Goal: Ask a question

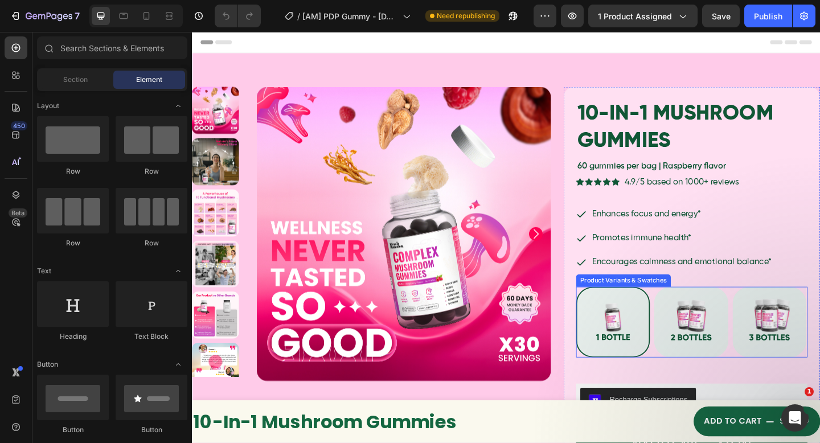
click at [663, 366] on img at bounding box center [650, 347] width 78 height 75
click at [610, 309] on input "Buy 1 Buy 1" at bounding box center [609, 309] width 1 height 1
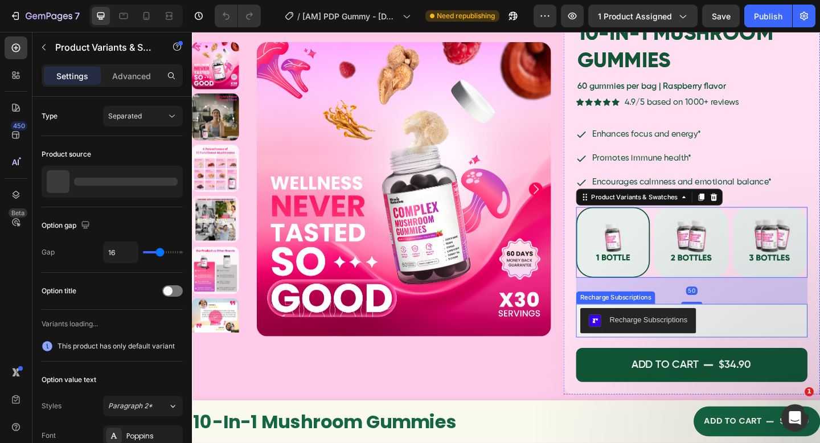
scroll to position [100, 0]
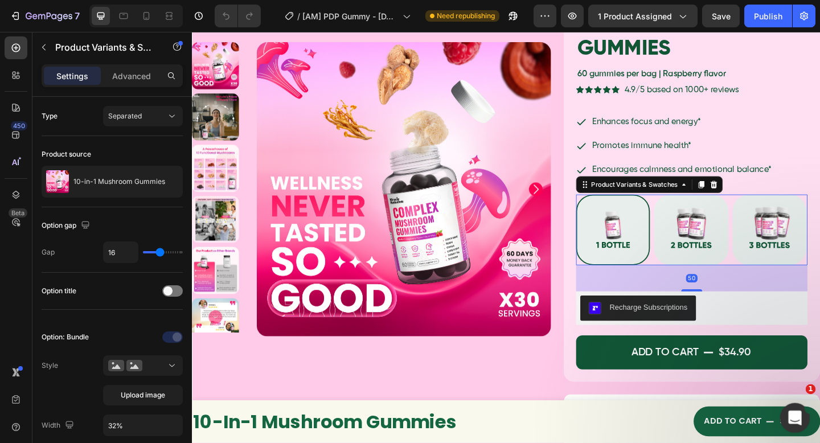
drag, startPoint x: 793, startPoint y: 414, endPoint x: 1399, endPoint y: 744, distance: 689.3
click at [793, 413] on icon "Open Intercom Messenger" at bounding box center [793, 416] width 19 height 19
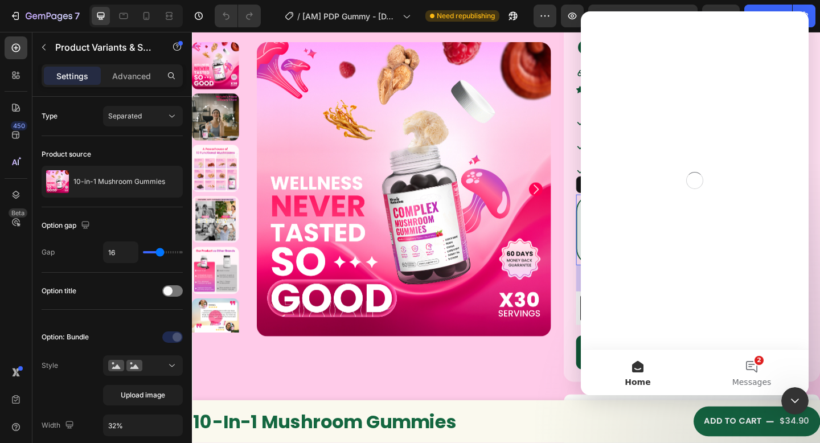
scroll to position [0, 0]
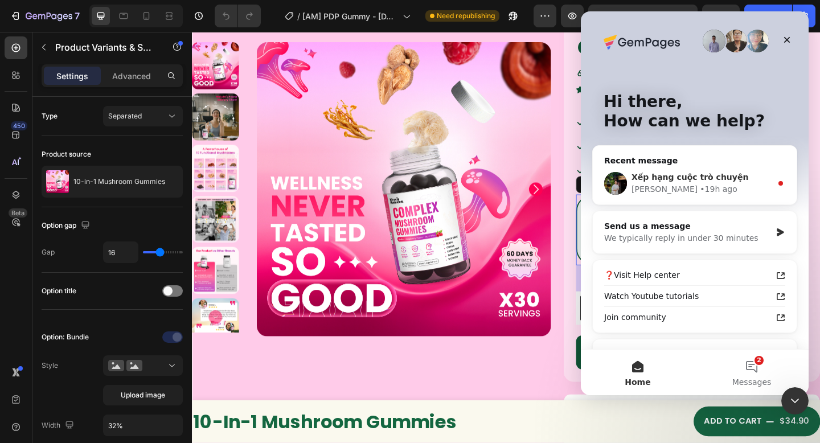
click at [688, 182] on div "Xếp hạng cuộc trò chuyện" at bounding box center [702, 177] width 140 height 12
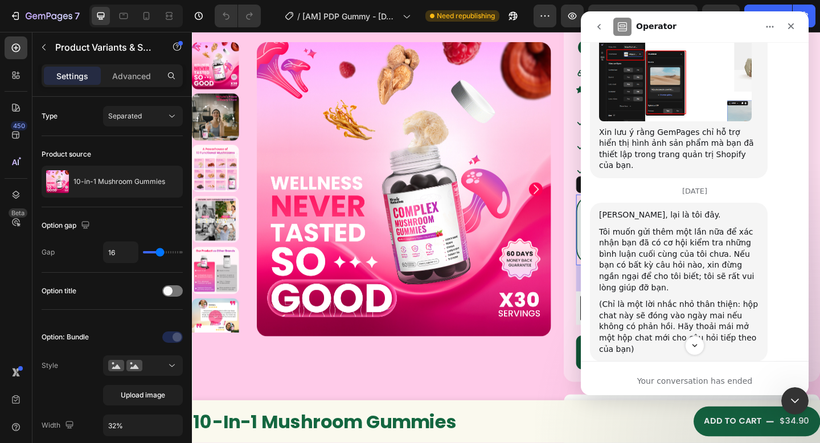
click at [699, 342] on icon "Scroll to bottom" at bounding box center [694, 345] width 9 height 9
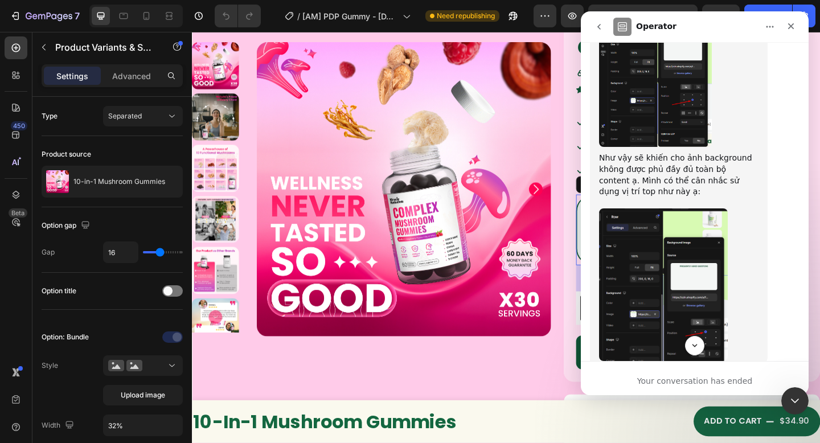
scroll to position [4042, 0]
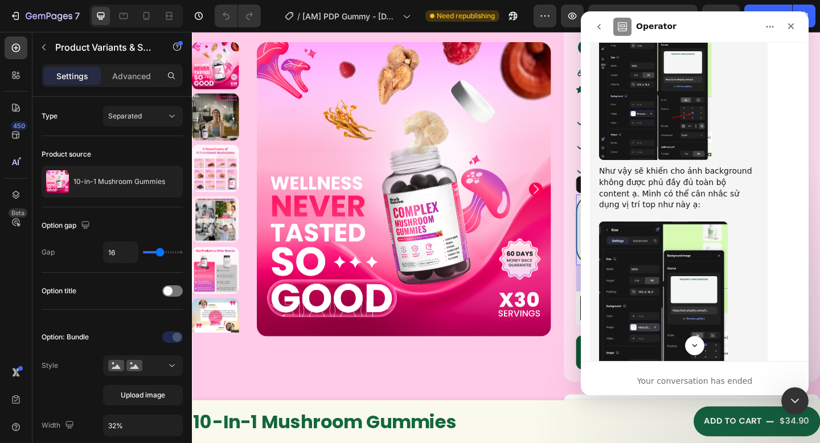
click at [673, 389] on div "Hoặc mình cũng có thể để crop background image và Heading element để hiển thị t…" at bounding box center [678, 406] width 159 height 34
drag, startPoint x: 636, startPoint y: 188, endPoint x: 707, endPoint y: 202, distance: 72.4
click at [707, 389] on div "Hoặc mình cũng có thể để crop background image và Heading element để hiển thị t…" at bounding box center [678, 406] width 159 height 34
click at [700, 389] on div "Hoặc mình cũng có thể để crop background image và Heading element để hiển thị t…" at bounding box center [678, 406] width 159 height 34
click at [617, 389] on div "Hoặc mình cũng có thể để crop background image và Heading element để hiển thị t…" at bounding box center [678, 406] width 159 height 34
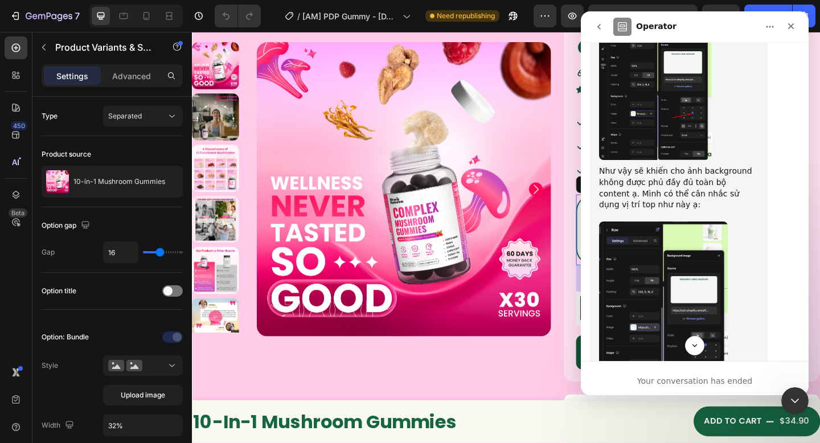
drag, startPoint x: 603, startPoint y: 185, endPoint x: 690, endPoint y: 199, distance: 88.4
click at [690, 389] on div "Hoặc mình cũng có thể để crop background image và Heading element để hiển thị t…" at bounding box center [678, 406] width 159 height 34
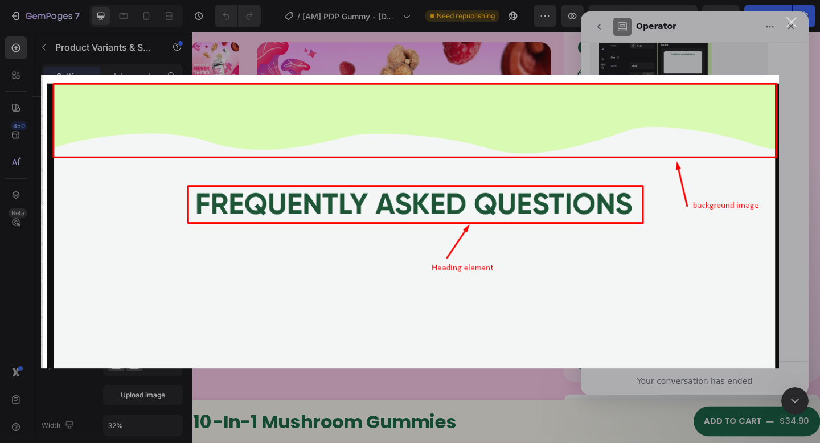
click at [662, 47] on div "Intercom messenger" at bounding box center [410, 221] width 820 height 443
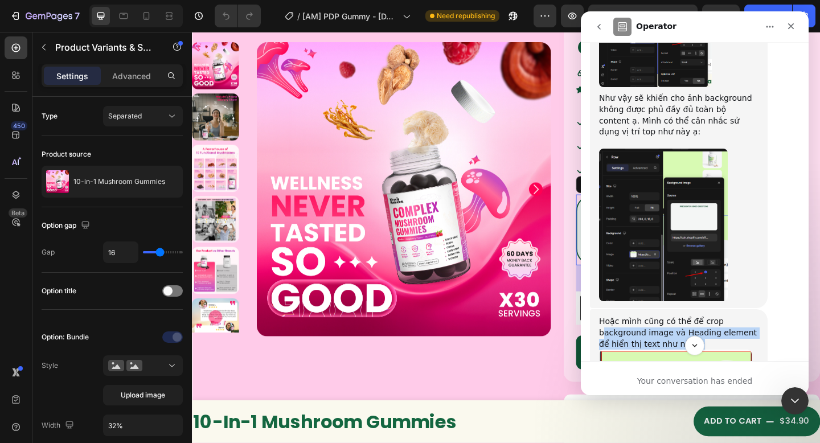
scroll to position [4122, 0]
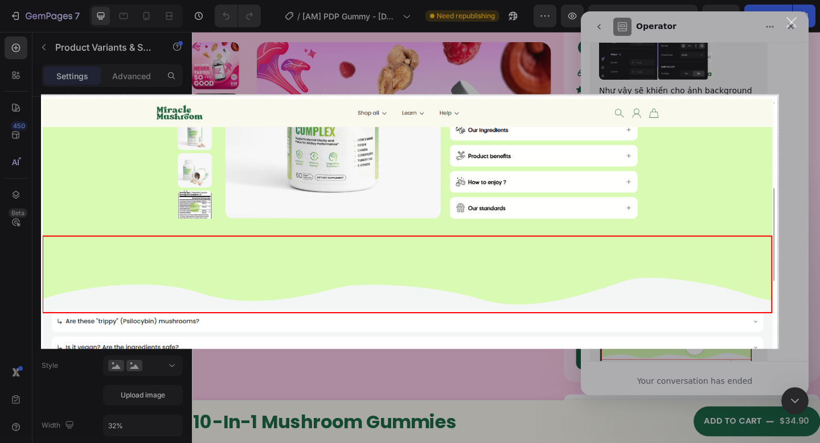
click at [624, 59] on div "Intercom messenger" at bounding box center [410, 221] width 820 height 443
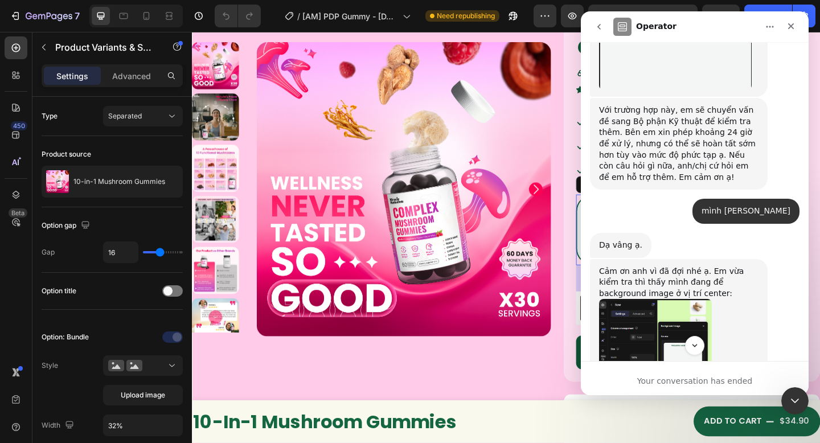
scroll to position [3695, 0]
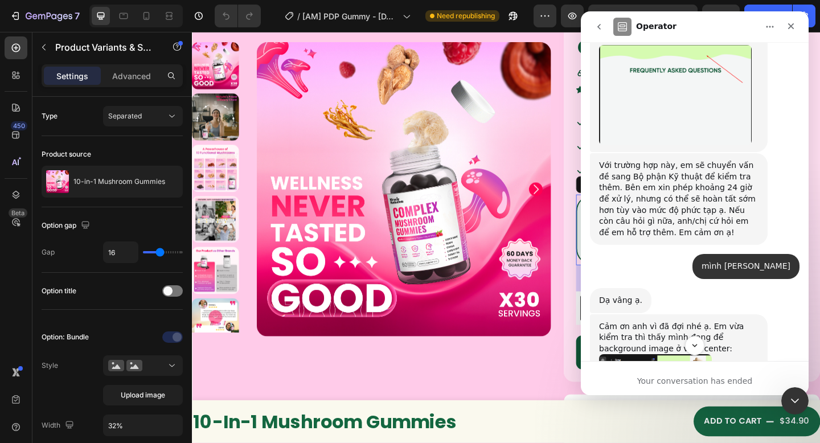
click at [680, 354] on img "Jeremy says…" at bounding box center [655, 430] width 113 height 153
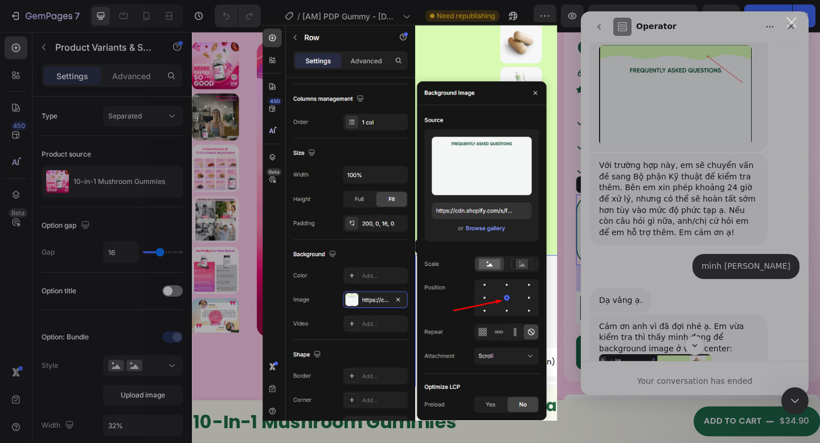
click at [736, 200] on div "Intercom messenger" at bounding box center [410, 221] width 820 height 443
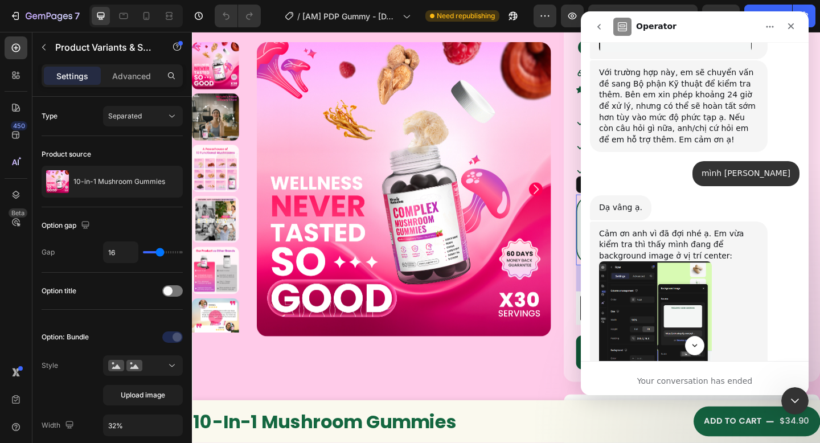
scroll to position [3814, 0]
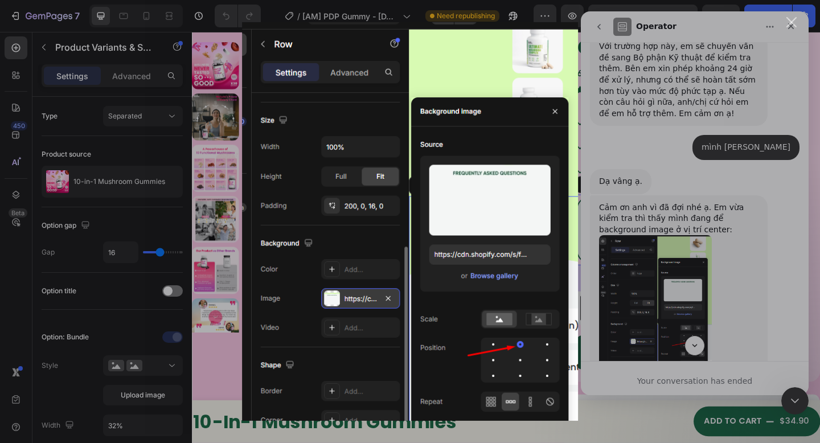
click at [751, 231] on div "Intercom messenger" at bounding box center [410, 221] width 820 height 443
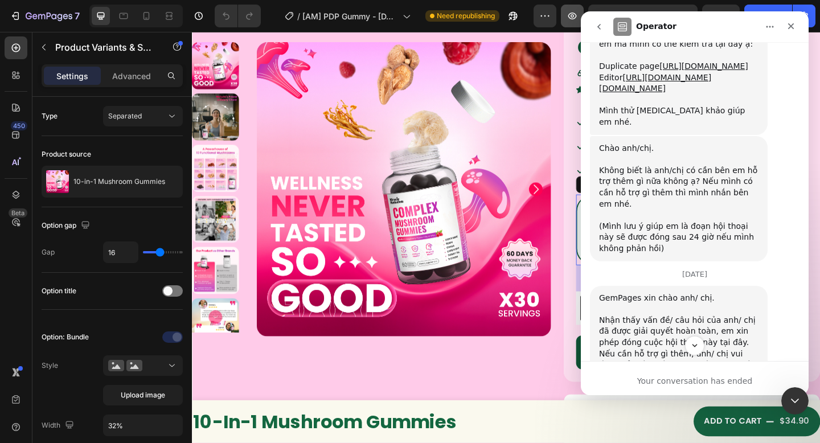
scroll to position [4670, 0]
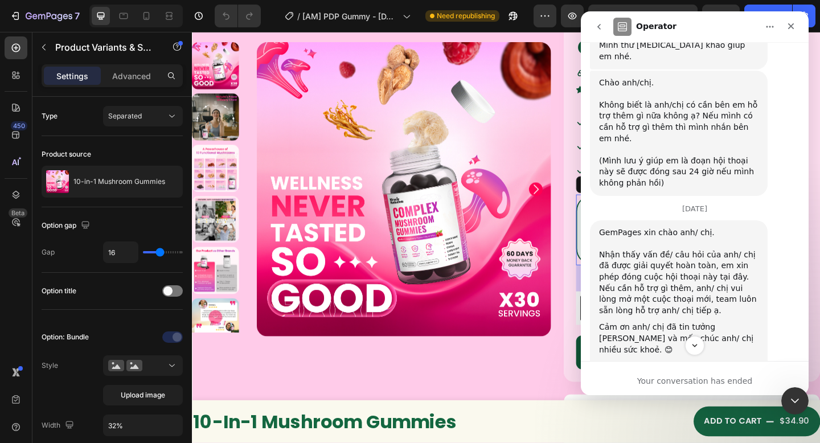
click at [595, 25] on icon "go back" at bounding box center [599, 26] width 9 height 9
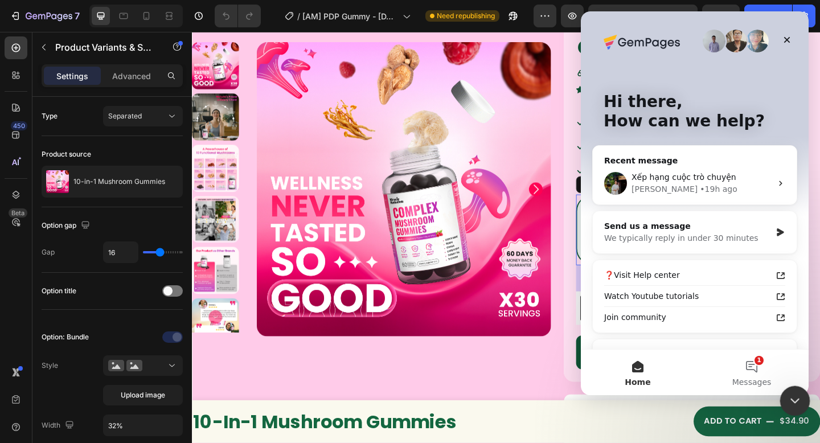
click at [789, 393] on icon "Close Intercom Messenger" at bounding box center [793, 399] width 14 height 14
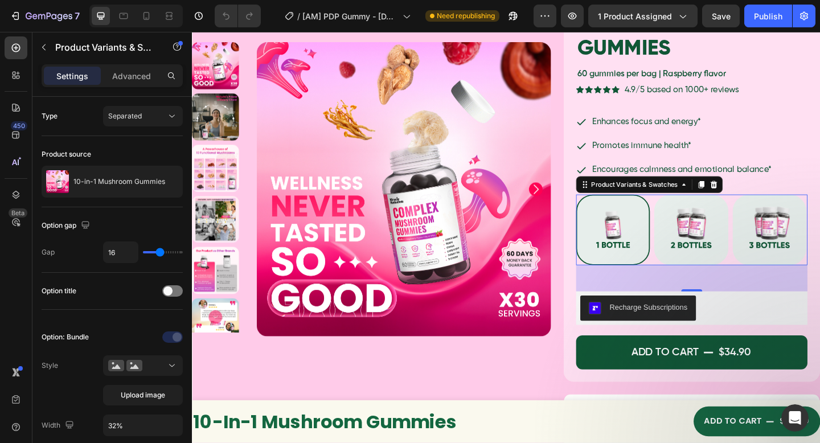
click at [675, 253] on img at bounding box center [650, 247] width 78 height 75
click at [610, 209] on input "Buy 1 Buy 1" at bounding box center [609, 208] width 1 height 1
click at [712, 260] on img at bounding box center [735, 247] width 78 height 75
click at [695, 209] on input "Buy 2 get 10% Buy 2 get 10%" at bounding box center [694, 208] width 1 height 1
radio input "true"
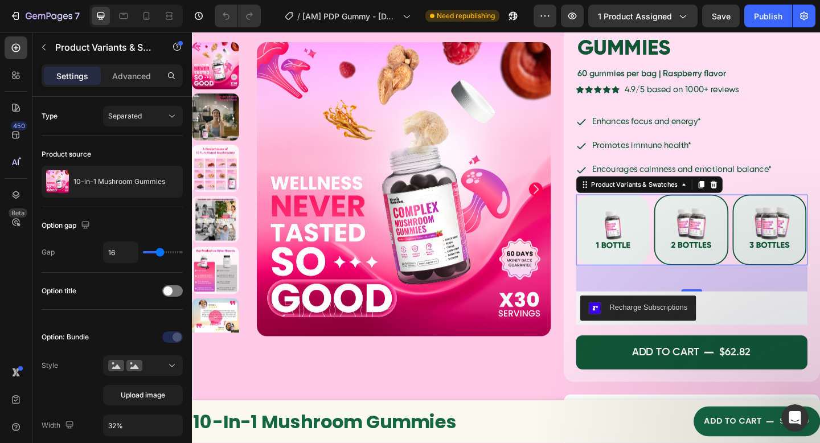
click at [799, 267] on img at bounding box center [820, 247] width 78 height 75
click at [780, 209] on input "Buy 3 get 15% Buy 3 get 15%" at bounding box center [780, 208] width 1 height 1
radio input "true"
click at [793, 427] on div "Open Intercom Messenger" at bounding box center [793, 416] width 38 height 38
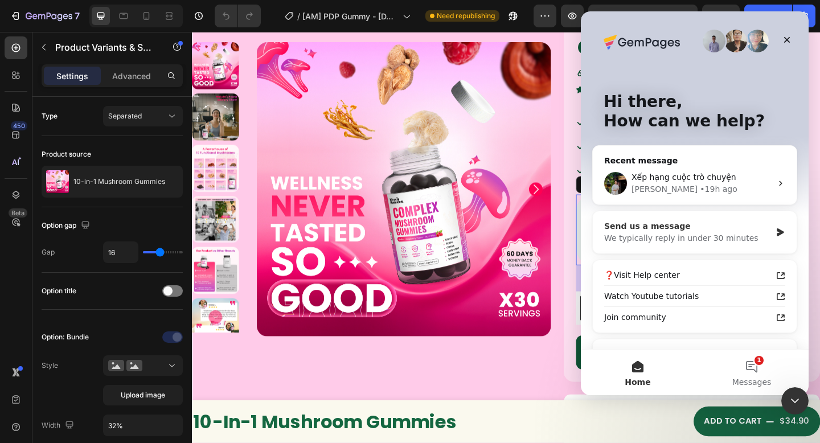
click at [739, 237] on div "We typically reply in under 30 minutes" at bounding box center [687, 238] width 167 height 12
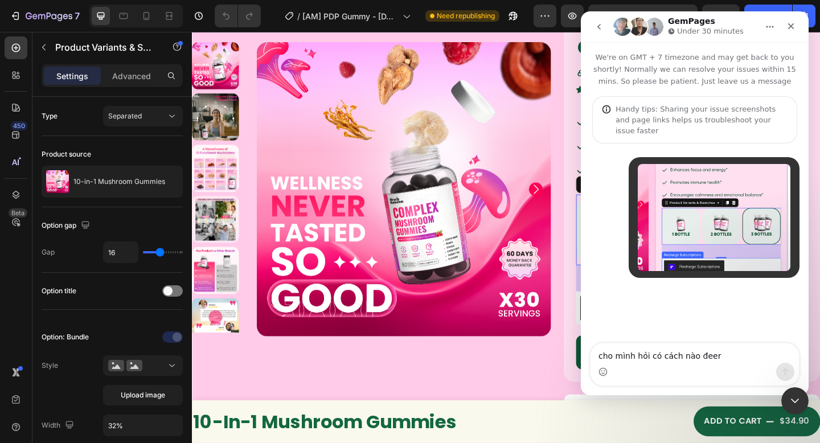
type textarea "cho mình hỏi có cách nào đeer"
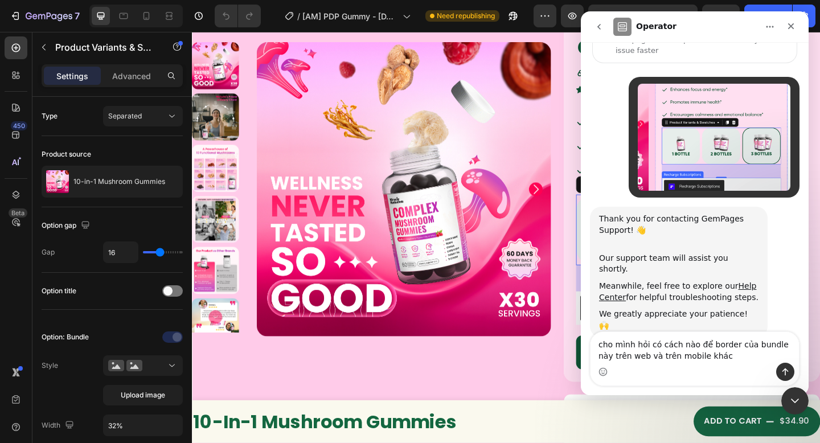
scroll to position [88, 0]
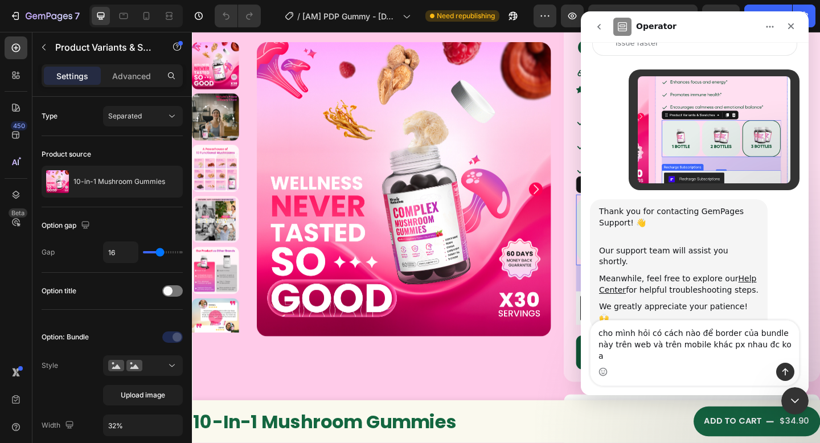
type textarea "cho mình hỏi có cách nào để border của bundle này trên web và trên mobile khác …"
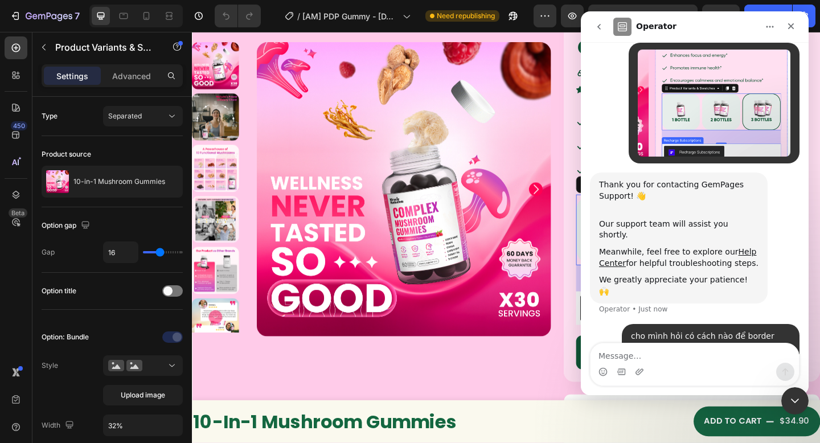
scroll to position [133, 0]
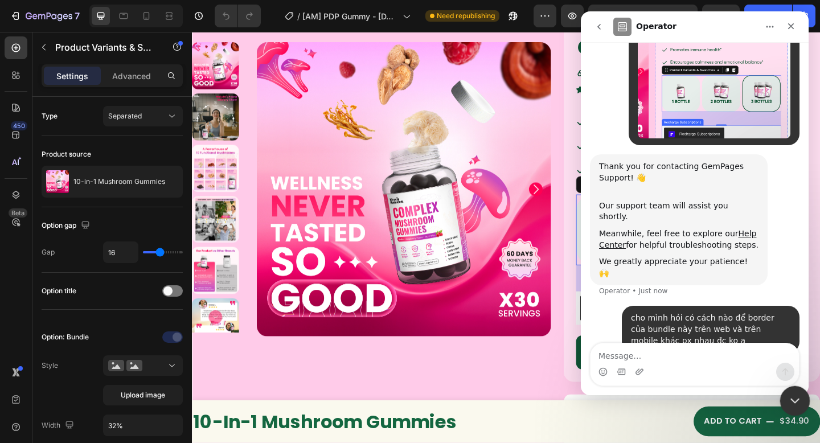
drag, startPoint x: 792, startPoint y: 398, endPoint x: 789, endPoint y: 408, distance: 9.9
click at [791, 397] on icon "Close Intercom Messenger" at bounding box center [793, 399] width 14 height 14
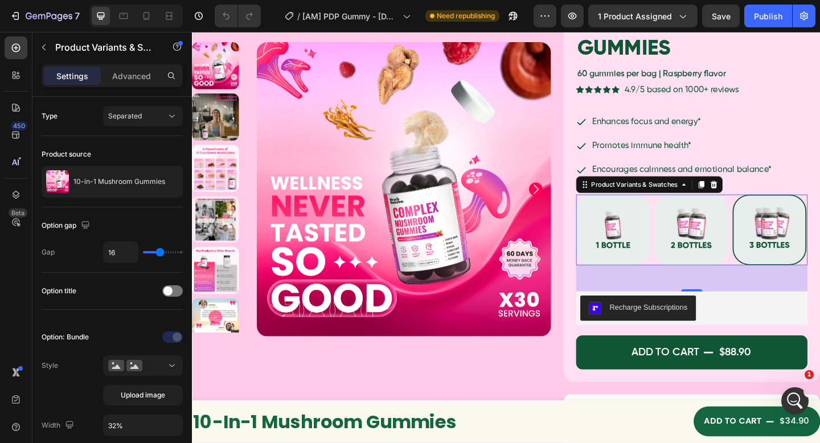
click at [687, 262] on div "Buy 1 Buy 1 Buy 2 get 10% Buy 2 get 10% Buy 3 get 15% Buy 3 get 15%" at bounding box center [736, 247] width 252 height 77
click at [659, 255] on img at bounding box center [650, 247] width 78 height 75
click at [610, 209] on input "Buy 1 Buy 1" at bounding box center [609, 208] width 1 height 1
radio input "true"
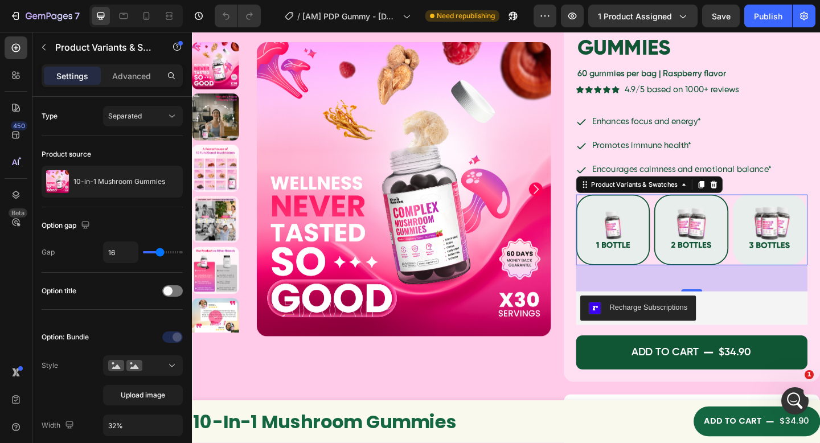
click at [728, 259] on img at bounding box center [735, 247] width 78 height 75
click at [695, 209] on input "Buy 2 get 10% Buy 2 get 10%" at bounding box center [694, 208] width 1 height 1
radio input "true"
click at [804, 266] on img at bounding box center [820, 247] width 78 height 75
click at [780, 209] on input "Buy 3 get 15% Buy 3 get 15%" at bounding box center [780, 208] width 1 height 1
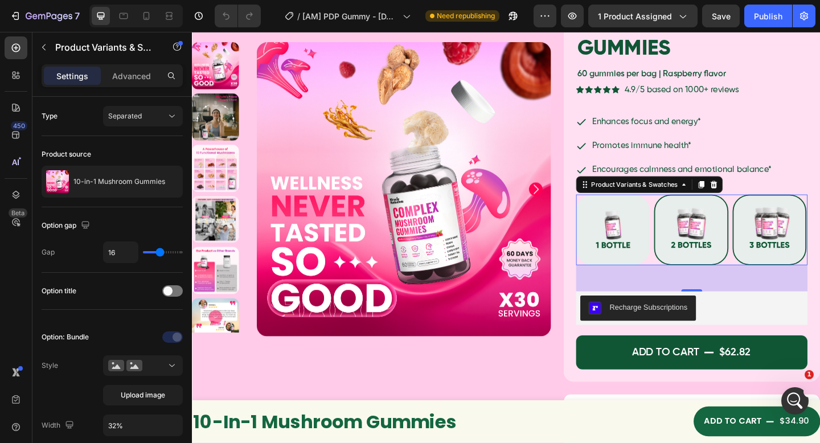
radio input "true"
click at [697, 250] on img at bounding box center [735, 247] width 78 height 75
click at [695, 209] on input "Buy 2 get 10% Buy 2 get 10%" at bounding box center [694, 208] width 1 height 1
radio input "true"
click at [646, 243] on img at bounding box center [650, 247] width 78 height 75
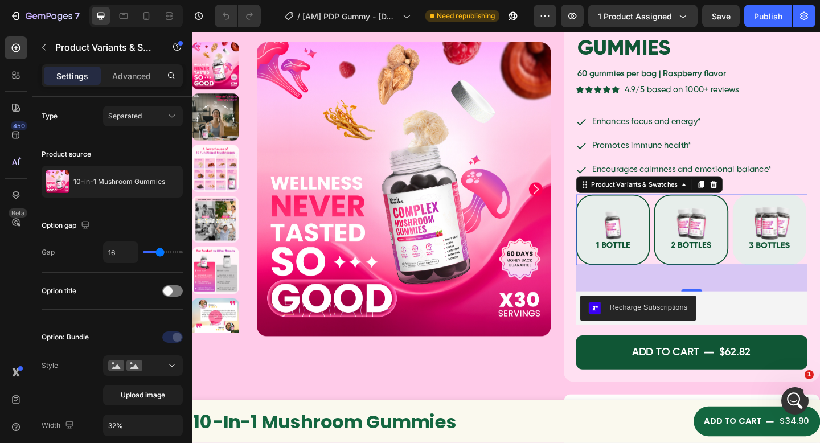
click at [610, 209] on input "Buy 1 Buy 1" at bounding box center [609, 208] width 1 height 1
radio input "true"
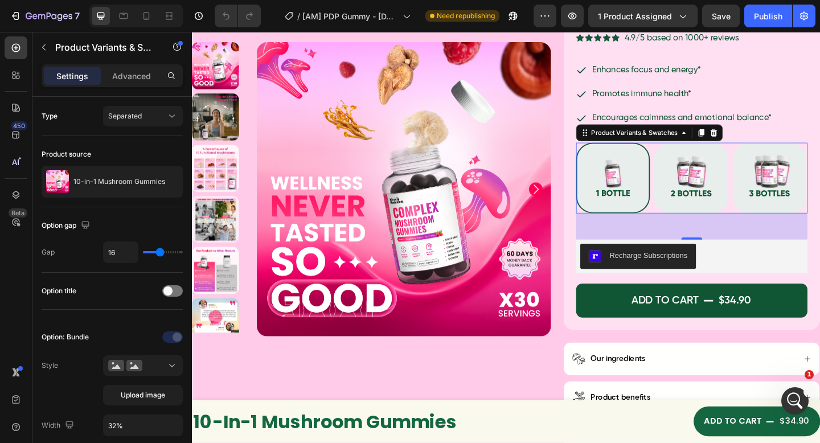
scroll to position [205, 0]
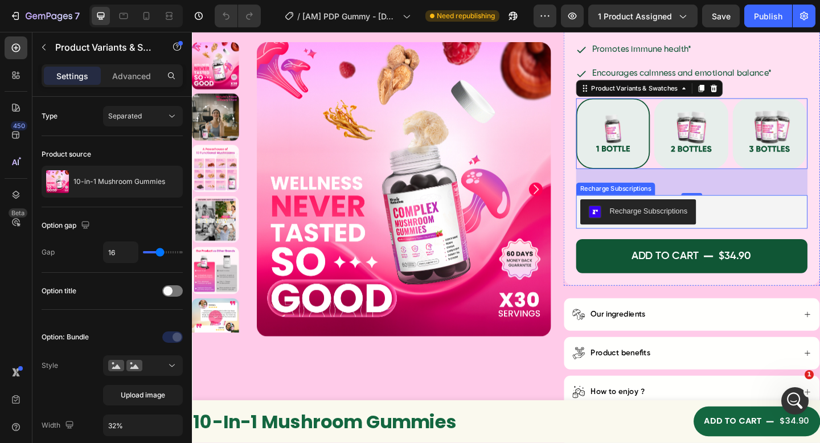
click at [785, 231] on div "Recharge Subscriptions" at bounding box center [735, 227] width 243 height 27
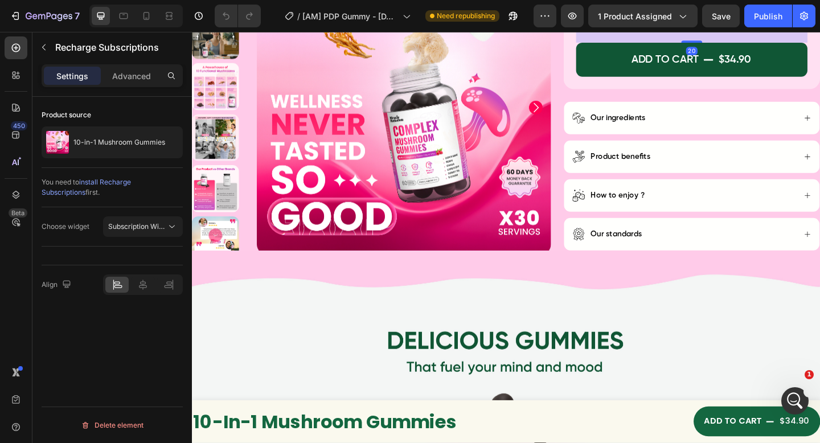
scroll to position [428, 0]
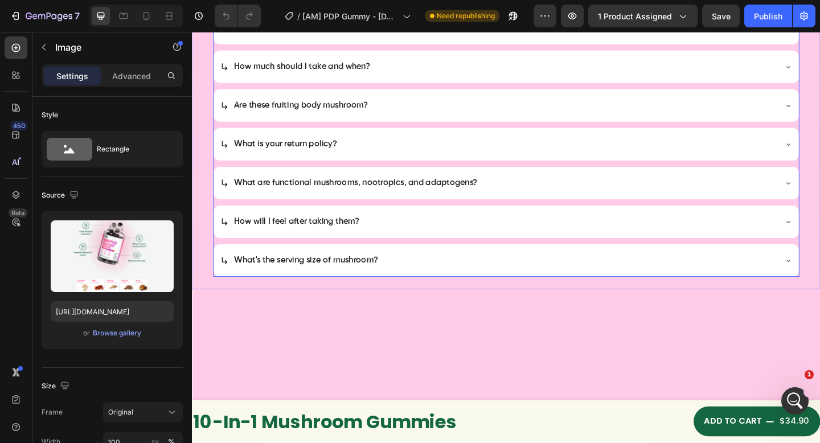
scroll to position [4362, 0]
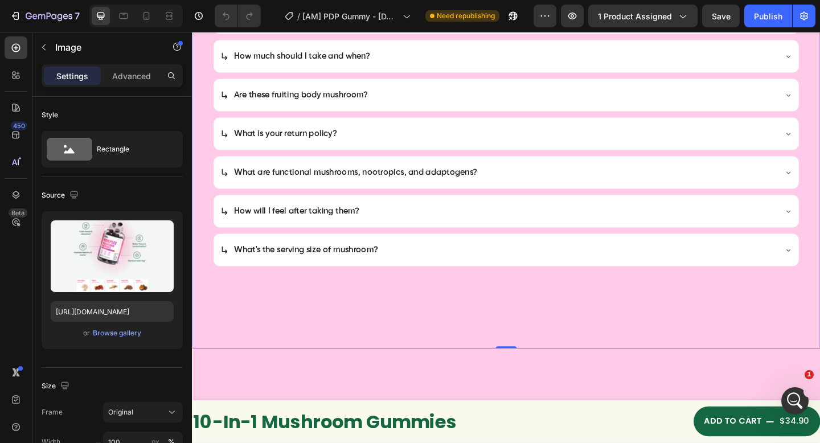
click at [382, 308] on div "Are these "trippy" (Psilocybin) mushrooms? Is it vegan? Are the ingredients saf…" at bounding box center [533, 35] width 683 height 683
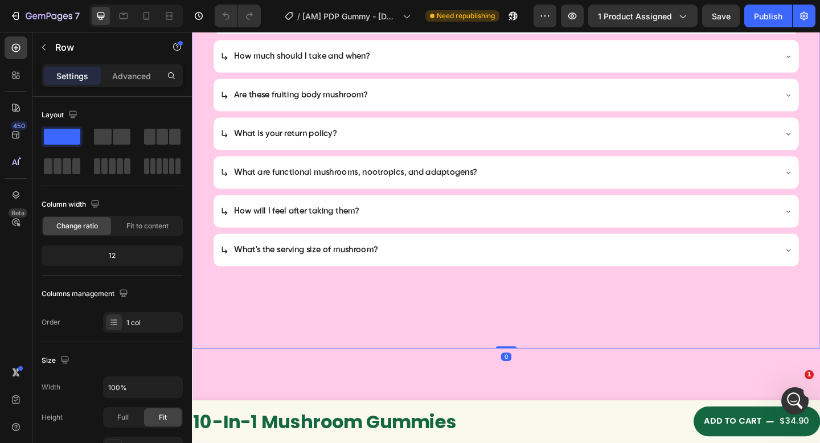
click at [386, 303] on div "Are these "trippy" (Psilocybin) mushrooms? Is it vegan? Are the ingredients saf…" at bounding box center [533, 35] width 683 height 683
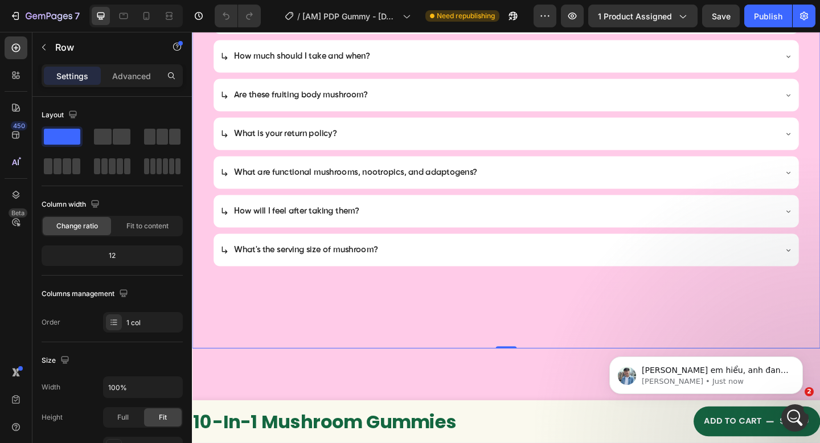
scroll to position [263, 0]
click at [755, 378] on p "Liam • Just now" at bounding box center [715, 381] width 147 height 10
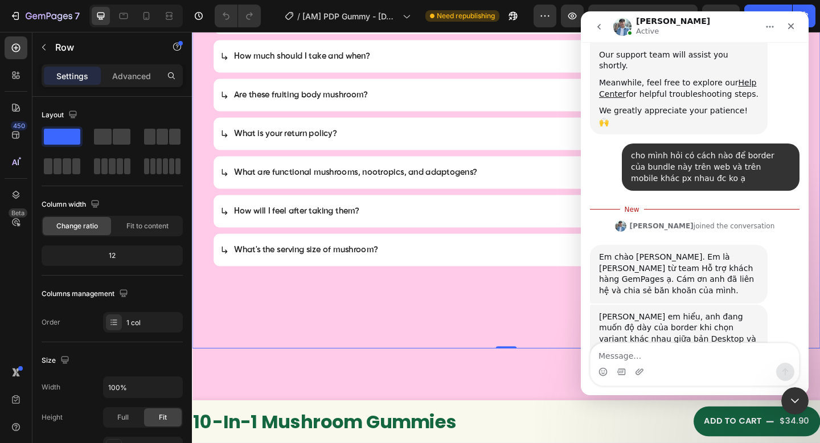
scroll to position [326, 0]
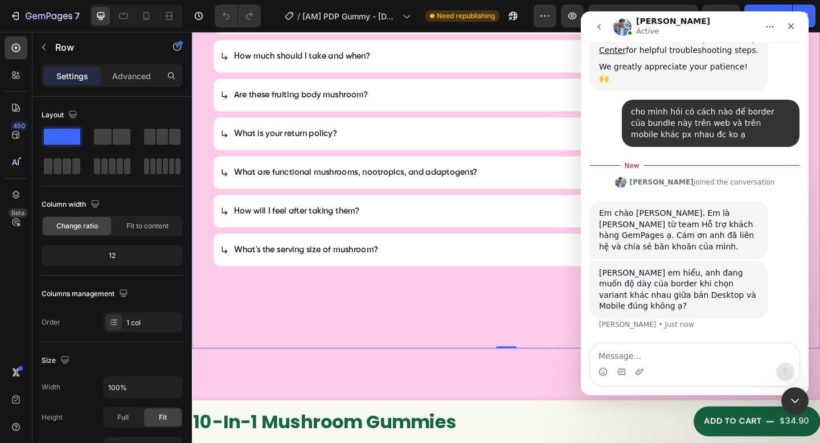
click at [722, 351] on textarea "Message…" at bounding box center [695, 352] width 208 height 19
type textarea "à mình nhầm, corner radius ấy ạ"
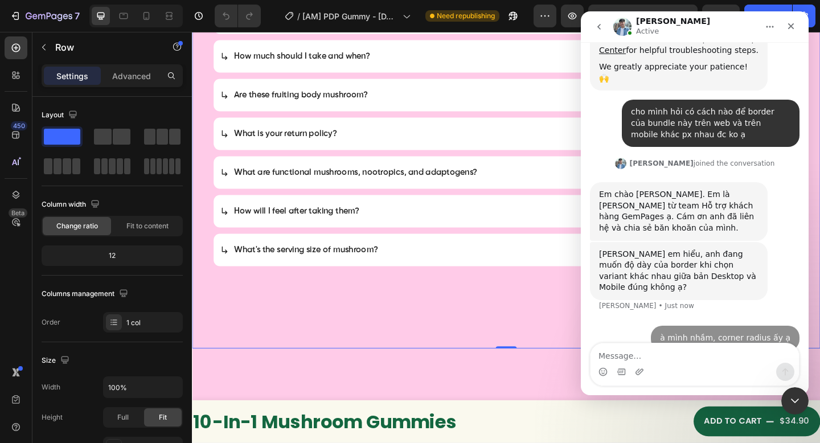
scroll to position [341, 0]
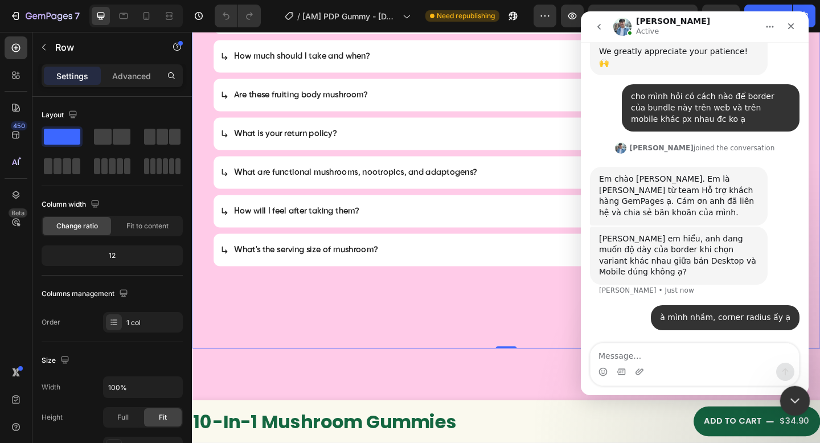
click at [784, 390] on div "Close Intercom Messenger" at bounding box center [793, 399] width 27 height 27
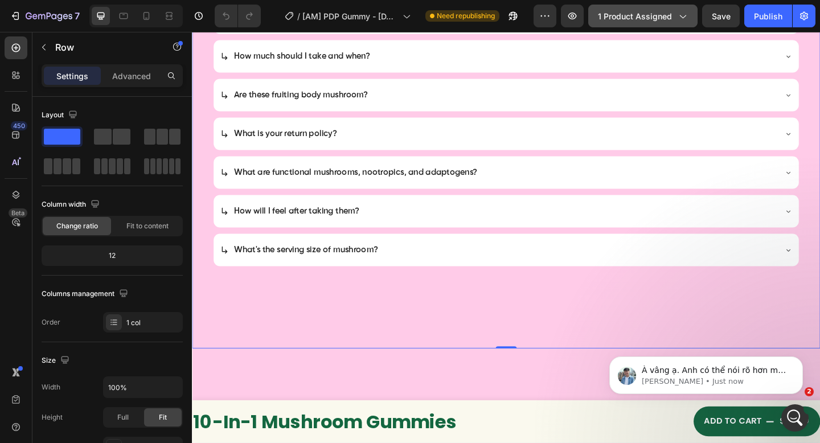
scroll to position [364, 0]
click at [668, 387] on p "Liam • Just now" at bounding box center [715, 381] width 147 height 10
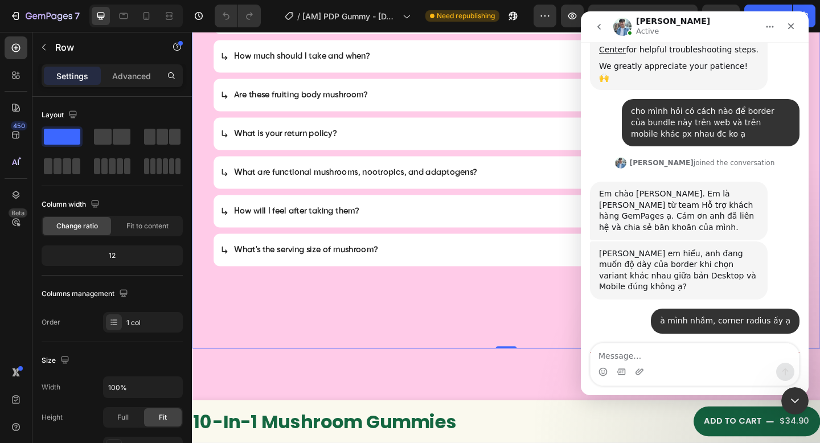
scroll to position [383, 0]
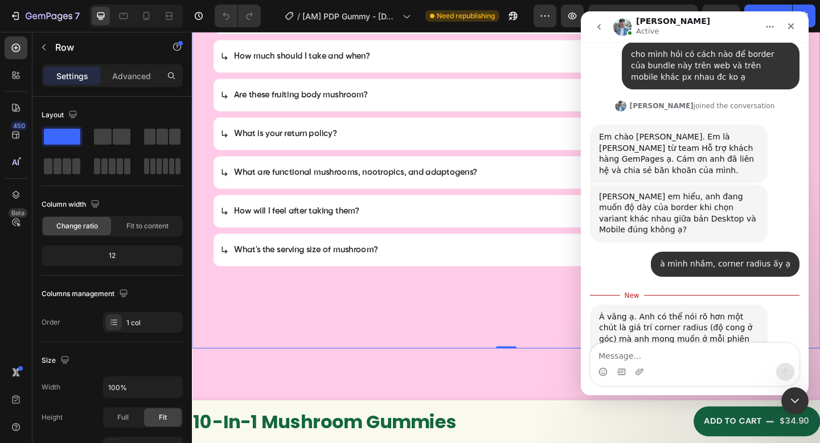
click at [724, 354] on textarea "Message…" at bounding box center [695, 352] width 208 height 19
type textarea "dạ"
click at [792, 401] on icon "Close Intercom Messenger" at bounding box center [793, 399] width 14 height 14
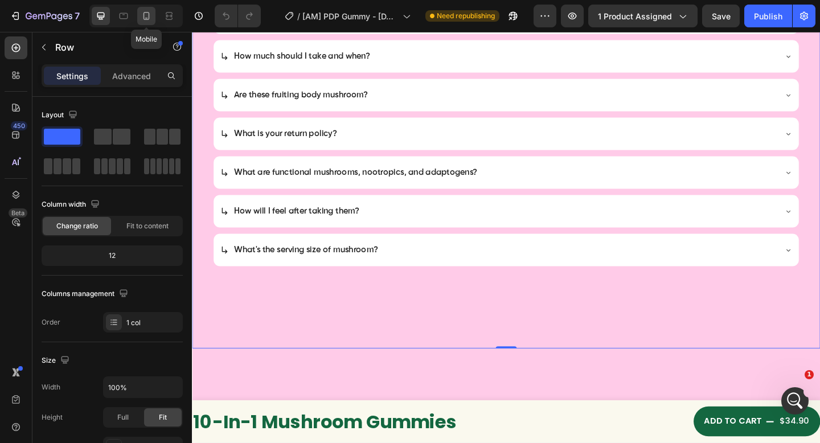
drag, startPoint x: 140, startPoint y: 12, endPoint x: 14, endPoint y: 262, distance: 280.1
click at [141, 12] on icon at bounding box center [146, 15] width 11 height 11
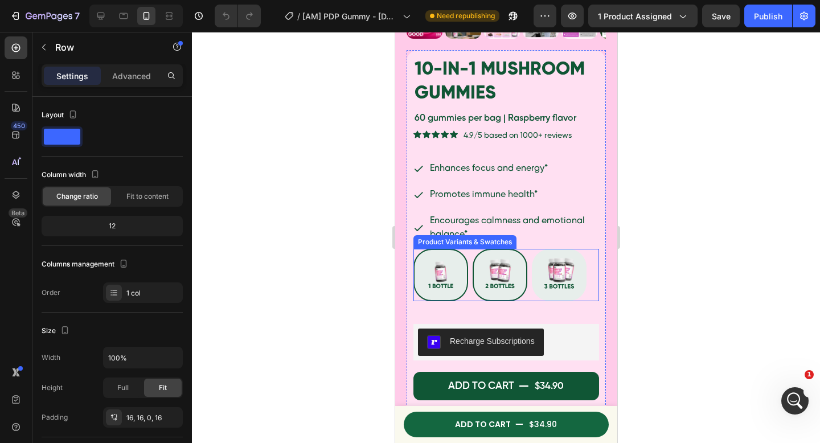
scroll to position [270, 0]
click at [486, 259] on img at bounding box center [499, 275] width 52 height 50
click at [472, 249] on input "Buy 2 get 10% Buy 2 get 10%" at bounding box center [472, 248] width 1 height 1
radio input "true"
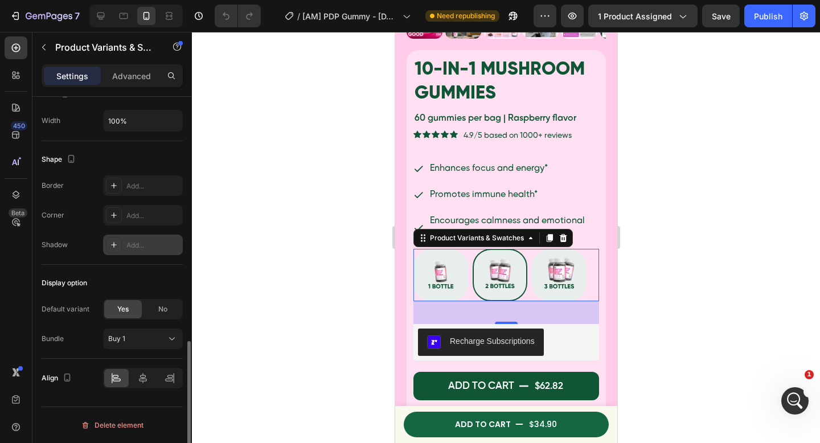
scroll to position [456, 0]
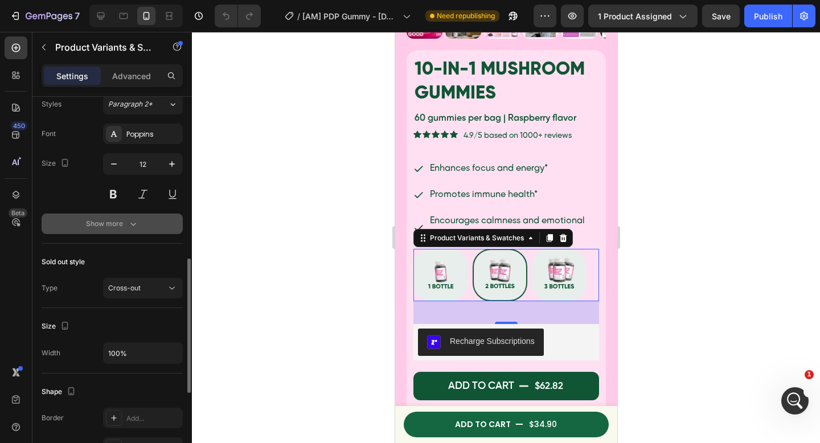
click at [105, 220] on div "Show more" at bounding box center [112, 223] width 53 height 11
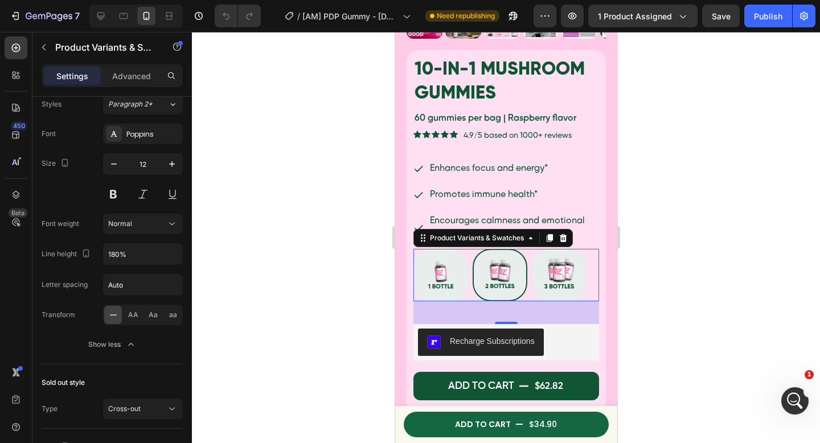
click at [633, 265] on div at bounding box center [506, 237] width 628 height 411
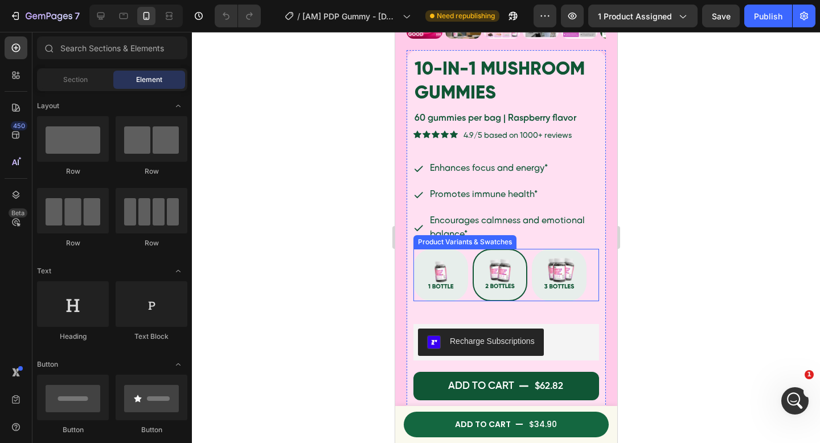
click at [587, 265] on div "Buy 1 Buy 1 Buy 2 get 10% Buy 2 get 10% Buy 3 get 15% Buy 3 get 15%" at bounding box center [506, 275] width 186 height 52
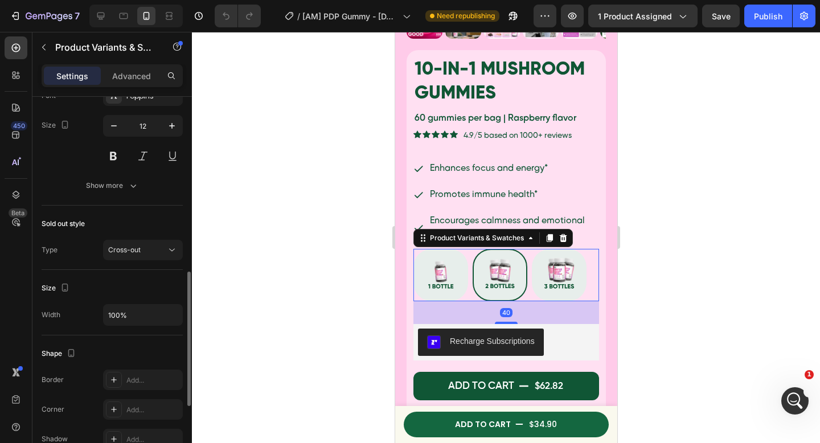
scroll to position [688, 0]
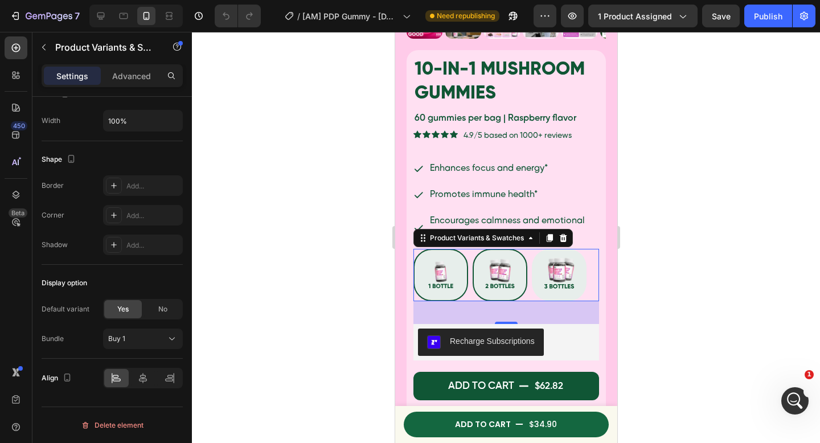
click at [458, 280] on img at bounding box center [440, 275] width 52 height 50
click at [413, 249] on input "Buy 1 Buy 1" at bounding box center [412, 248] width 1 height 1
radio input "true"
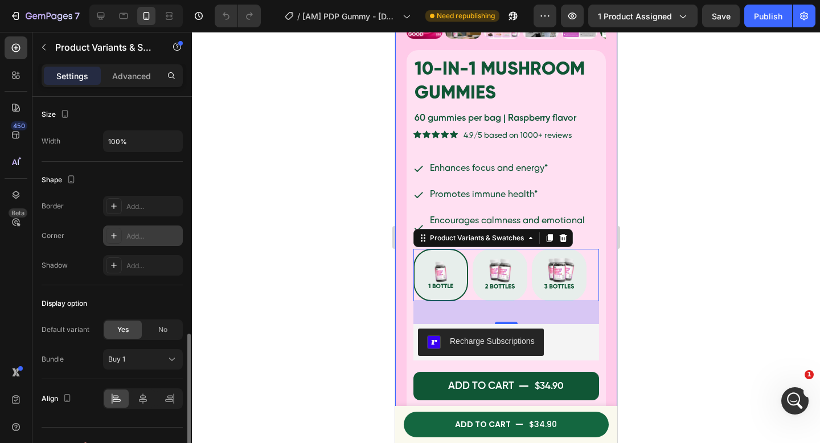
scroll to position [558, 0]
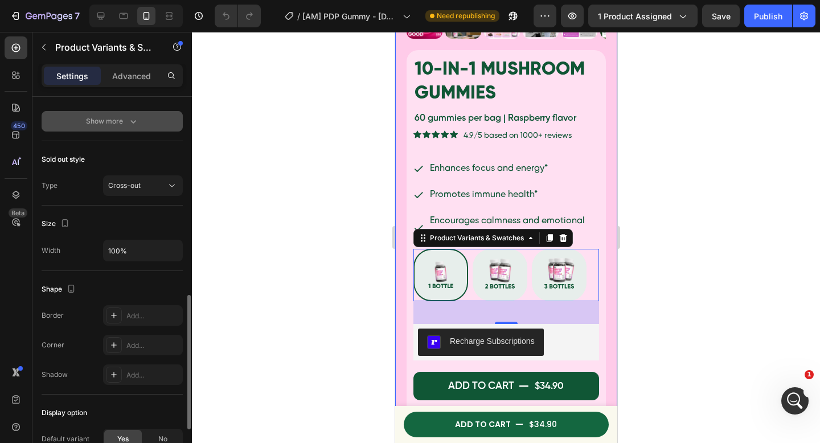
click at [104, 120] on div "Show more" at bounding box center [112, 121] width 53 height 11
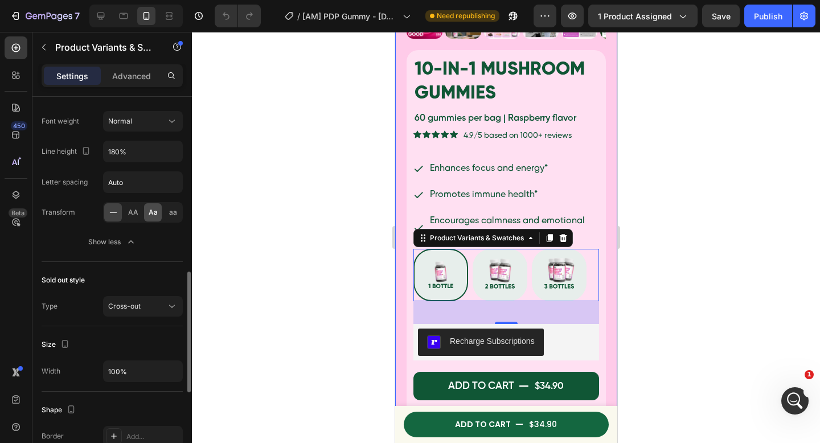
scroll to position [323, 0]
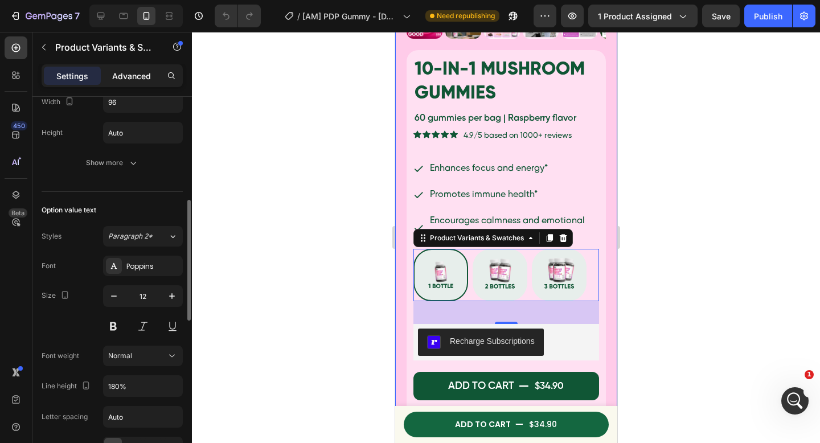
click at [118, 73] on p "Advanced" at bounding box center [131, 76] width 39 height 12
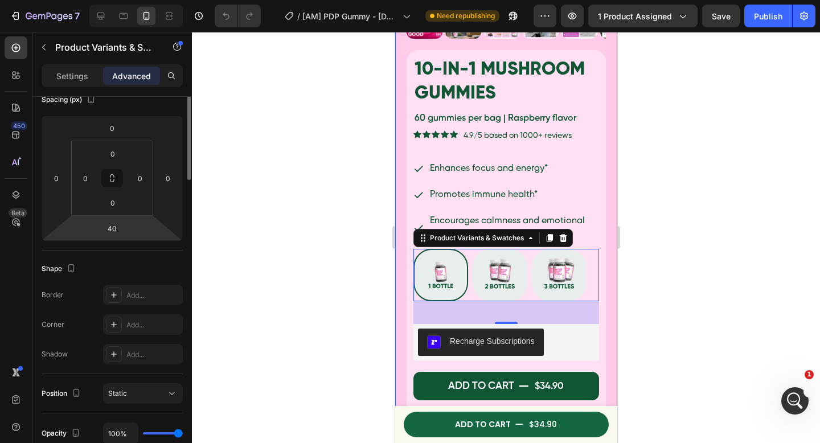
scroll to position [23, 0]
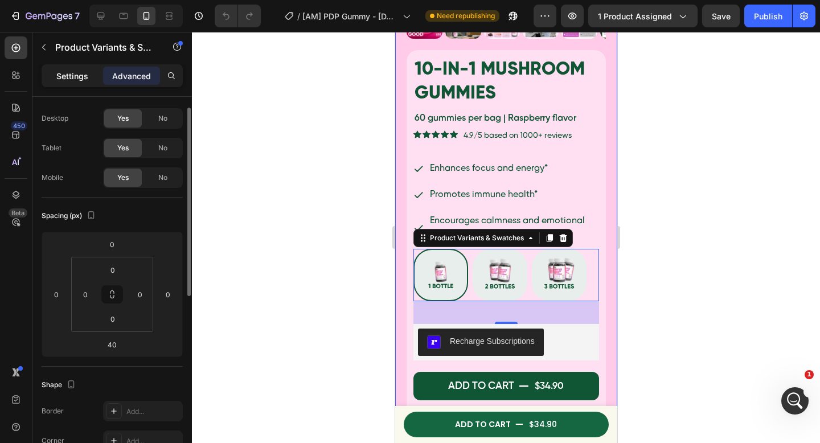
drag, startPoint x: 81, startPoint y: 79, endPoint x: 84, endPoint y: 280, distance: 201.0
click at [81, 79] on p "Settings" at bounding box center [72, 76] width 32 height 12
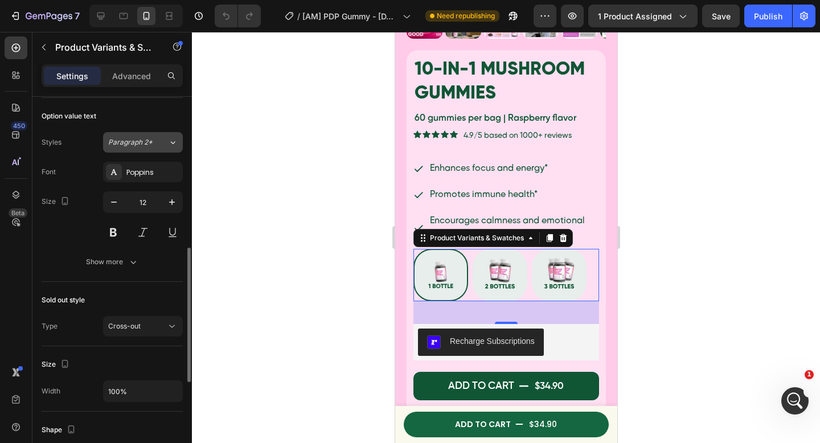
scroll to position [580, 0]
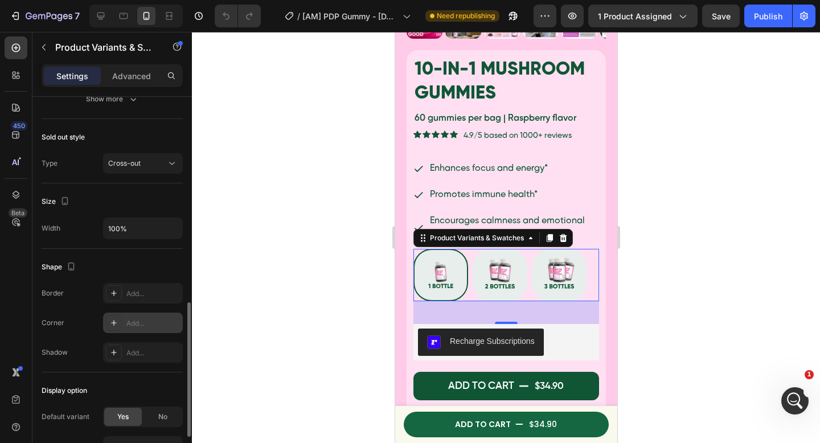
click at [134, 319] on div "Add..." at bounding box center [153, 323] width 54 height 10
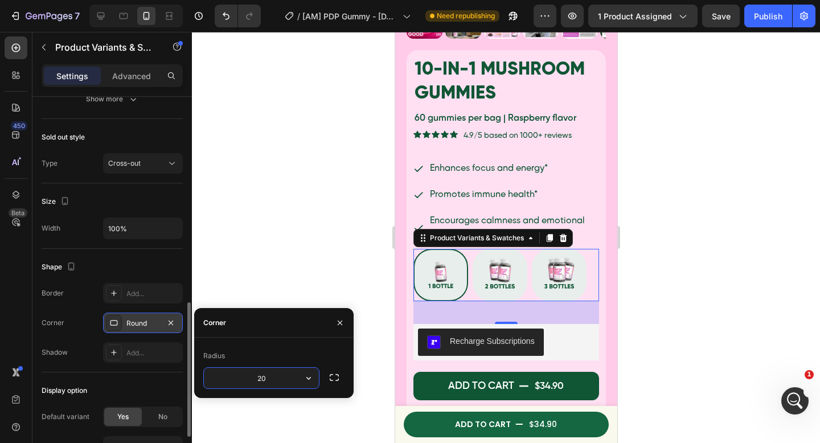
type input "20"
click at [260, 232] on div at bounding box center [506, 237] width 628 height 411
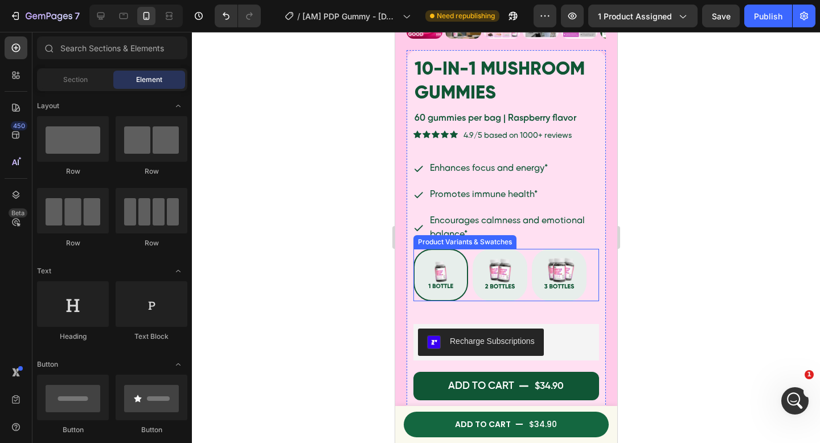
click at [461, 285] on img at bounding box center [440, 275] width 52 height 50
click at [413, 249] on input "Buy 1 Buy 1" at bounding box center [412, 248] width 1 height 1
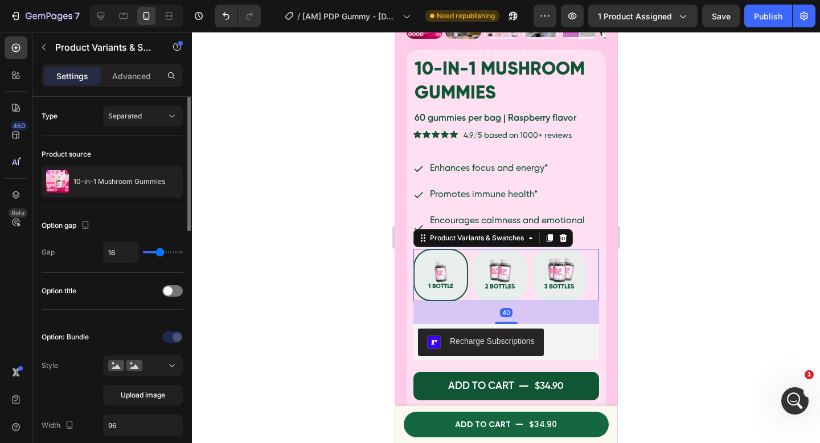
scroll to position [235, 0]
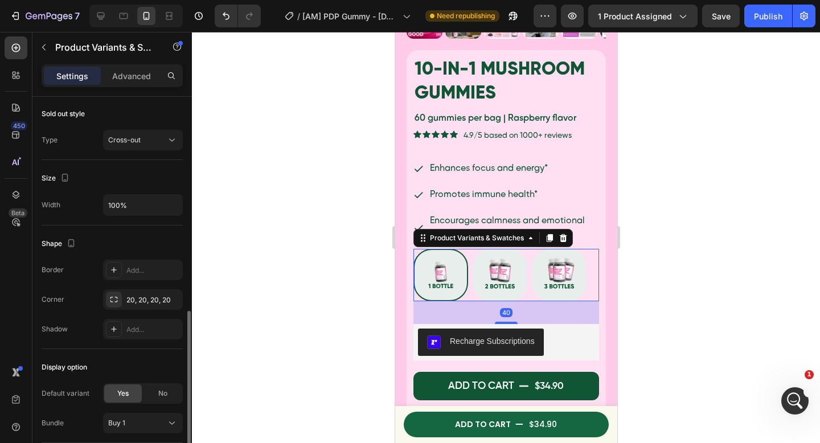
scroll to position [688, 0]
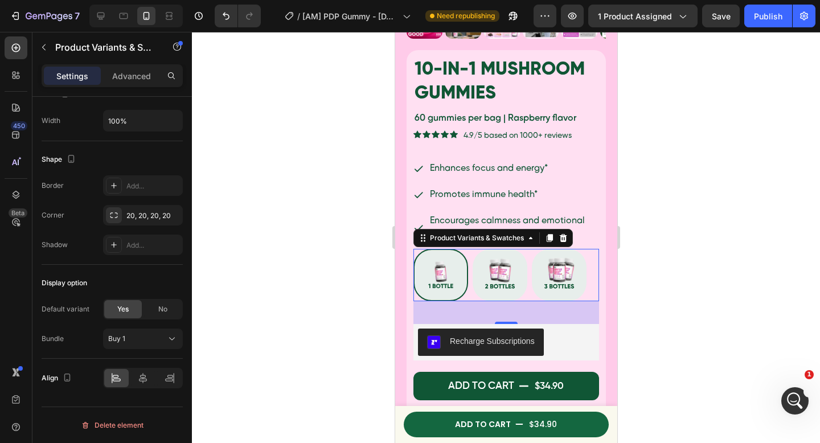
click at [0, 0] on icon "button" at bounding box center [0, 0] width 0 height 0
click at [431, 269] on img at bounding box center [440, 275] width 52 height 50
click at [413, 249] on input "Buy 1 Buy 1" at bounding box center [412, 248] width 1 height 1
click at [432, 280] on img at bounding box center [440, 275] width 52 height 50
click at [413, 249] on input "Buy 1 Buy 1" at bounding box center [412, 248] width 1 height 1
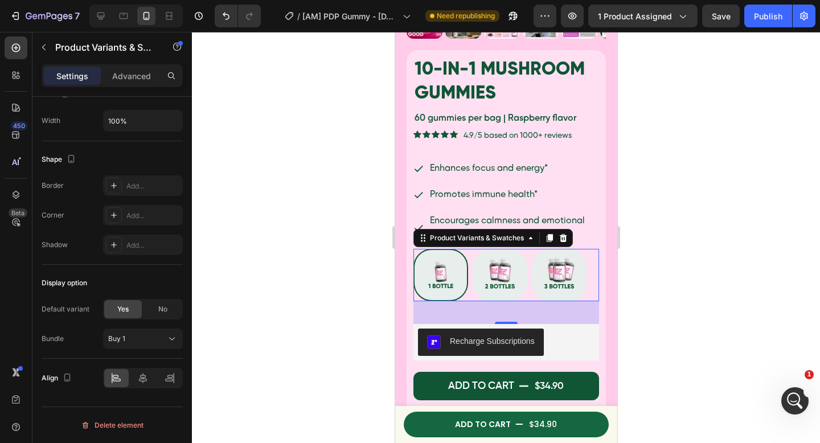
click at [381, 267] on div at bounding box center [506, 237] width 628 height 411
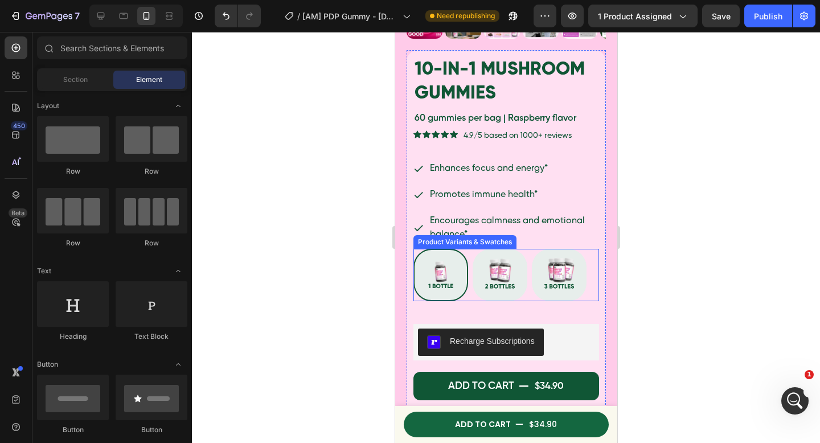
click at [468, 267] on div "Buy 1 Buy 1 Buy 2 get 10% Buy 2 get 10% Buy 3 get 15% Buy 3 get 15%" at bounding box center [506, 275] width 186 height 52
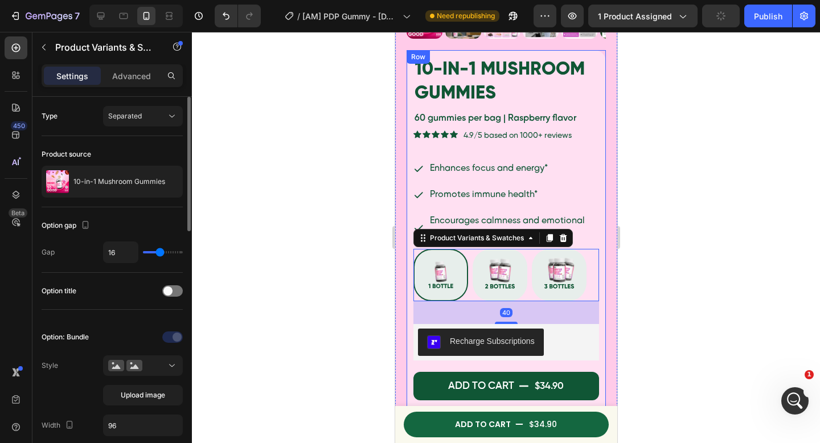
scroll to position [96, 0]
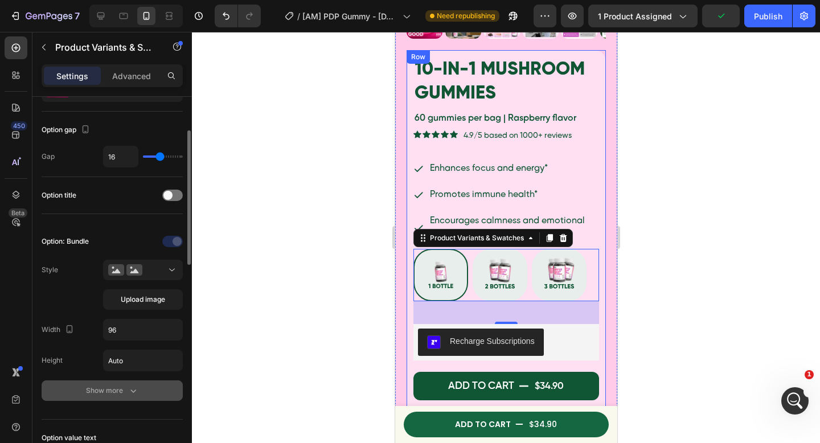
click at [121, 388] on div "Show more" at bounding box center [112, 390] width 53 height 11
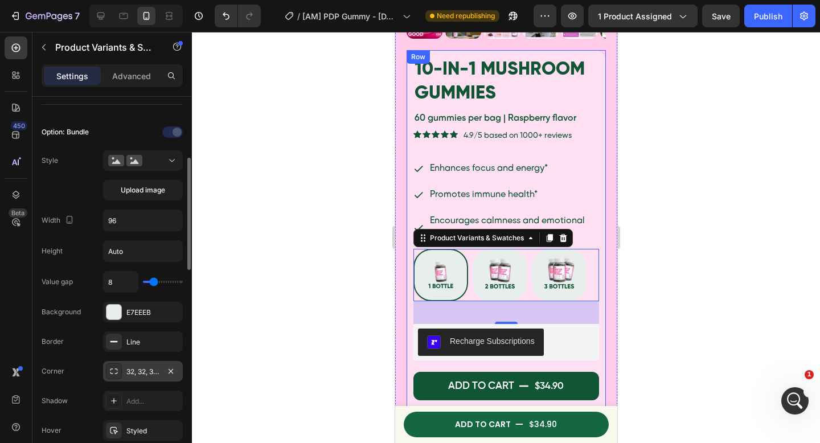
scroll to position [222, 0]
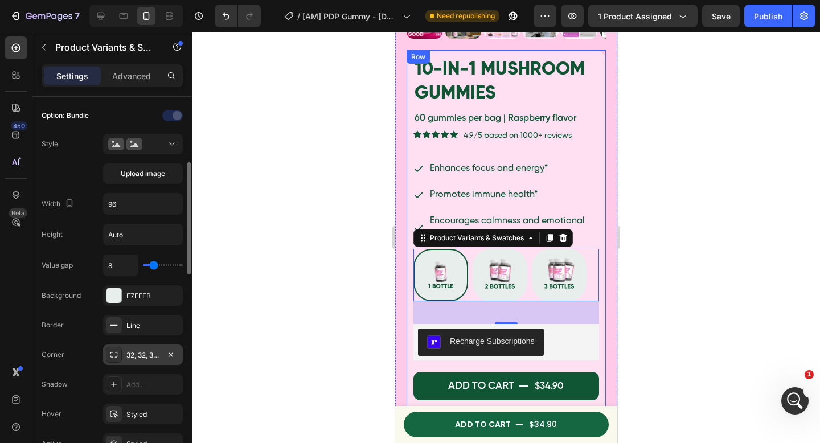
click at [131, 354] on div "32, 32, 32, 32" at bounding box center [142, 355] width 33 height 10
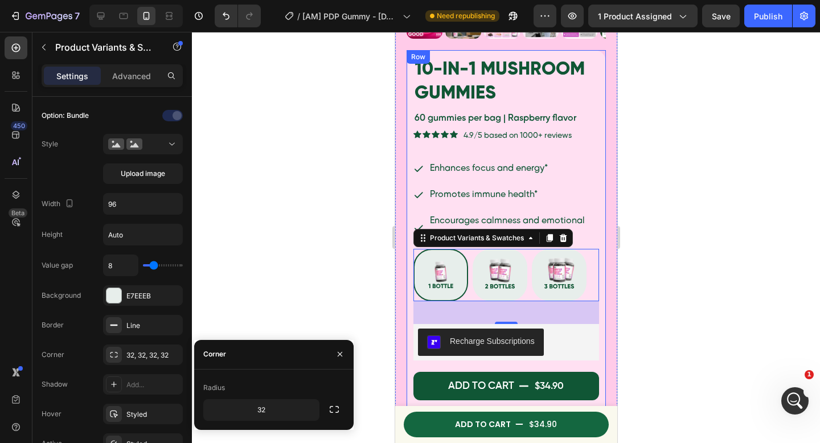
click at [312, 301] on div at bounding box center [506, 237] width 628 height 411
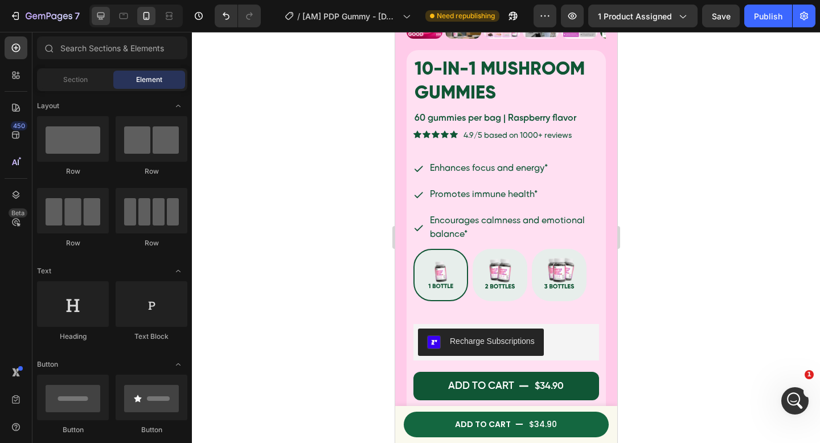
click at [95, 12] on icon at bounding box center [100, 15] width 11 height 11
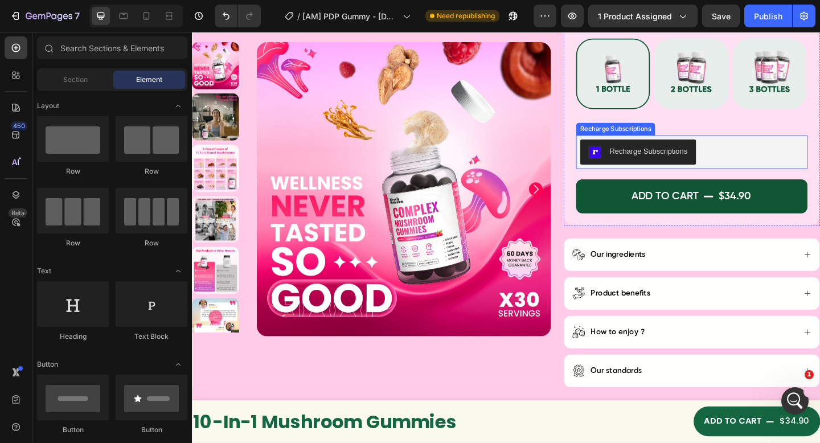
click at [665, 117] on div "10-in-1 Mushroom Gummies Product Title 60 gummies per bag | Raspberry flavor Te…" at bounding box center [736, 32] width 252 height 394
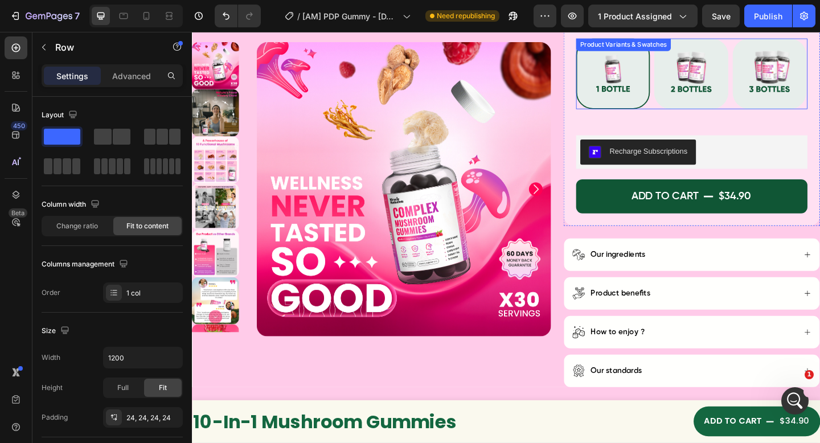
click at [659, 99] on img at bounding box center [650, 77] width 78 height 75
click at [610, 39] on input "Buy 1 Buy 1" at bounding box center [609, 39] width 1 height 1
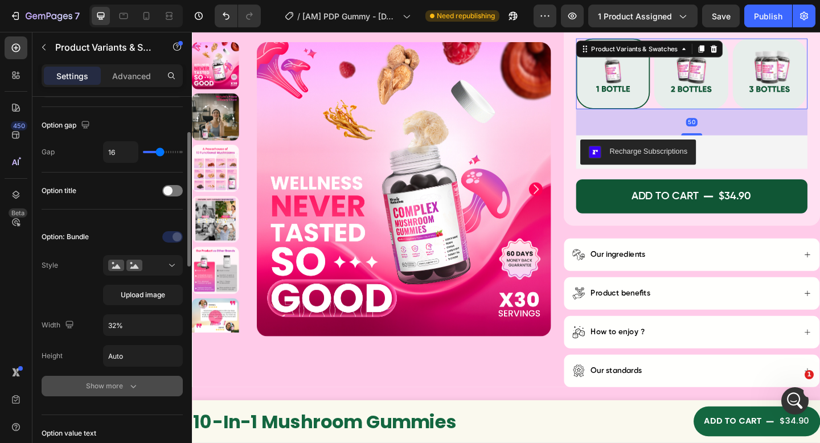
click at [128, 382] on icon "button" at bounding box center [133, 385] width 11 height 11
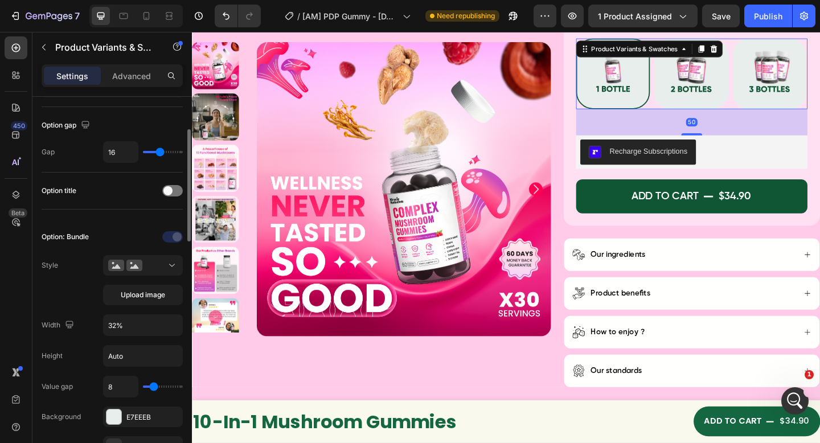
scroll to position [334, 0]
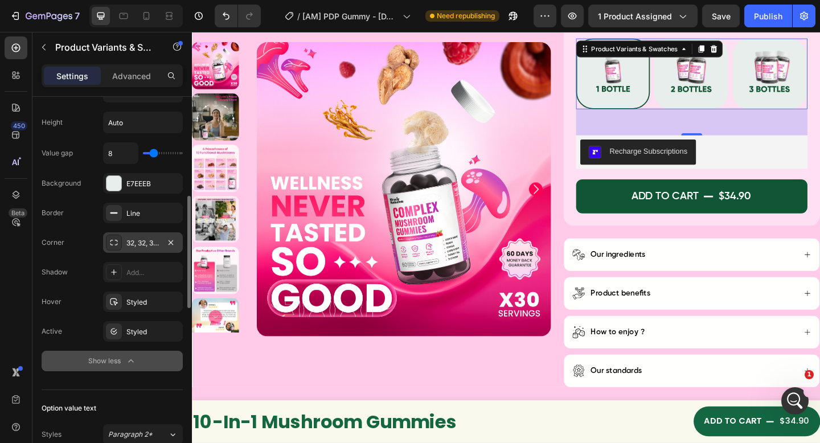
click at [129, 241] on div "32, 32, 32, 32" at bounding box center [142, 243] width 33 height 10
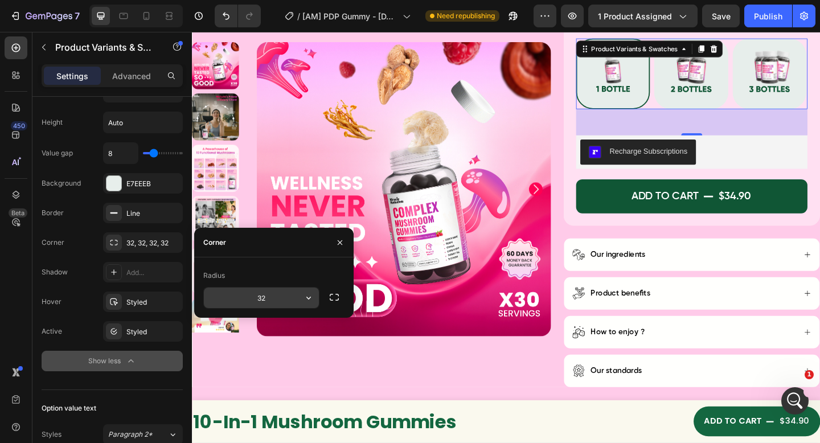
click at [272, 299] on input "32" at bounding box center [261, 298] width 115 height 21
type input "8"
type input "4"
type input "6"
type input "5"
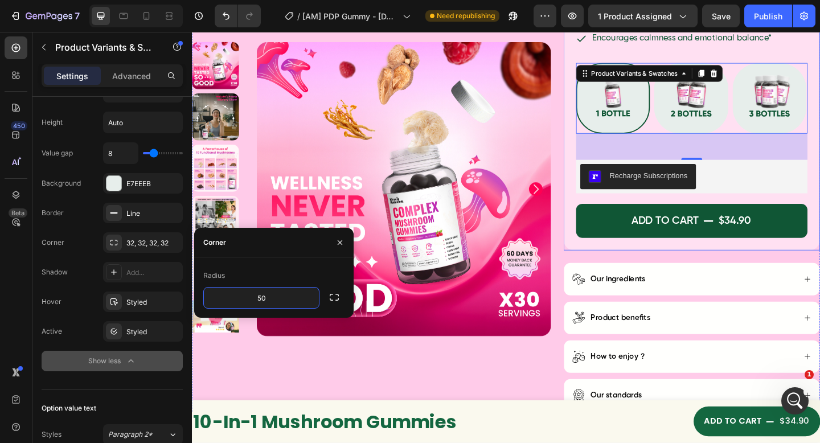
scroll to position [170, 0]
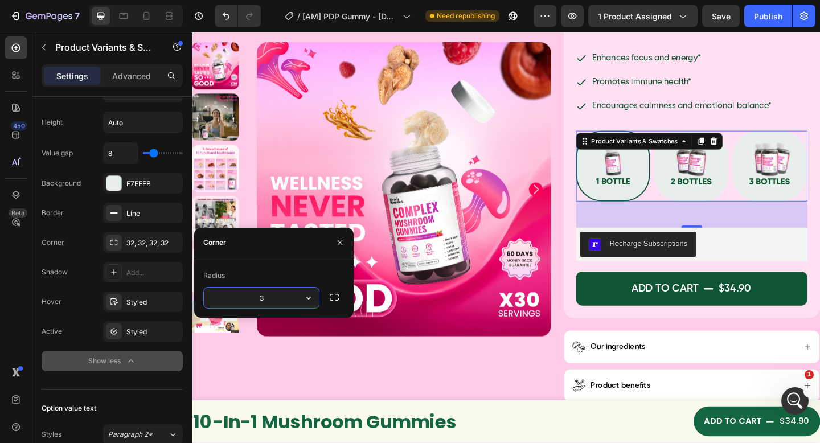
type input "32"
click at [796, 398] on icon "Open Intercom Messenger" at bounding box center [793, 399] width 19 height 19
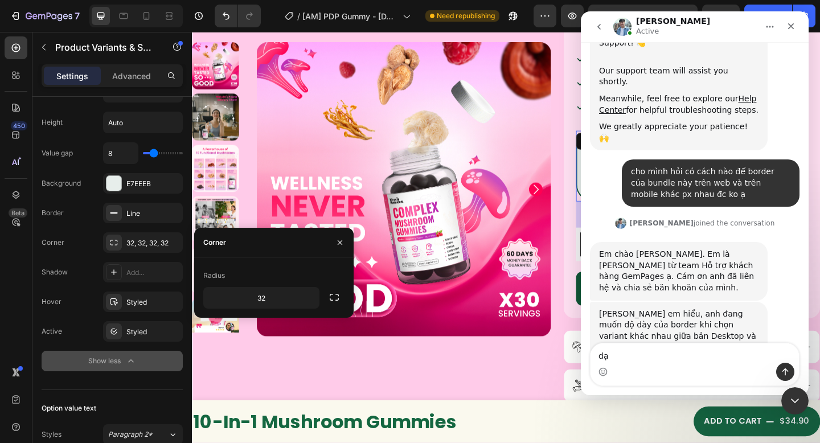
scroll to position [364, 0]
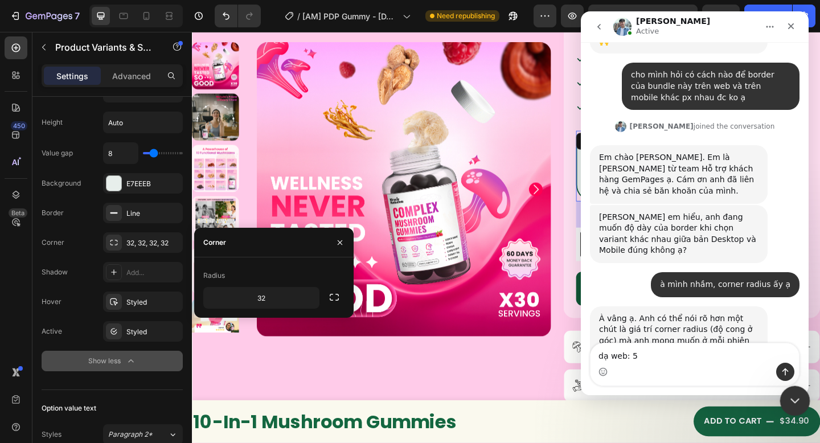
type textarea "dạ web: 5"
drag, startPoint x: 800, startPoint y: 397, endPoint x: 1161, endPoint y: 702, distance: 472.5
click at [801, 397] on div "Close Intercom Messenger" at bounding box center [793, 399] width 27 height 27
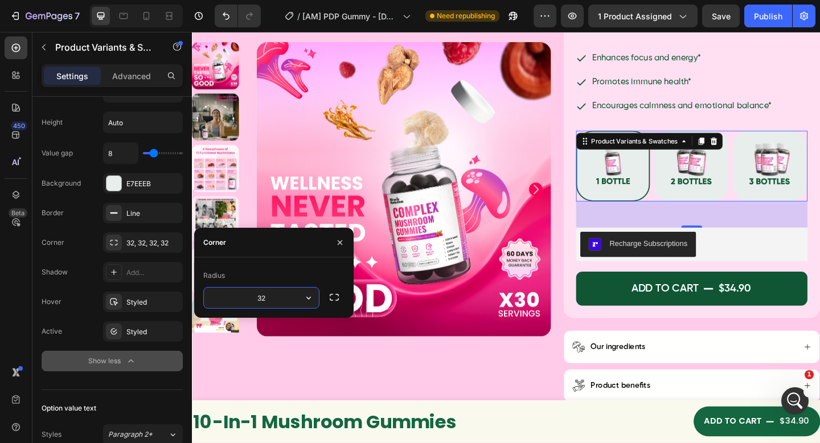
click at [293, 294] on input "32" at bounding box center [261, 298] width 115 height 21
type input "50"
click at [686, 212] on div "Buy 1 Buy 1 Buy 2 get 10% Buy 2 get 10% Buy 3 get 15% Buy 3 get 15%" at bounding box center [736, 178] width 252 height 77
click at [708, 198] on img at bounding box center [735, 178] width 78 height 75
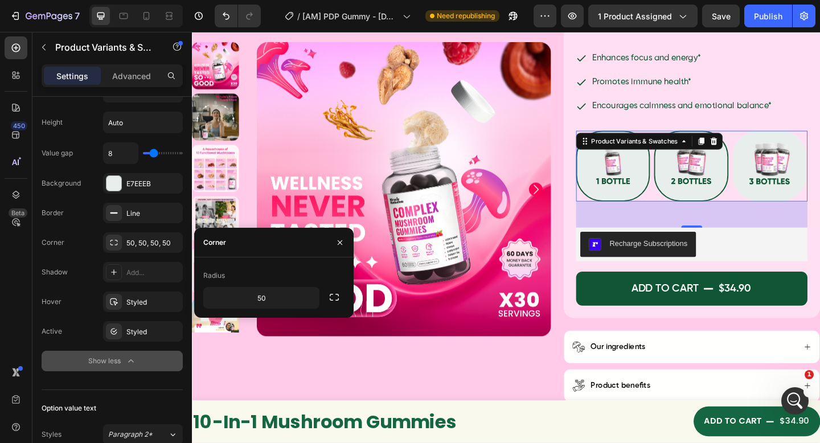
click at [695, 140] on input "Buy 2 get 10% Buy 2 get 10%" at bounding box center [694, 139] width 1 height 1
radio input "true"
click at [815, 197] on img at bounding box center [820, 178] width 78 height 75
click at [780, 140] on input "Buy 3 get 15% Buy 3 get 15%" at bounding box center [780, 139] width 1 height 1
radio input "true"
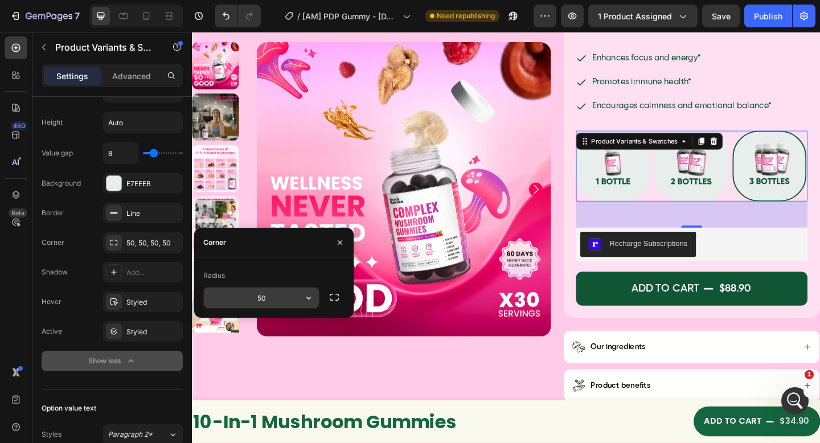
click at [268, 290] on input "50" at bounding box center [261, 298] width 115 height 21
type input "54"
click at [761, 178] on img at bounding box center [735, 178] width 78 height 75
click at [695, 140] on input "Buy 2 get 10% Buy 2 get 10%" at bounding box center [694, 139] width 1 height 1
radio input "true"
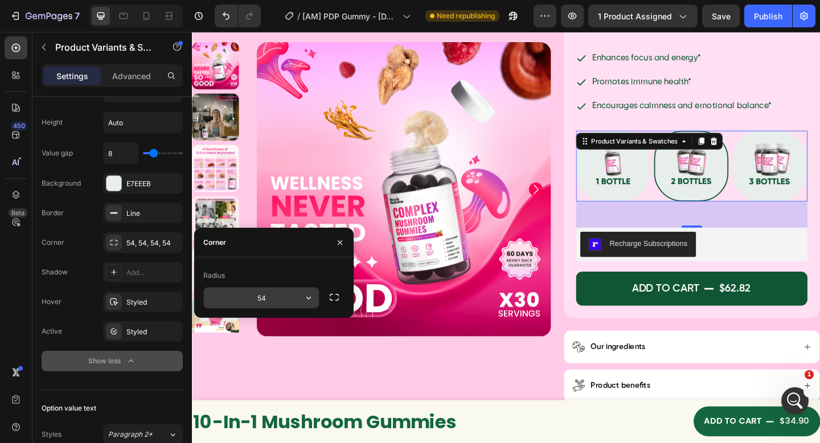
click at [290, 302] on input "54" at bounding box center [261, 298] width 115 height 21
type input "52"
click at [657, 186] on img at bounding box center [650, 178] width 78 height 75
click at [610, 140] on input "Buy 1 Buy 1" at bounding box center [609, 139] width 1 height 1
radio input "true"
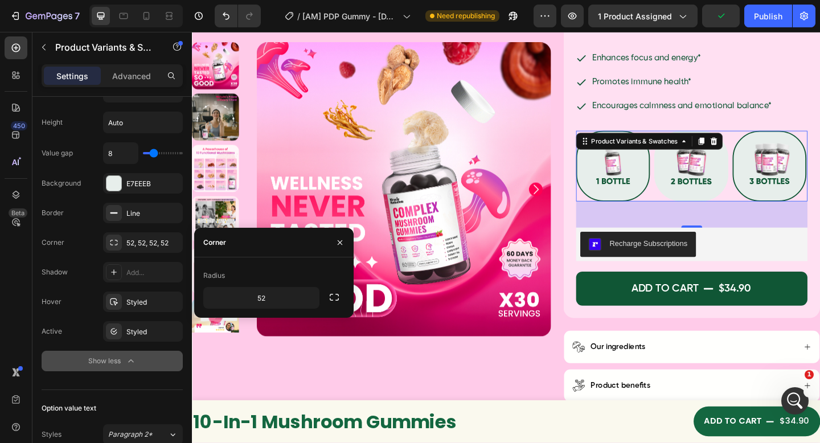
click at [819, 198] on img at bounding box center [820, 178] width 78 height 75
click at [780, 140] on input "Buy 3 get 15% Buy 3 get 15%" at bounding box center [780, 139] width 1 height 1
radio input "true"
click at [737, 189] on img at bounding box center [735, 178] width 78 height 75
click at [695, 140] on input "Buy 2 get 10% Buy 2 get 10%" at bounding box center [694, 139] width 1 height 1
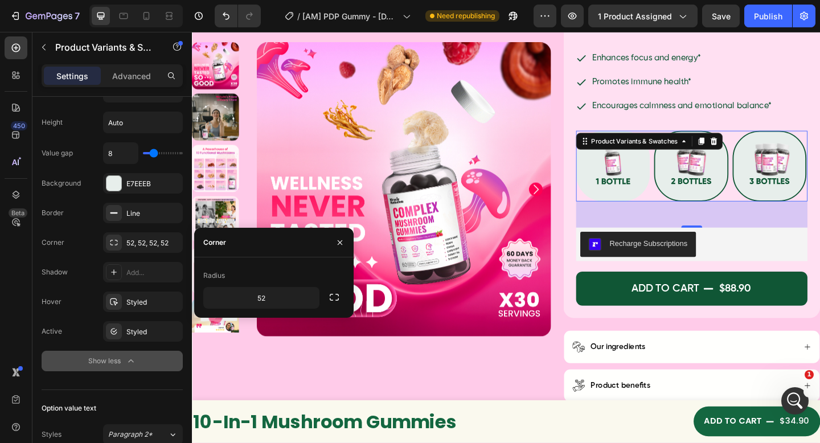
radio input "true"
click at [668, 184] on img at bounding box center [650, 178] width 78 height 75
click at [610, 140] on input "Buy 1 Buy 1" at bounding box center [609, 139] width 1 height 1
radio input "true"
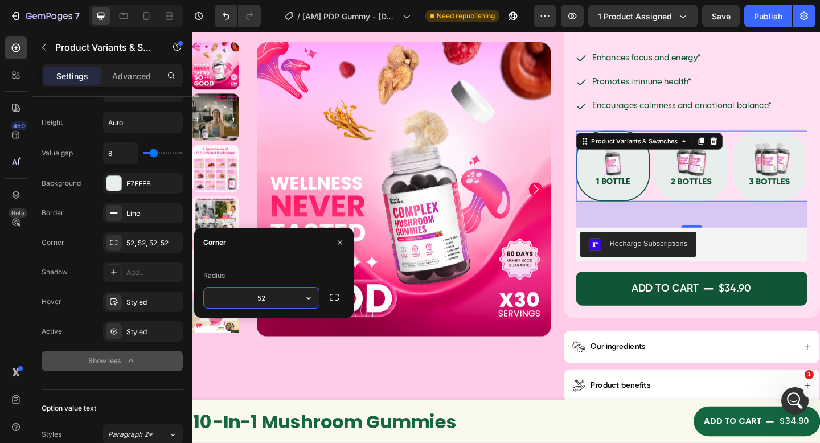
click at [287, 300] on input "52" at bounding box center [261, 298] width 115 height 21
click at [819, 199] on img at bounding box center [820, 178] width 78 height 75
click at [780, 140] on input "Buy 3 get 15% Buy 3 get 15%" at bounding box center [780, 139] width 1 height 1
radio input "true"
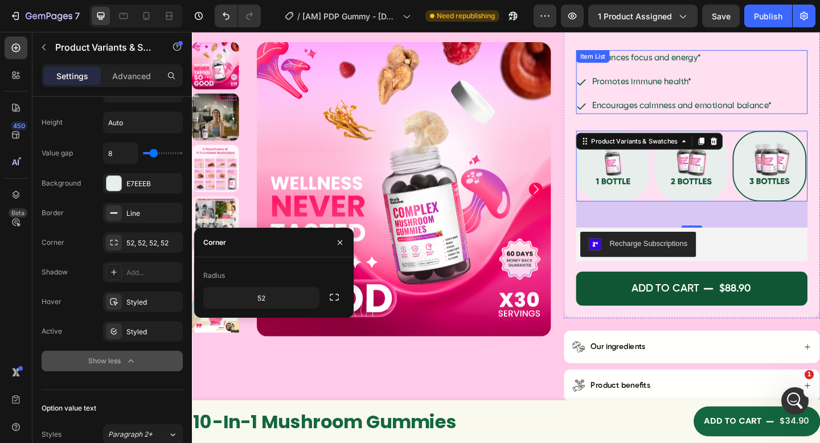
click at [819, 103] on div "Enhances focus and energy* Promotes immune health* Encourages calmness and emot…" at bounding box center [736, 86] width 252 height 69
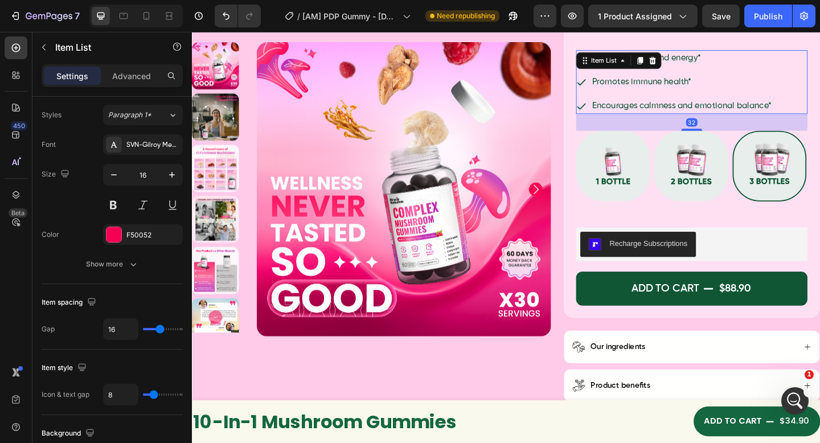
scroll to position [0, 0]
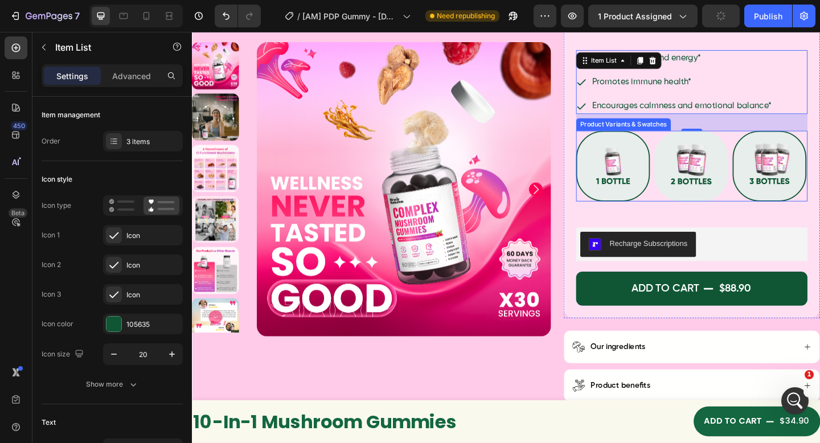
click at [655, 177] on img at bounding box center [650, 178] width 78 height 75
click at [610, 140] on input "Buy 1 Buy 1" at bounding box center [609, 139] width 1 height 1
radio input "true"
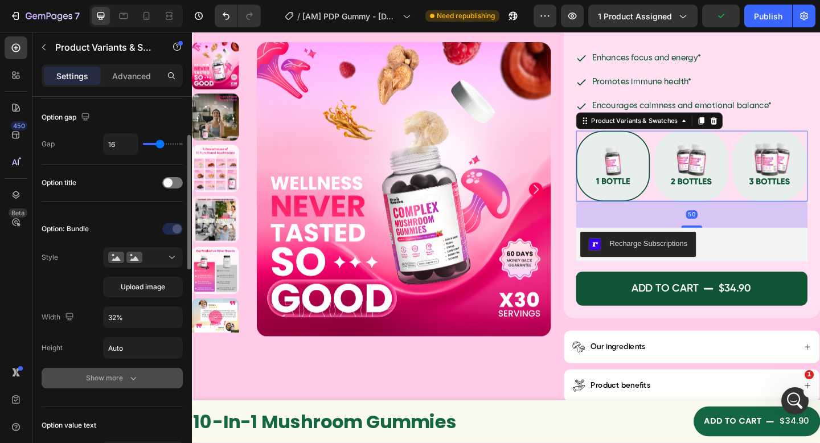
click at [125, 371] on button "Show more" at bounding box center [112, 378] width 141 height 21
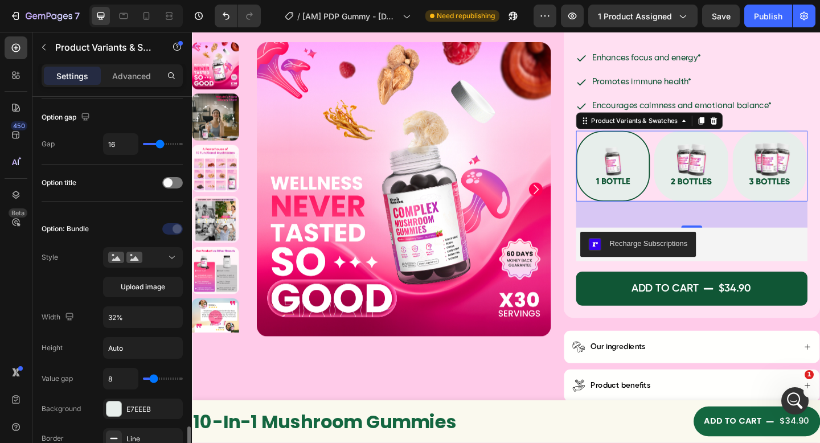
scroll to position [338, 0]
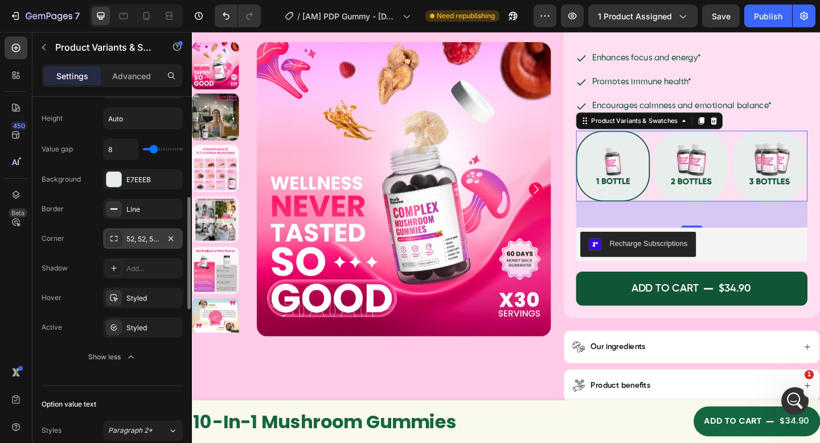
click at [133, 243] on div "52, 52, 52, 52" at bounding box center [142, 239] width 33 height 10
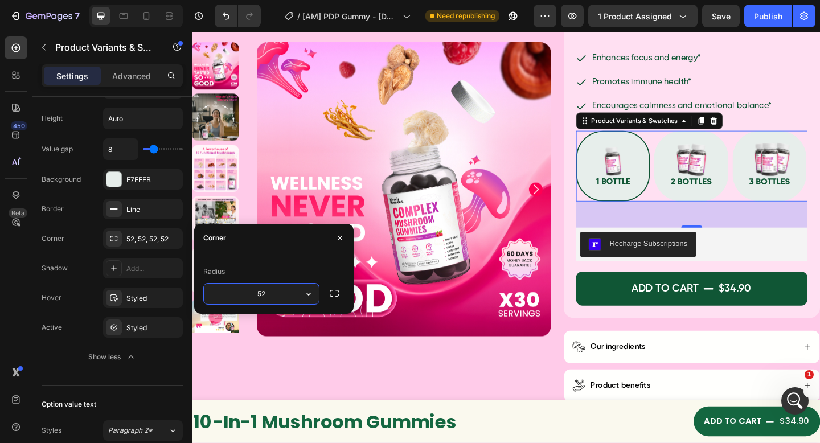
click at [269, 297] on input "52" at bounding box center [261, 294] width 115 height 21
type input "48"
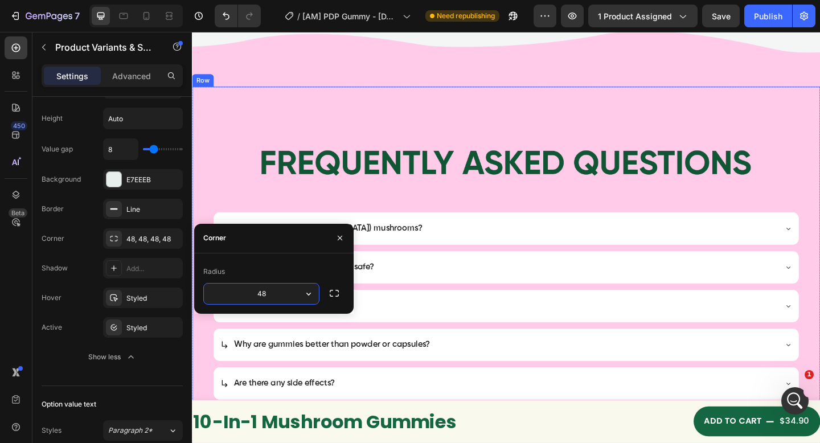
scroll to position [2591, 0]
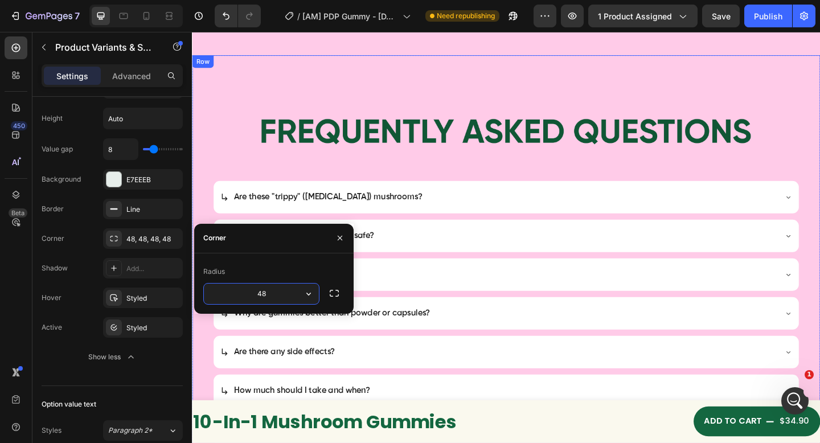
click at [242, 71] on div "Are these "trippy" (Psilocybin) mushrooms? Is it vegan? Are the ingredients saf…" at bounding box center [534, 354] width 638 height 593
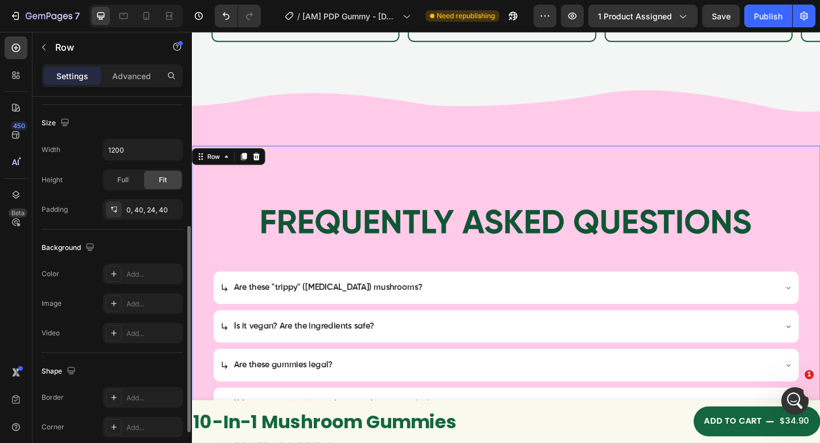
scroll to position [2472, 0]
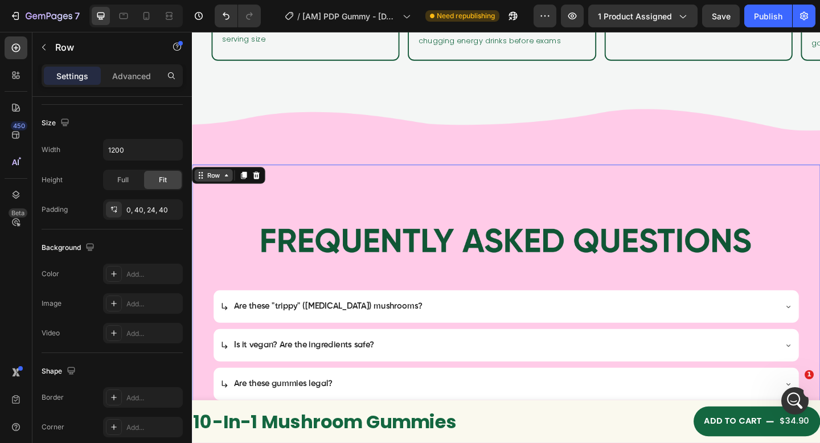
click at [222, 183] on div "Row" at bounding box center [215, 188] width 19 height 10
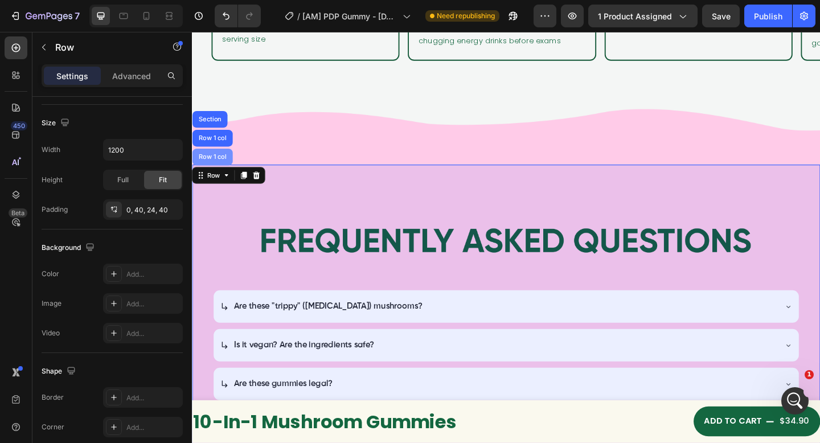
click at [218, 165] on div "Row 1 col" at bounding box center [214, 168] width 35 height 7
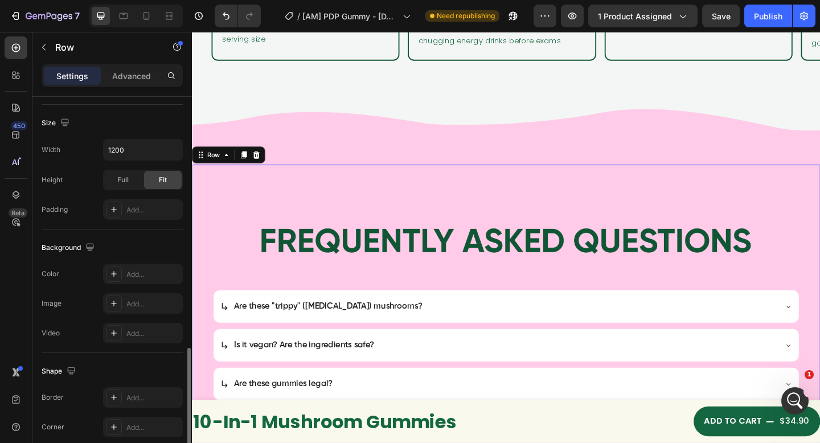
scroll to position [316, 0]
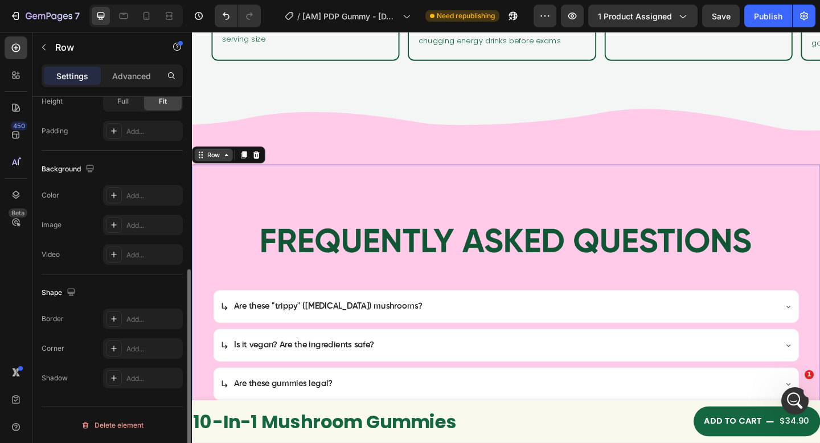
click at [207, 161] on div "Row" at bounding box center [215, 166] width 19 height 10
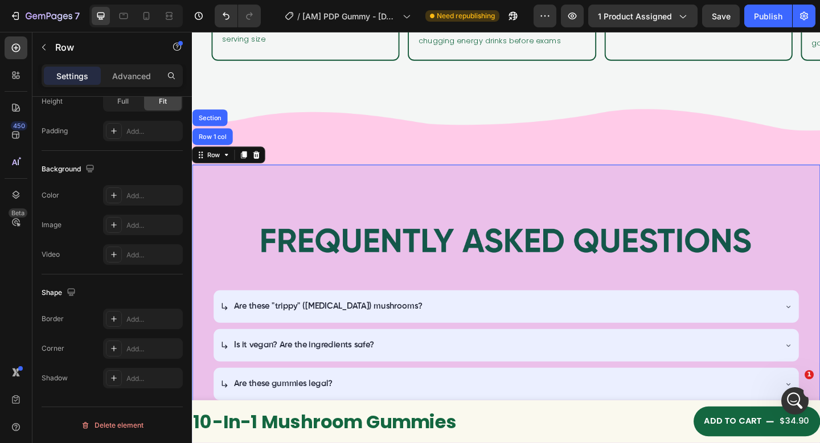
click at [204, 142] on div "Row 1 col" at bounding box center [214, 145] width 35 height 7
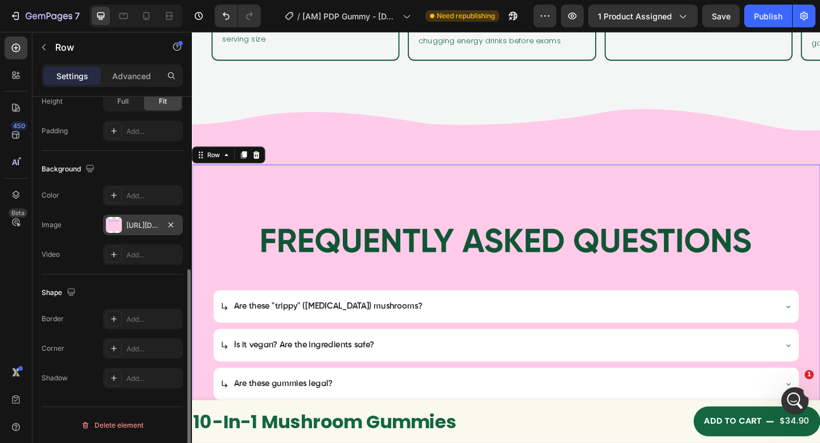
click at [141, 220] on div "https://cdn.shopify.com/s/files/1/0705/1119/8425/files/gempages_528237576545371…" at bounding box center [142, 225] width 33 height 10
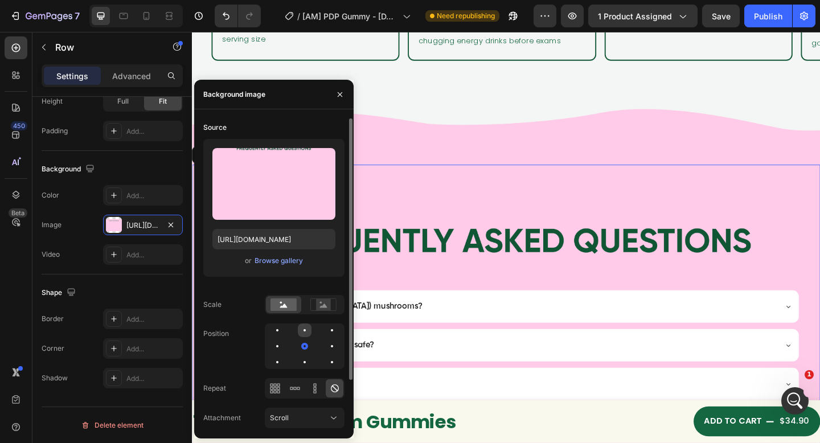
click at [325, 331] on div at bounding box center [332, 330] width 14 height 14
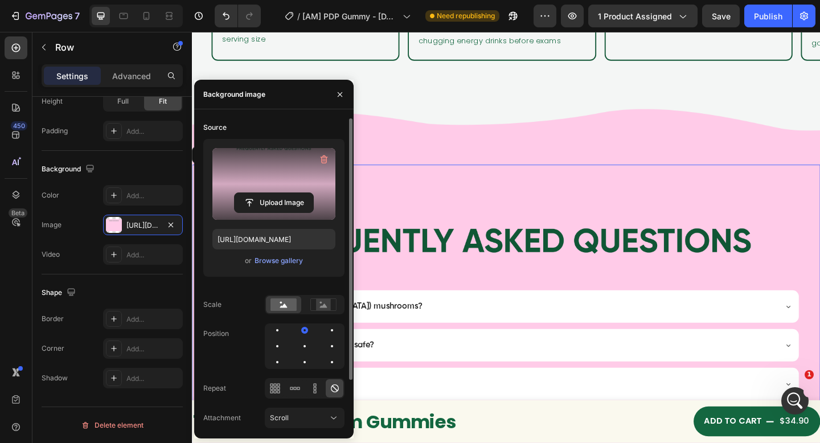
click at [249, 161] on label at bounding box center [273, 184] width 123 height 72
click at [249, 193] on input "file" at bounding box center [274, 202] width 79 height 19
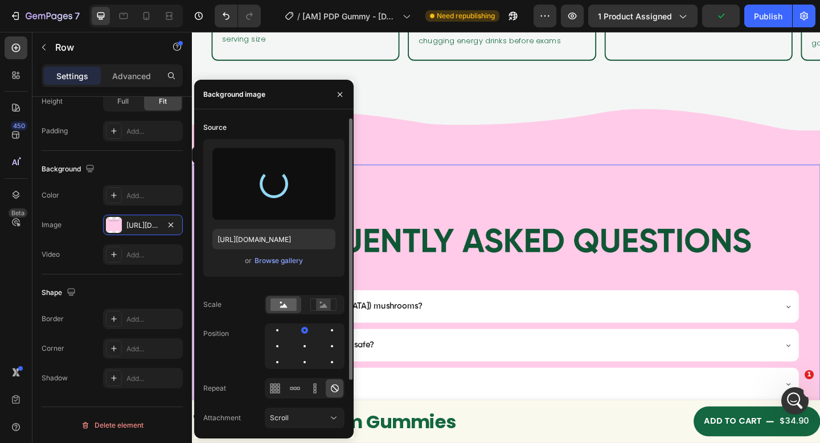
type input "https://cdn.shopify.com/s/files/1/0705/1119/8425/files/gempages_528237576545371…"
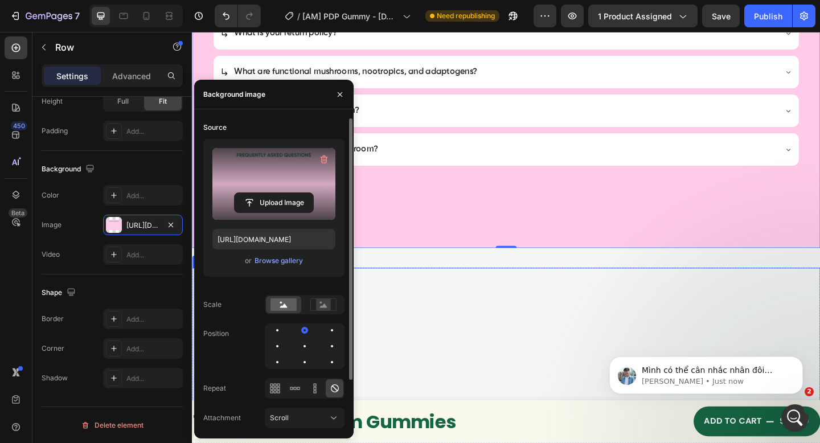
scroll to position [2981, 0]
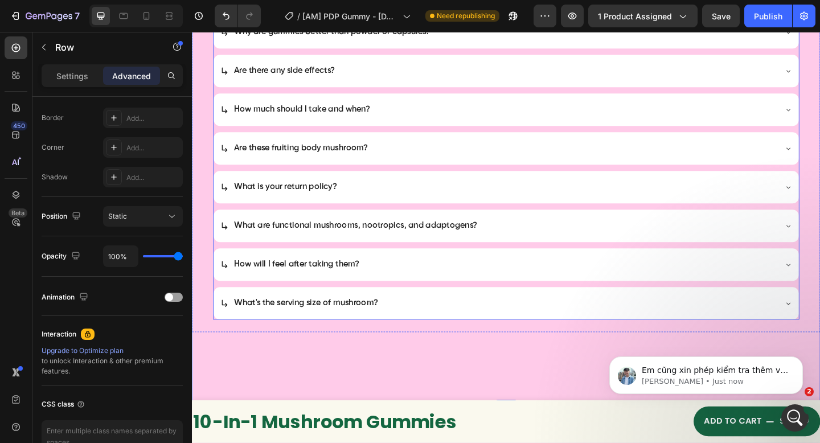
scroll to position [3035, 0]
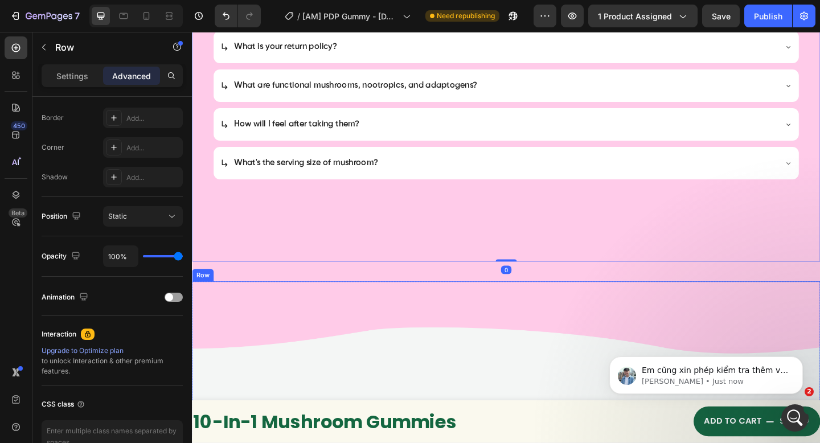
click at [452, 387] on div "Pair it with Heading View all Button Row" at bounding box center [533, 388] width 683 height 168
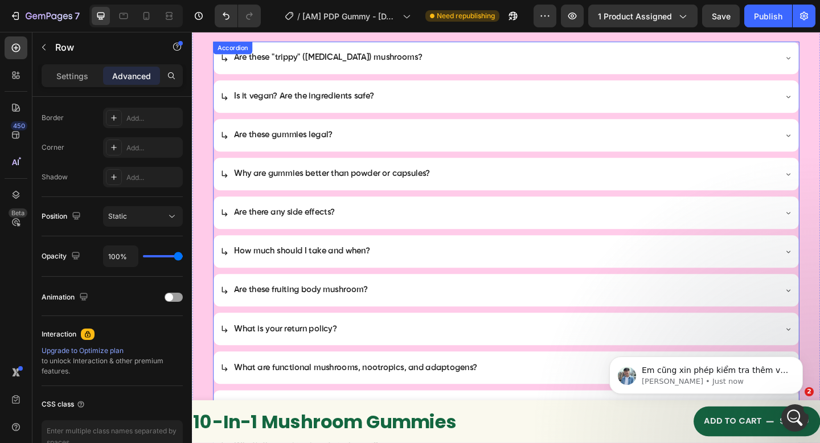
scroll to position [2481, 0]
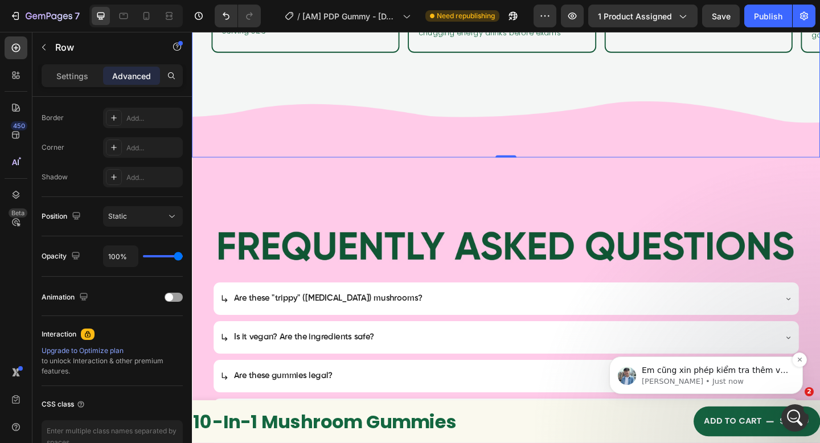
click at [760, 385] on p "Liam • Just now" at bounding box center [715, 381] width 147 height 10
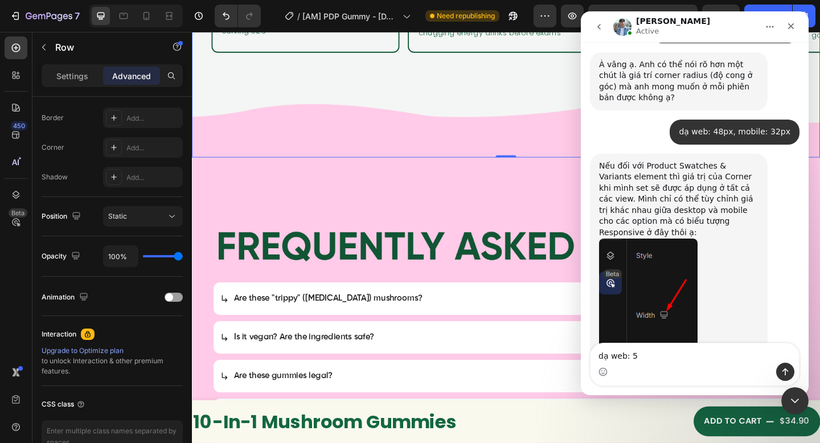
scroll to position [618, 0]
click at [630, 161] on div "Nếu đối với Product Swatches & Variants element thì giá trị của Corner khi mình…" at bounding box center [678, 200] width 159 height 78
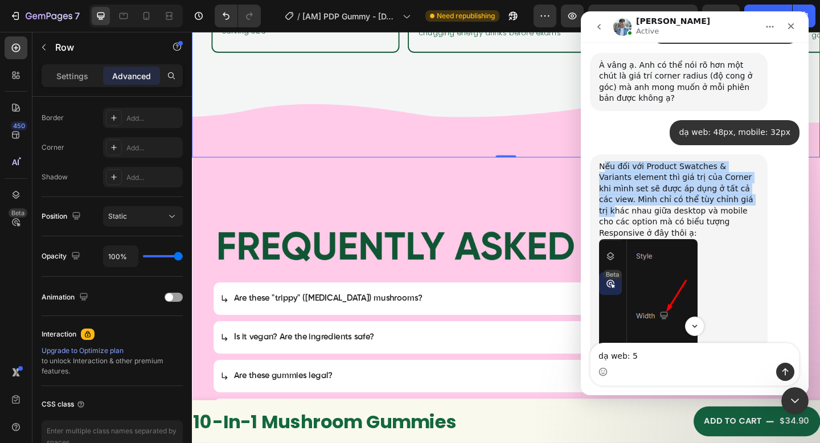
drag, startPoint x: 607, startPoint y: 125, endPoint x: 699, endPoint y: 154, distance: 96.9
click at [699, 161] on div "Nếu đối với Product Swatches & Variants element thì giá trị của Corner khi mình…" at bounding box center [678, 200] width 159 height 78
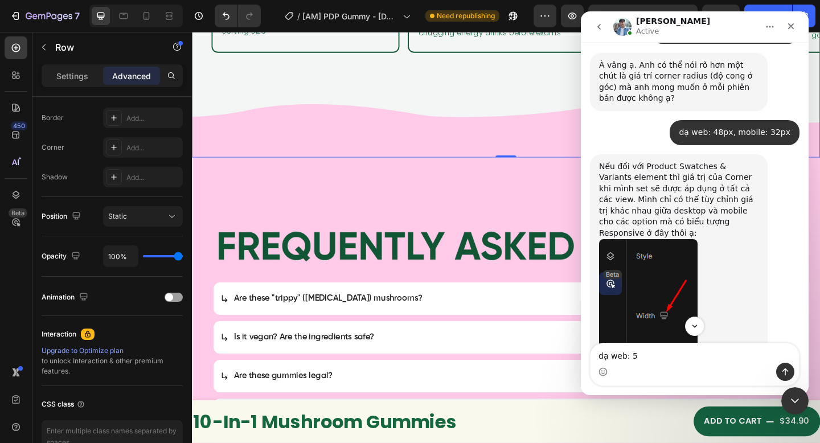
click at [712, 161] on div "Nếu đối với Product Swatches & Variants element thì giá trị của Corner khi mình…" at bounding box center [678, 200] width 159 height 78
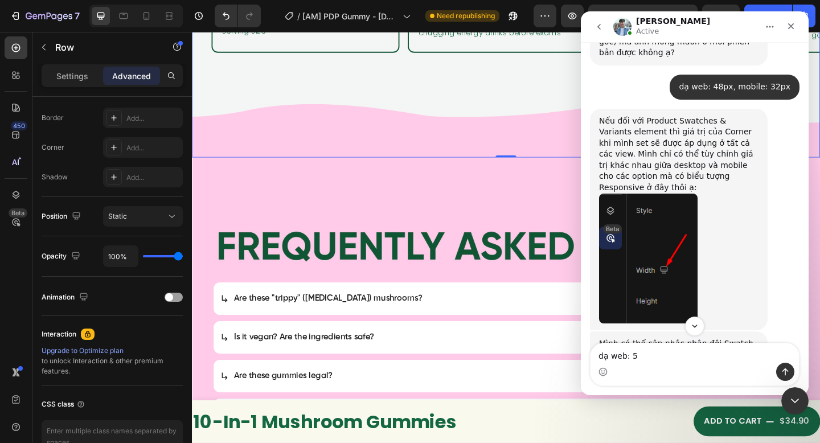
scroll to position [693, 0]
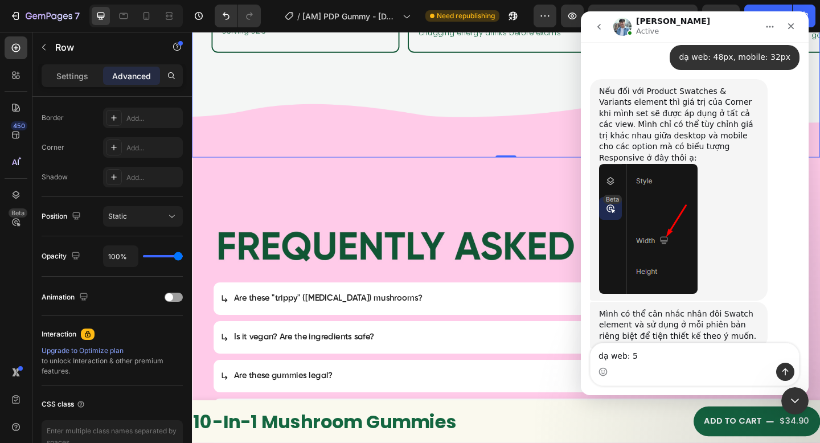
click at [681, 309] on div "Mình có thể cân nhắc nhân đôi Swatch element và sử dụng ở mỗi phiên bản riêng b…" at bounding box center [678, 326] width 159 height 34
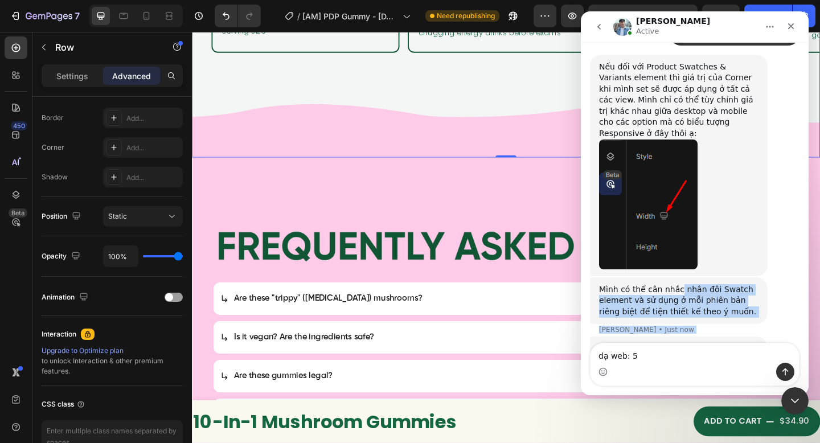
scroll to position [726, 0]
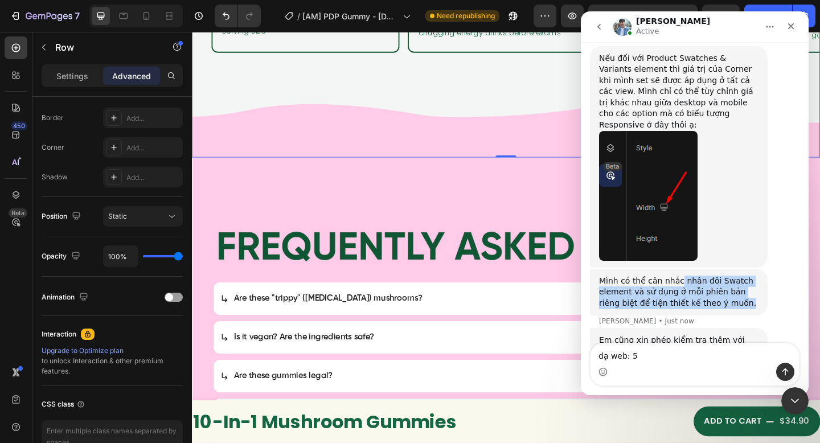
drag, startPoint x: 694, startPoint y: 262, endPoint x: 729, endPoint y: 260, distance: 34.8
click at [729, 269] on div "Mình có thể cân nhắc nhân đôi Swatch element và sử dụng ở mỗi phiên bản riêng b…" at bounding box center [695, 299] width 210 height 60
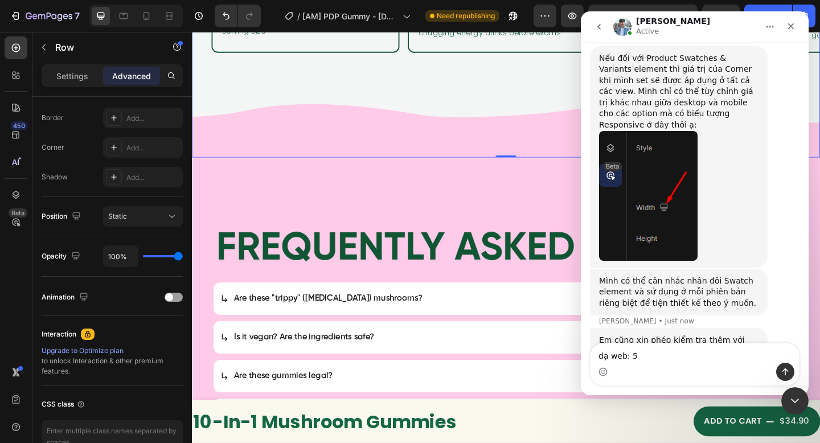
click at [727, 335] on div "Em cũng xin phép kiểm tra thêm với đội ngũ kĩ thuật xem có phương án nào khác k…" at bounding box center [678, 352] width 159 height 34
drag, startPoint x: 698, startPoint y: 292, endPoint x: 709, endPoint y: 309, distance: 20.5
click at [708, 335] on div "Em cũng xin phép kiểm tra thêm với đội ngũ kĩ thuật xem có phương án nào khác k…" at bounding box center [678, 352] width 159 height 34
click at [689, 353] on textarea "dạ web: 5" at bounding box center [695, 352] width 208 height 19
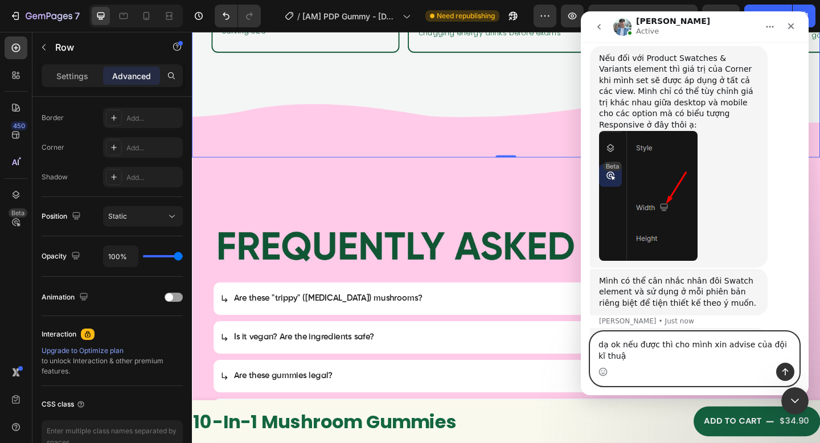
scroll to position [737, 0]
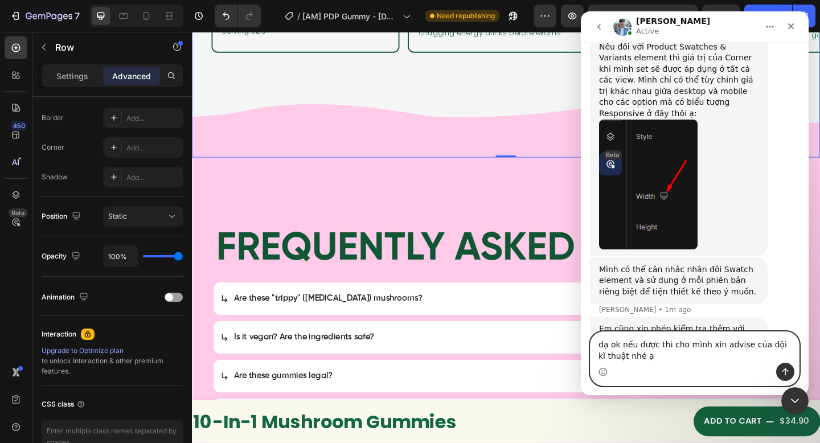
type textarea "dạ ok nếu được thì cho mình xin advise của đội kĩ thuật nhé ạ"
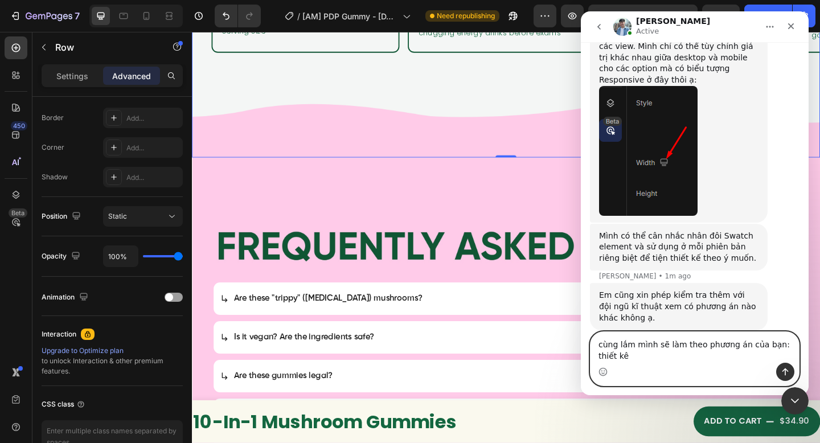
scroll to position [782, 0]
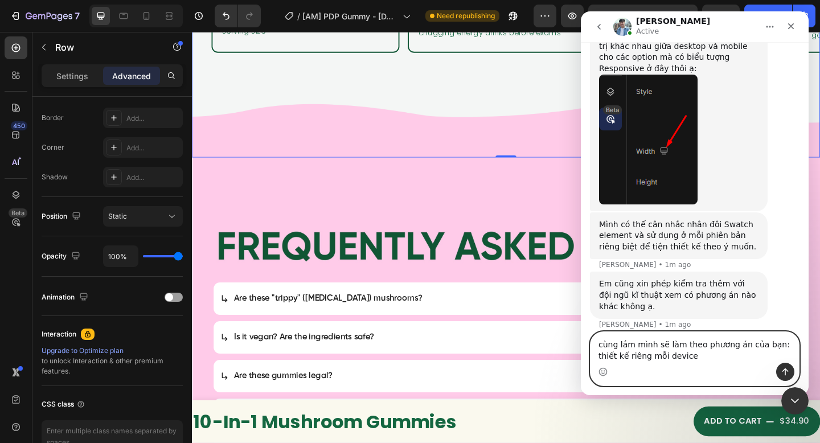
click at [629, 355] on textarea "cùng lắm mình sẽ làm theo phương án của bạn: thiết kế riêng mỗi device" at bounding box center [695, 347] width 208 height 31
type textarea "cùng lắm mình sẽ làm theo phương án của bạn: thiết kế riêng cho mỗi device"
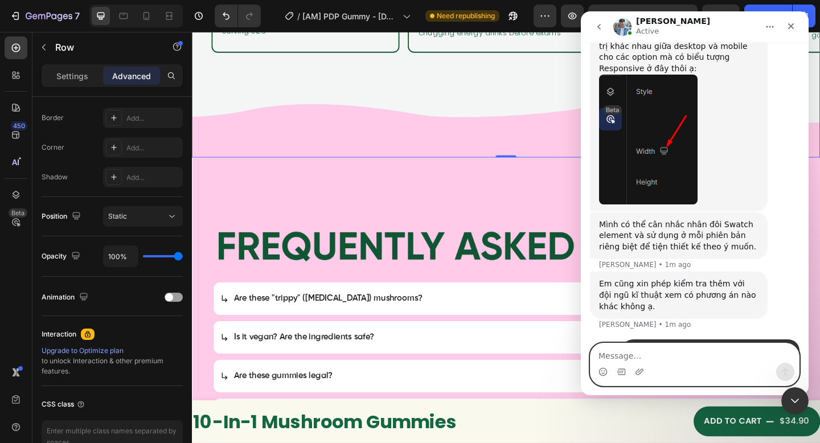
scroll to position [808, 0]
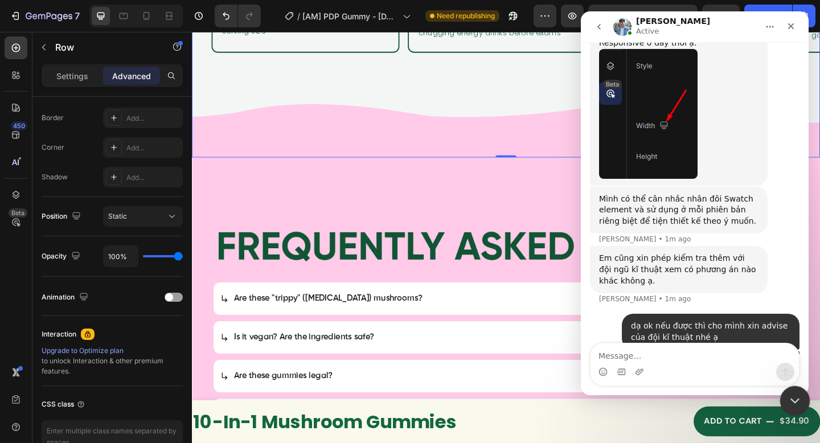
click at [794, 395] on icon "Close Intercom Messenger" at bounding box center [793, 399] width 14 height 14
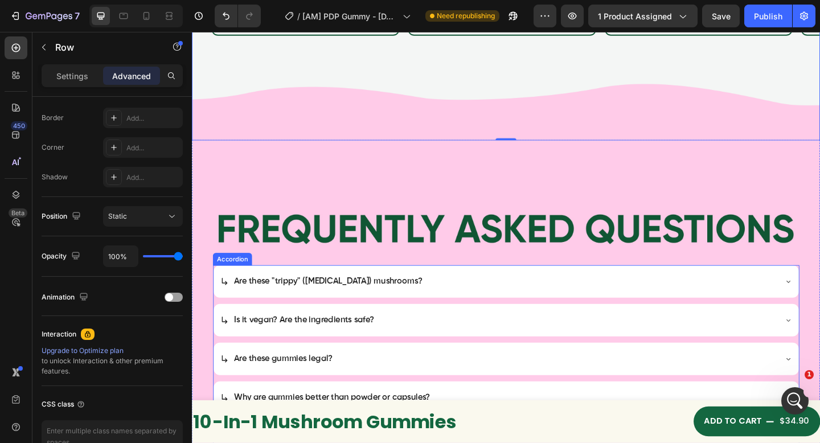
scroll to position [852, 0]
click at [44, 45] on icon "button" at bounding box center [43, 47] width 9 height 9
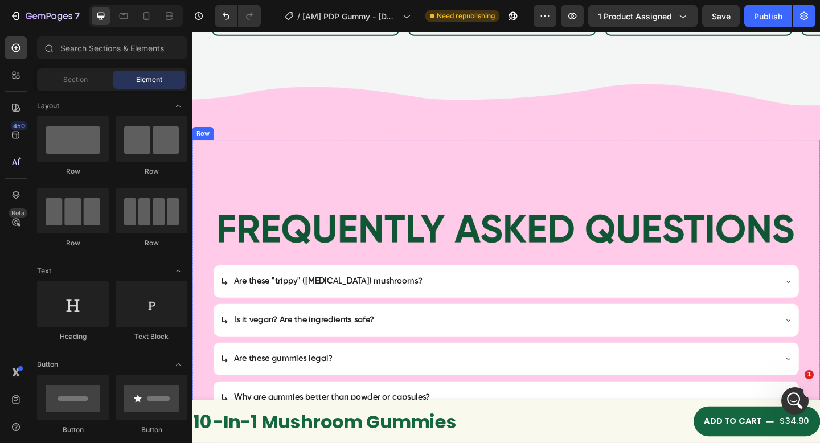
click at [327, 166] on div "Are these "trippy" (Psilocybin) mushrooms? Is it vegan? Are the ingredients saf…" at bounding box center [534, 445] width 638 height 593
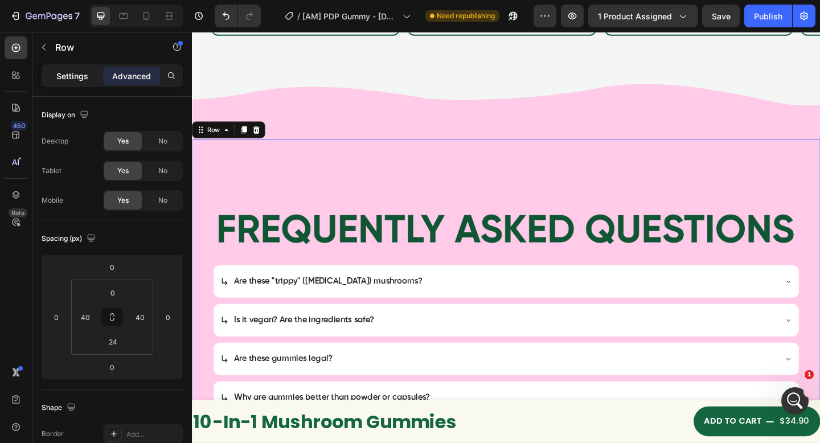
click at [54, 69] on div "Settings" at bounding box center [72, 76] width 57 height 18
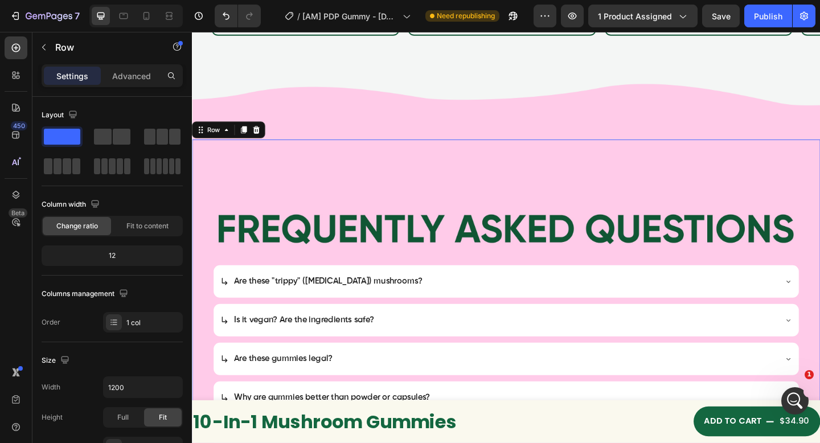
click at [211, 132] on div "Row" at bounding box center [232, 138] width 80 height 18
click at [212, 133] on div "Row" at bounding box center [215, 138] width 19 height 10
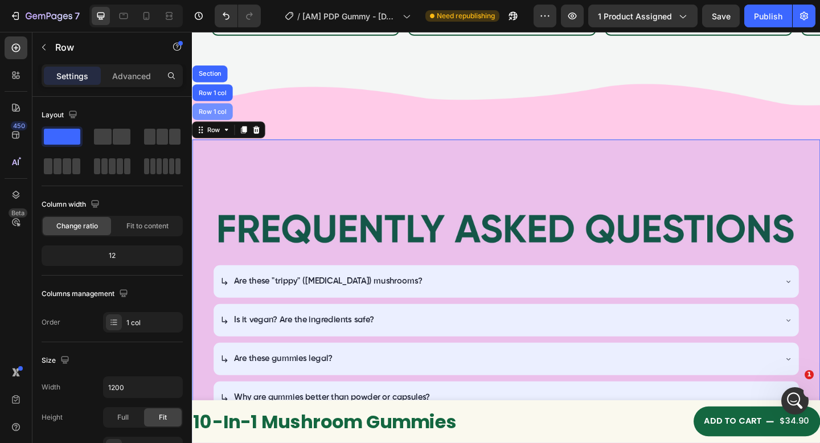
click at [215, 109] on div "Row 1 col" at bounding box center [214, 118] width 44 height 18
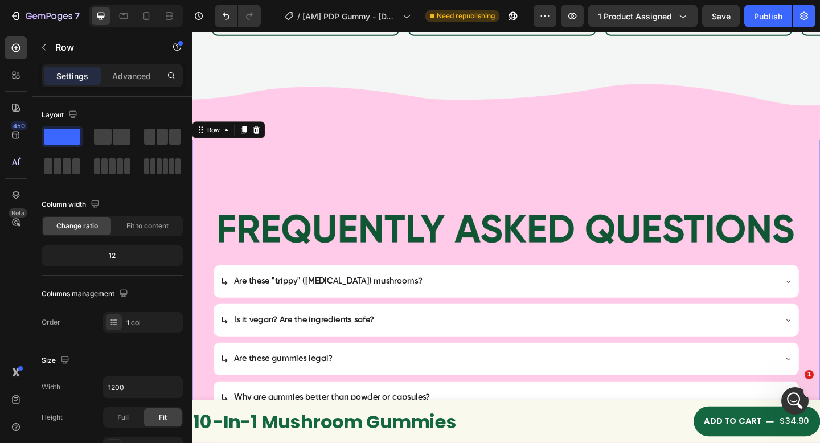
scroll to position [316, 0]
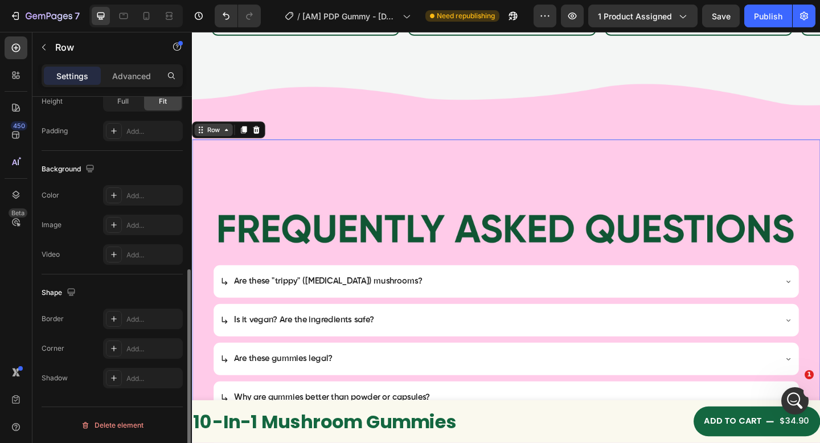
click at [210, 133] on div "Row" at bounding box center [215, 138] width 19 height 10
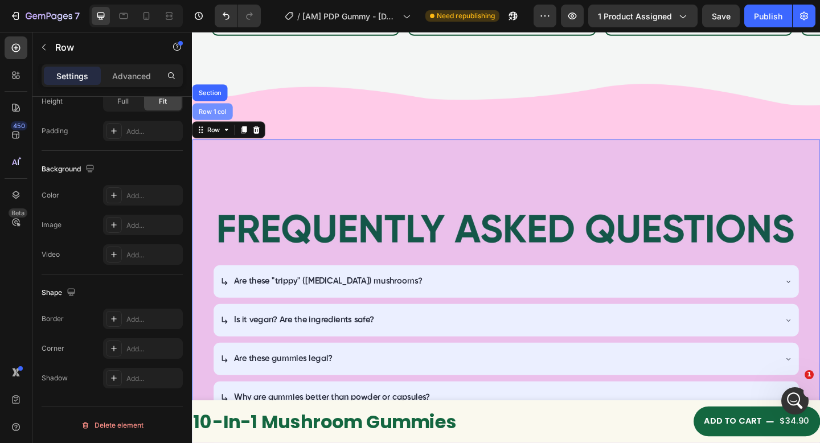
drag, startPoint x: 212, startPoint y: 107, endPoint x: 382, endPoint y: 158, distance: 176.6
click at [212, 115] on div "Row 1 col" at bounding box center [214, 118] width 35 height 7
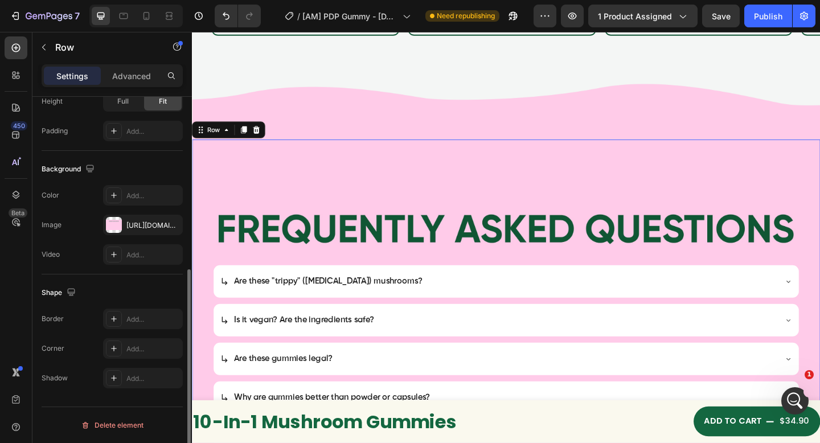
drag, startPoint x: 147, startPoint y: 223, endPoint x: 183, endPoint y: 190, distance: 48.4
click at [146, 223] on div "https://cdn.shopify.com/s/files/1/0705/1119/8425/files/gempages_528237576545371…" at bounding box center [153, 225] width 54 height 10
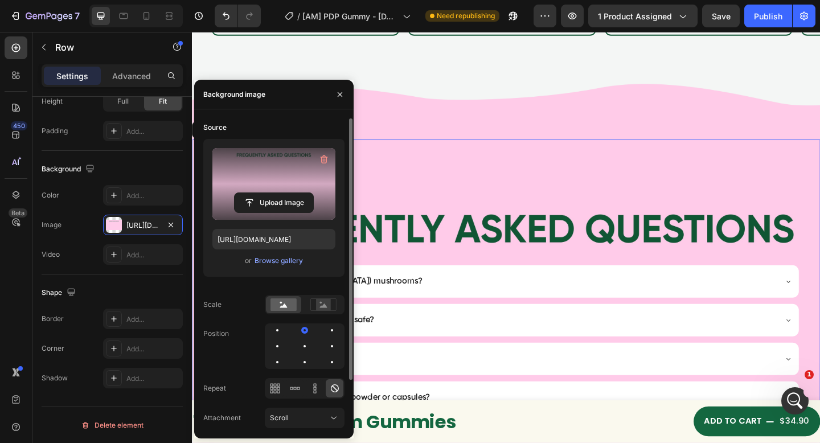
click at [292, 182] on label at bounding box center [273, 184] width 123 height 72
click at [292, 193] on input "file" at bounding box center [274, 202] width 79 height 19
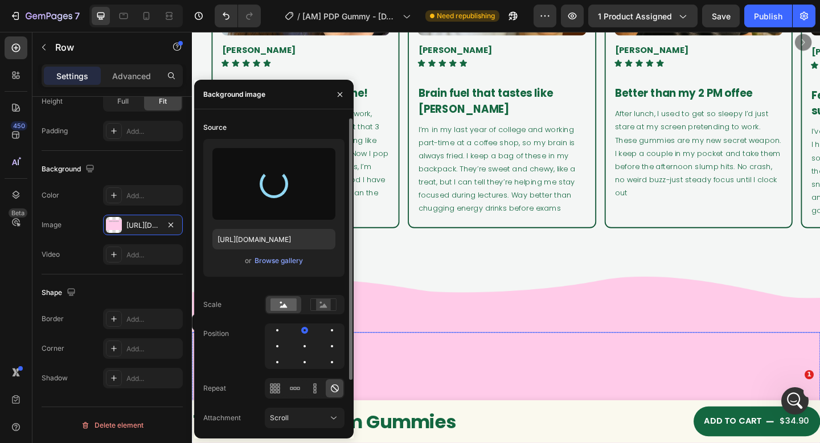
scroll to position [2255, 0]
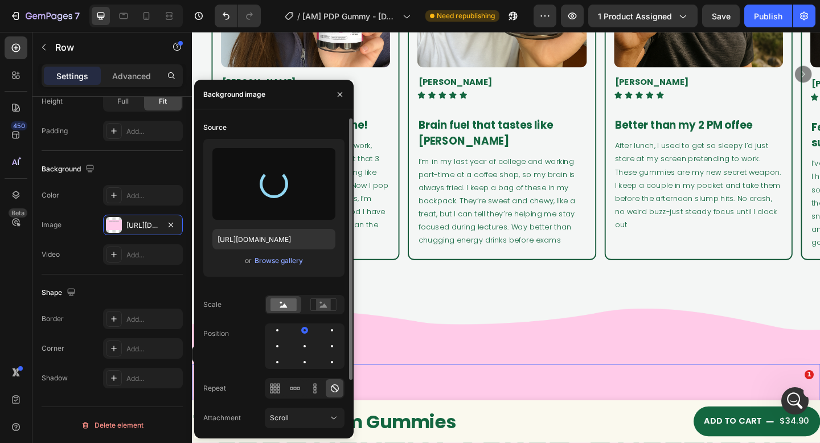
type input "https://cdn.shopify.com/s/files/1/0705/1119/8425/files/gempages_528237576545371…"
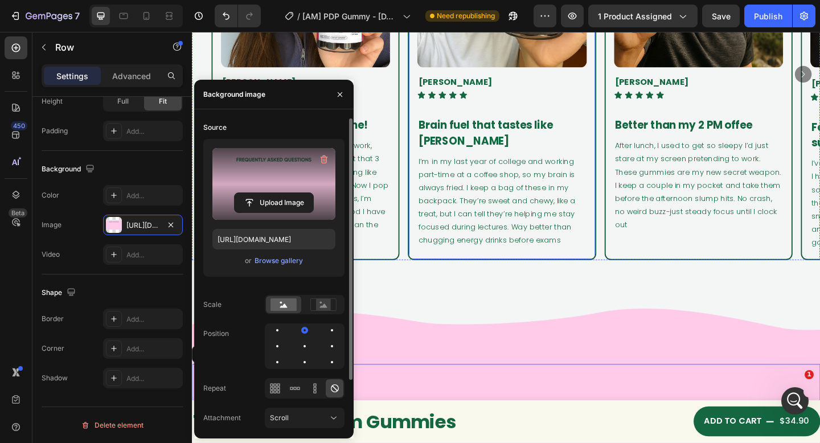
scroll to position [808, 0]
click at [491, 304] on div "Image Emily Carter Text Block Row Icon Icon Icon Icon Icon Icon List Row My aft…" at bounding box center [533, 10] width 683 height 768
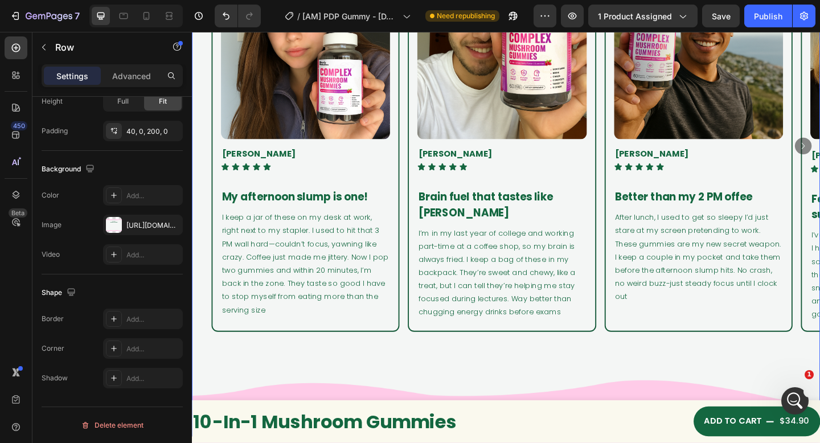
scroll to position [2144, 0]
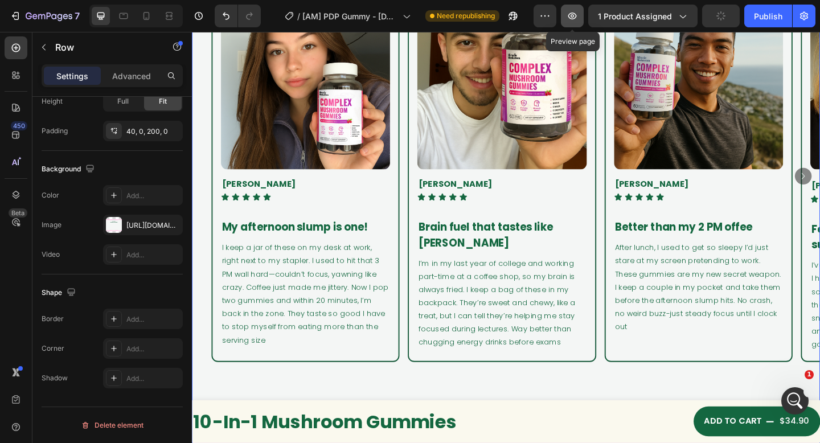
click at [574, 18] on icon "button" at bounding box center [572, 15] width 11 height 11
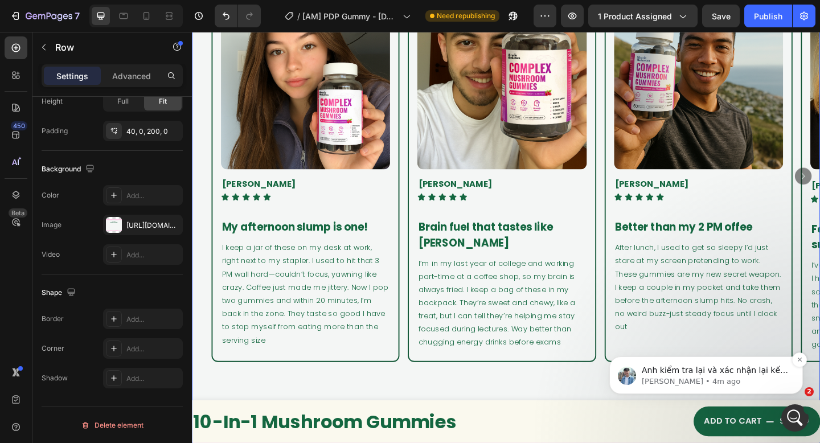
scroll to position [1860, 0]
click at [745, 384] on p "Liam • 4m ago" at bounding box center [715, 381] width 147 height 10
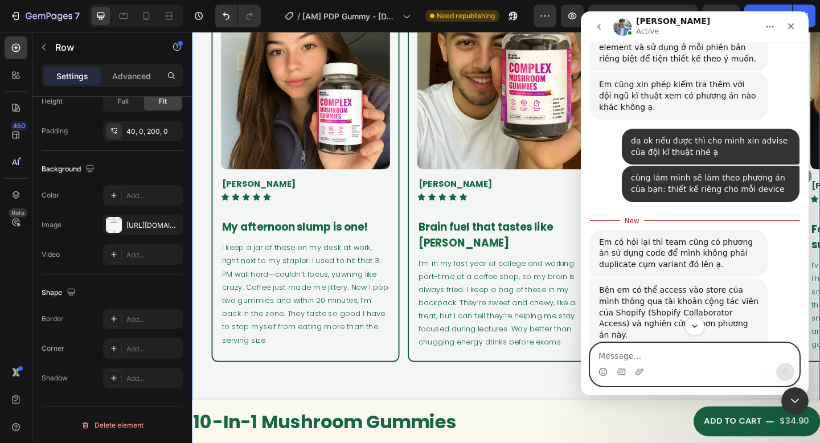
scroll to position [942, 0]
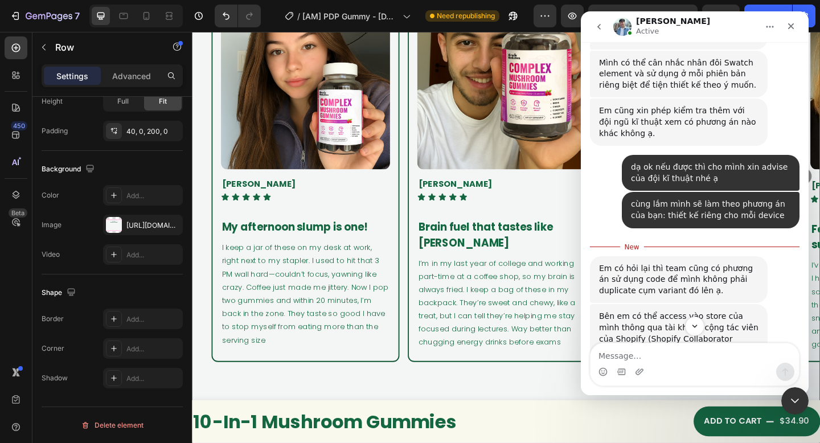
click at [603, 263] on div "Em có hỏi lại thì team cũng có phương án sử dụng code để mình không phải duplic…" at bounding box center [678, 280] width 159 height 34
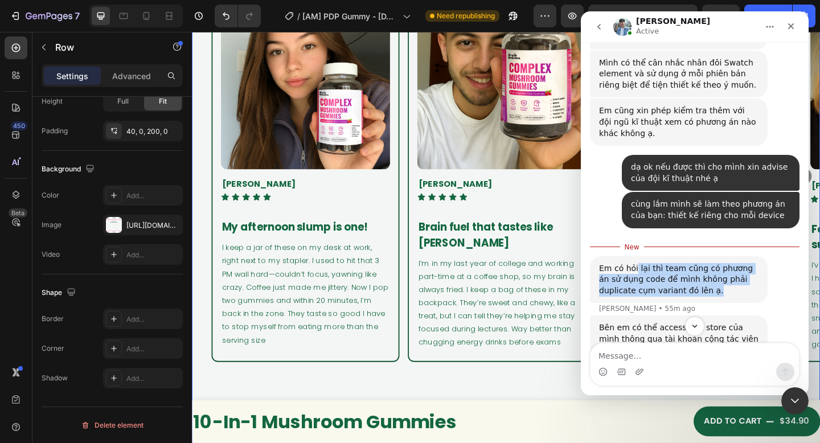
drag, startPoint x: 636, startPoint y: 213, endPoint x: 716, endPoint y: 231, distance: 82.2
click at [716, 263] on div "Em có hỏi lại thì team cũng có phương án sử dụng code để mình không phải duplic…" at bounding box center [678, 280] width 159 height 34
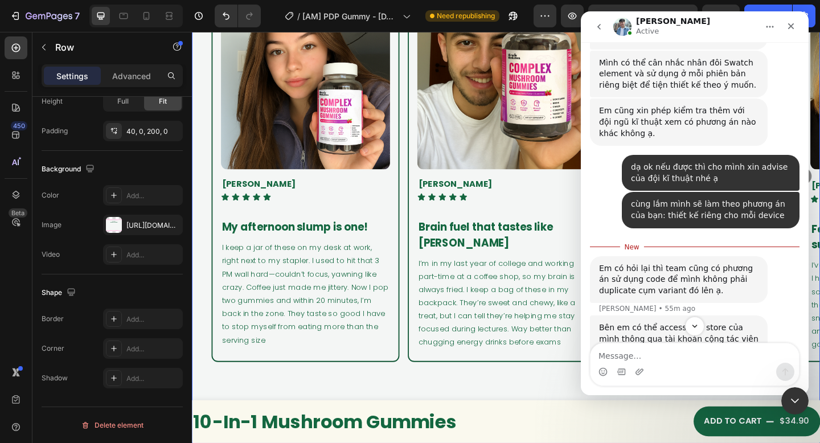
click at [706, 263] on div "Em có hỏi lại thì team cũng có phương án sử dụng code để mình không phải duplic…" at bounding box center [678, 280] width 159 height 34
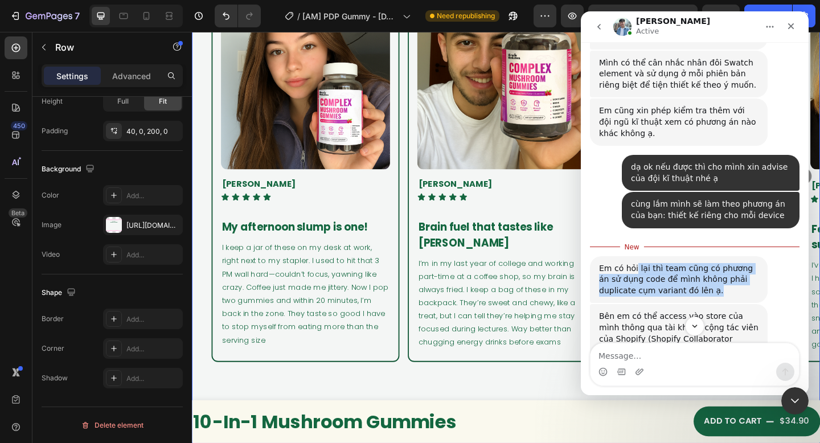
drag, startPoint x: 717, startPoint y: 236, endPoint x: 634, endPoint y: 214, distance: 86.2
click at [634, 263] on div "Em có hỏi lại thì team cũng có phương án sử dụng code để mình không phải duplic…" at bounding box center [678, 280] width 159 height 34
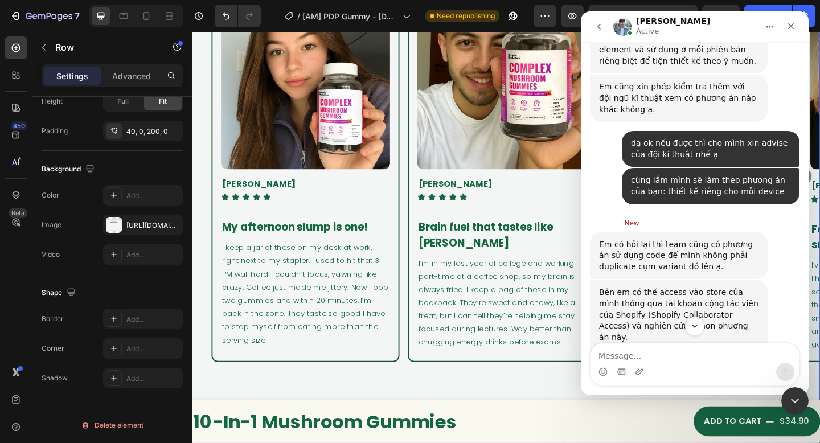
scroll to position [1014, 0]
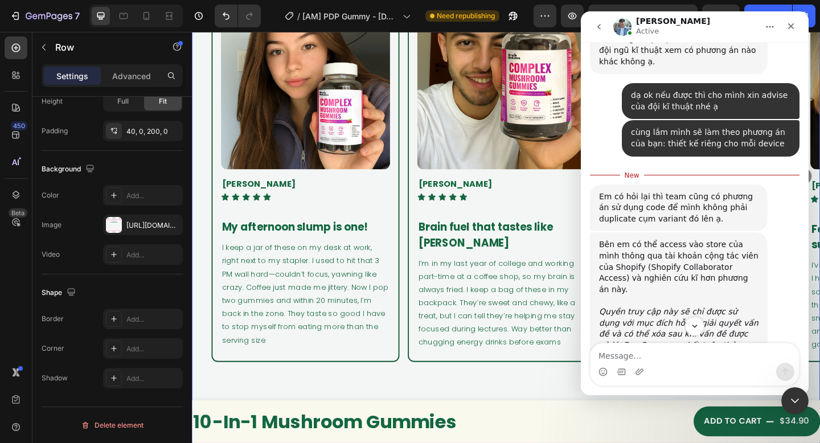
click at [633, 239] on div "Bên em có thể access vào store của mình thông qua tài khoản cộng tác viên của S…" at bounding box center [678, 267] width 159 height 56
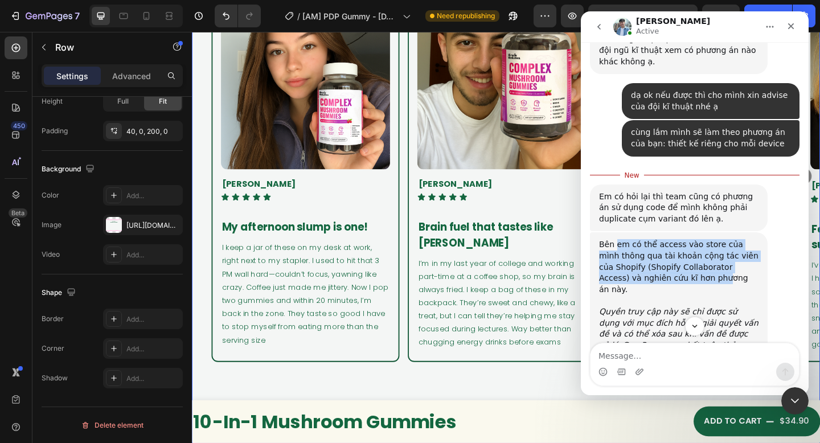
drag, startPoint x: 616, startPoint y: 188, endPoint x: 679, endPoint y: 219, distance: 70.3
click at [679, 239] on div "Bên em có thể access vào store của mình thông qua tài khoản cộng tác viên của S…" at bounding box center [678, 267] width 159 height 56
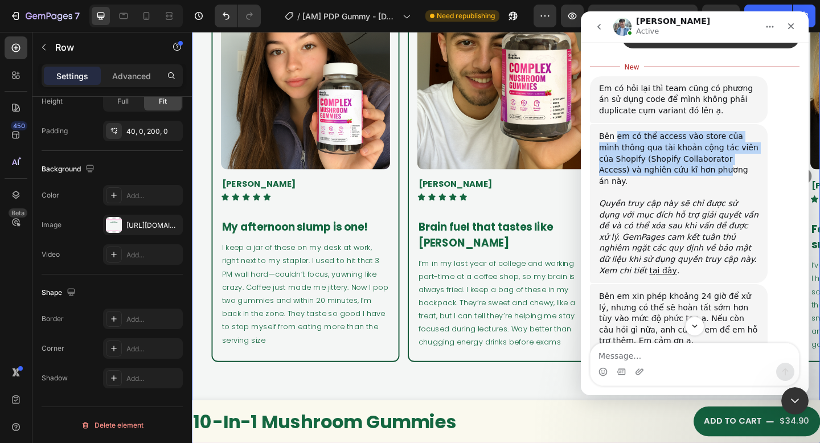
scroll to position [1128, 0]
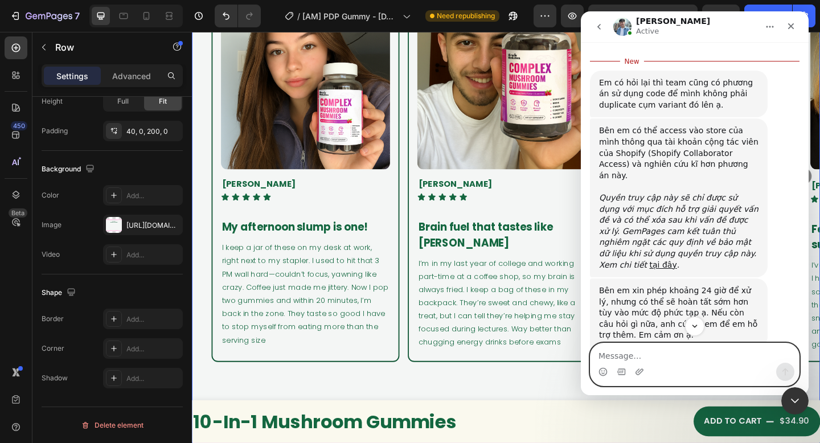
click at [722, 354] on textarea "Message…" at bounding box center [695, 352] width 208 height 19
type textarea "dạ ok ạ"
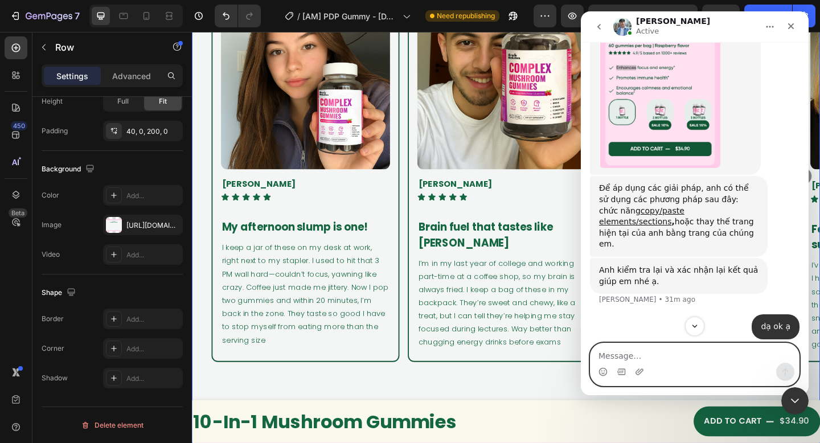
scroll to position [1884, 0]
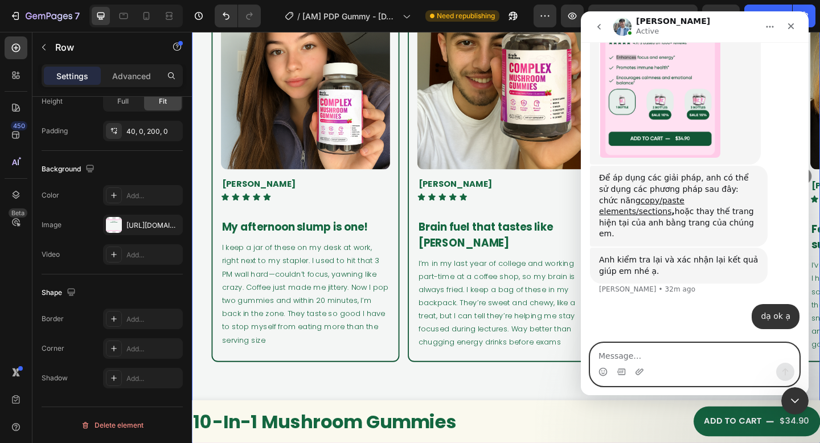
click at [704, 351] on textarea "Message…" at bounding box center [695, 352] width 208 height 19
click at [706, 357] on textarea "Message…" at bounding box center [695, 352] width 208 height 19
type textarea "để mình xem thử"
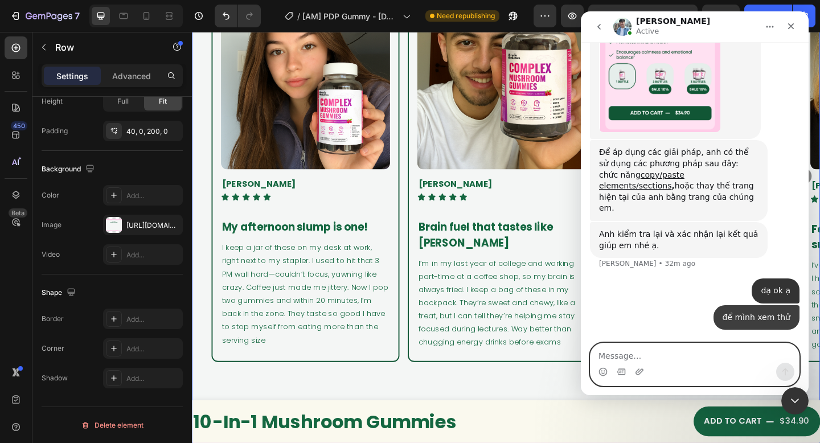
scroll to position [1910, 0]
type textarea "cám ơn bạn"
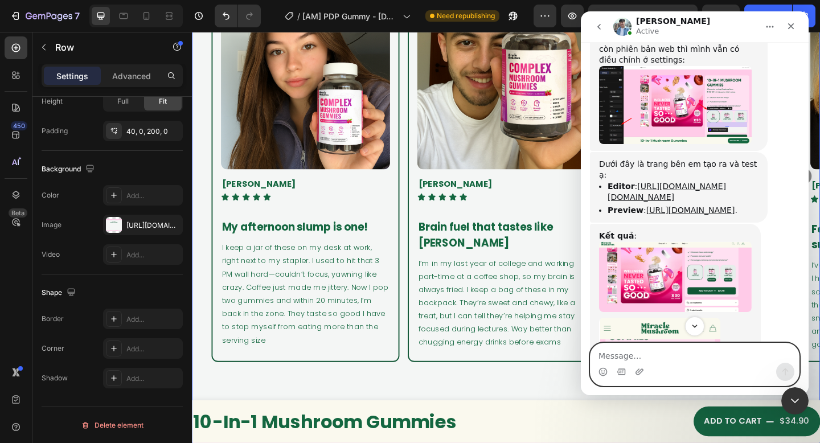
scroll to position [1314, 0]
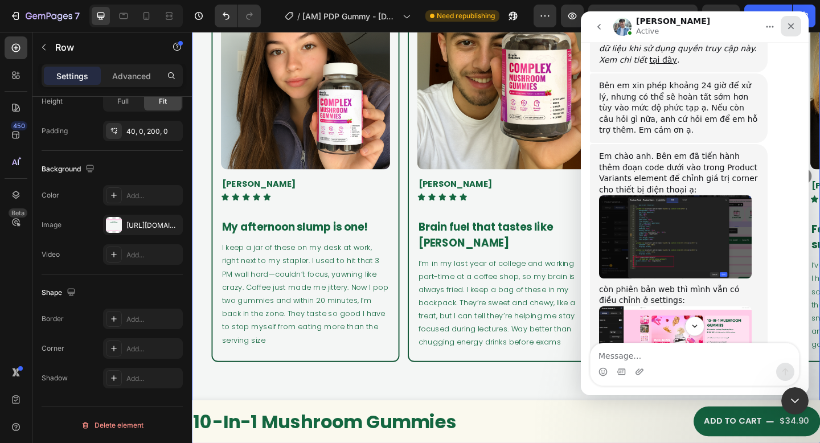
click at [795, 26] on icon "Close" at bounding box center [790, 26] width 9 height 9
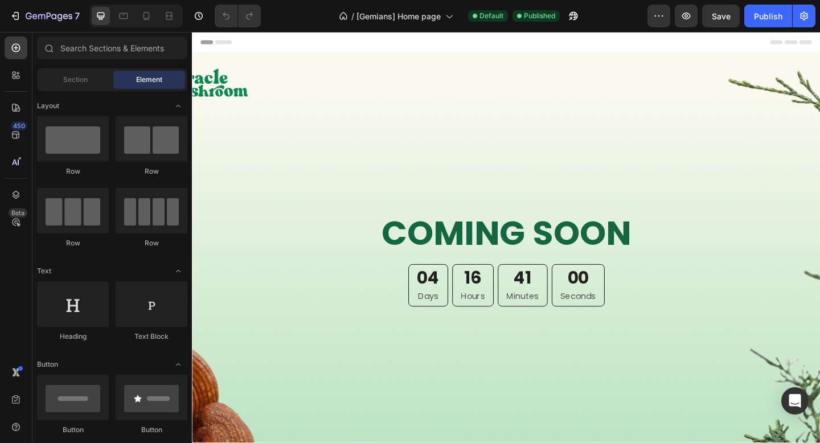
click at [3, 14] on div "7" at bounding box center [42, 16] width 85 height 23
click at [51, 28] on div "7 Version history / [Gemians] Home page Default Published Preview Save Publish" at bounding box center [410, 16] width 820 height 32
click at [47, 18] on icon "button" at bounding box center [49, 17] width 47 height 10
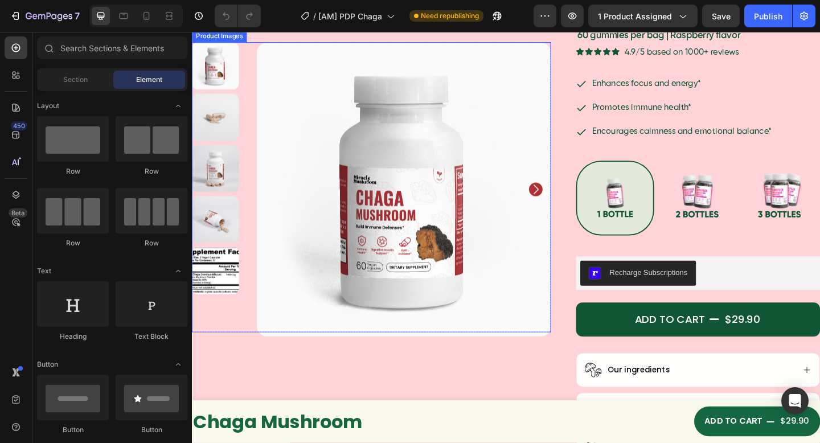
scroll to position [99, 0]
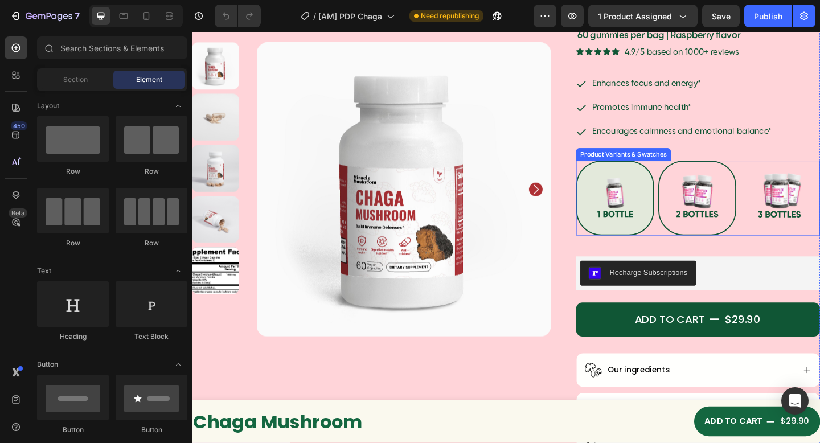
click at [703, 219] on img at bounding box center [741, 212] width 83 height 79
click at [699, 172] on input "Buy 2 get 10% Buy 2 get 10%" at bounding box center [699, 171] width 1 height 1
radio input "true"
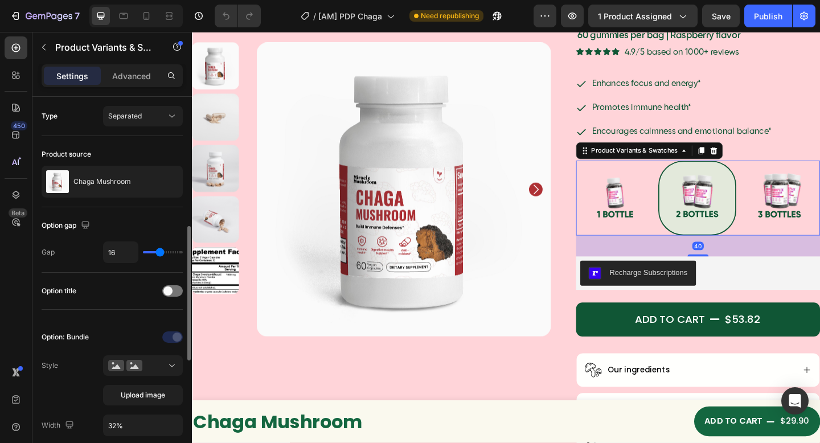
scroll to position [96, 0]
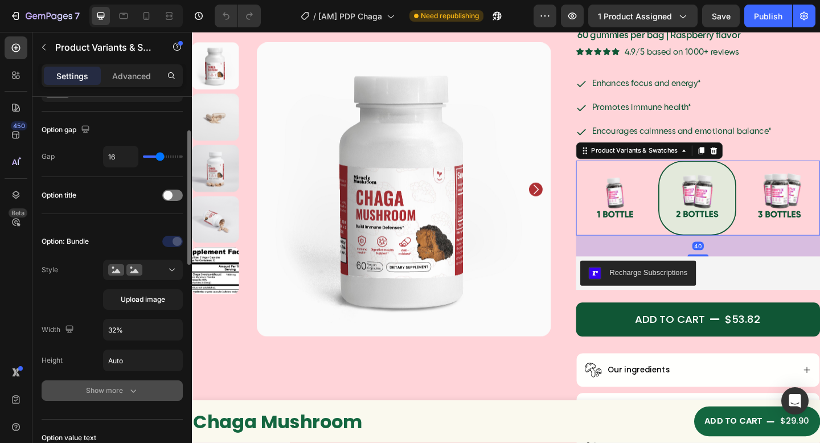
click at [101, 380] on div "Option: Bundle Style Upload image Width 32% Height Auto Show more" at bounding box center [112, 316] width 141 height 169
click at [102, 382] on button "Show more" at bounding box center [112, 390] width 141 height 21
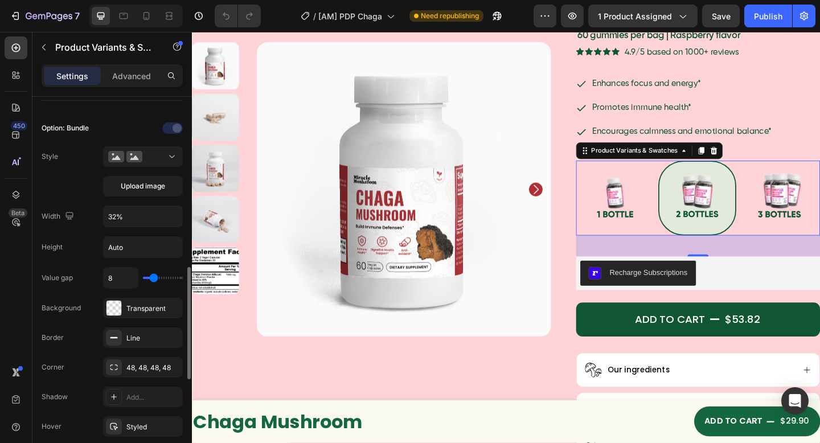
scroll to position [293, 0]
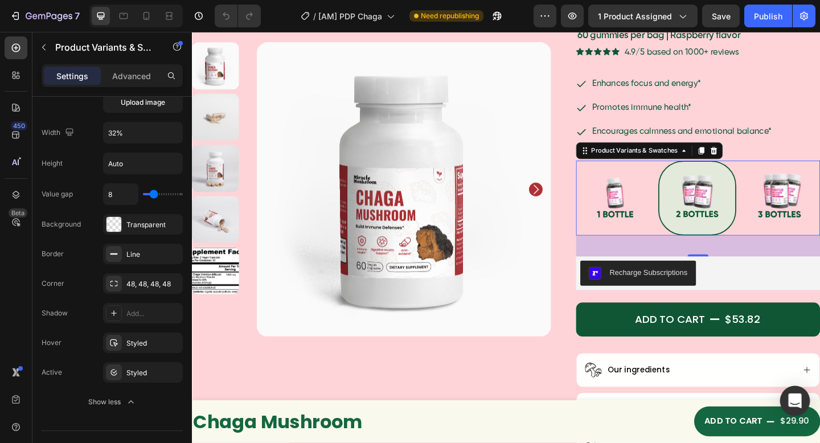
click at [790, 401] on icon "Open Intercom Messenger" at bounding box center [794, 400] width 13 height 15
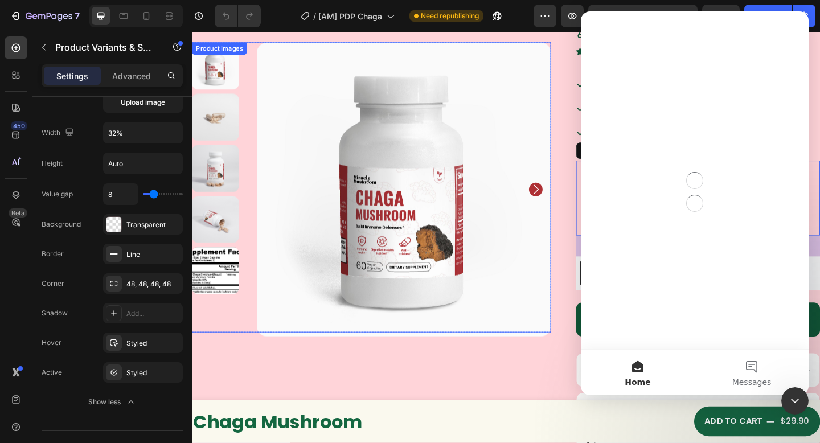
scroll to position [0, 0]
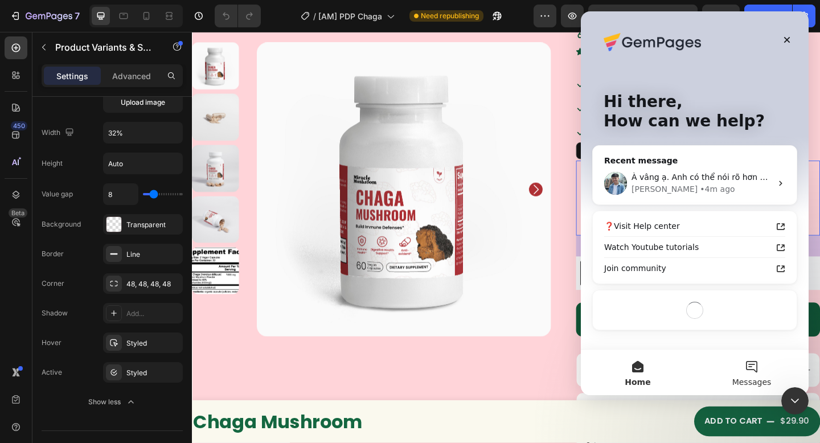
click at [740, 368] on button "Messages" at bounding box center [752, 373] width 114 height 46
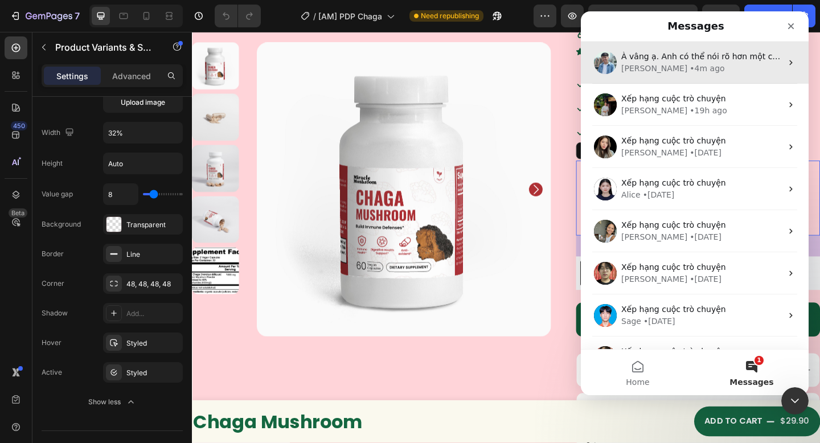
click at [690, 73] on div "• 4m ago" at bounding box center [707, 69] width 35 height 12
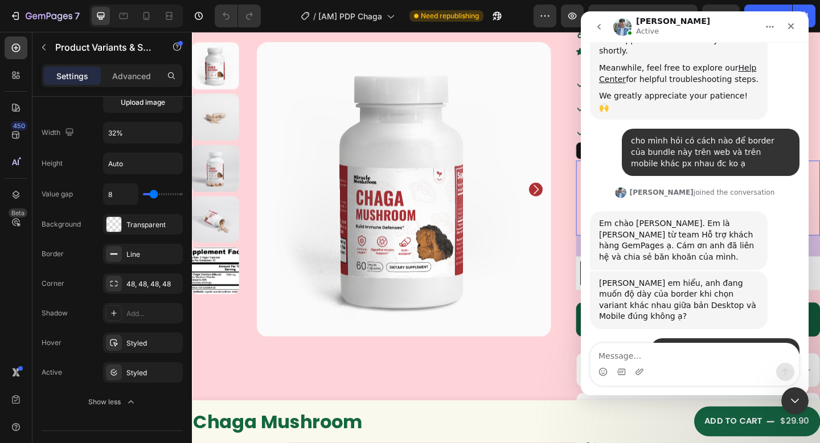
scroll to position [408, 0]
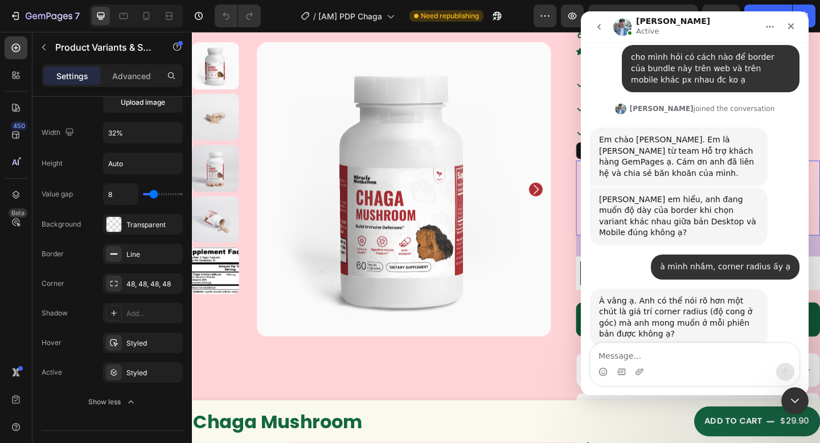
click at [677, 356] on textarea "Message…" at bounding box center [695, 352] width 208 height 19
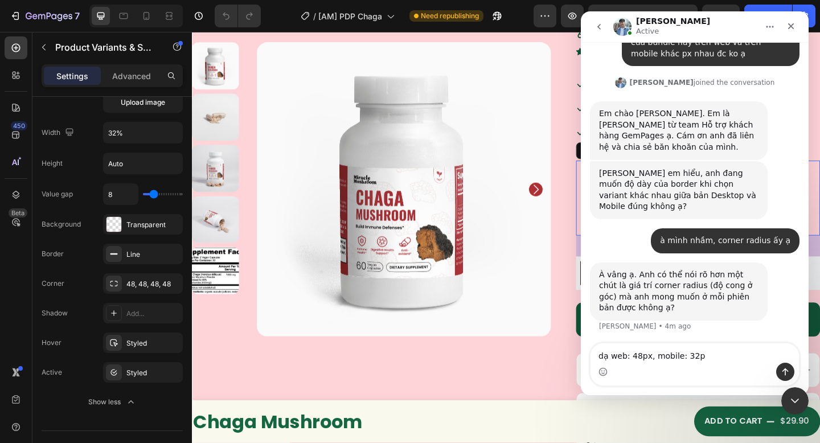
type textarea "dạ web: 48px, mobile: 32px"
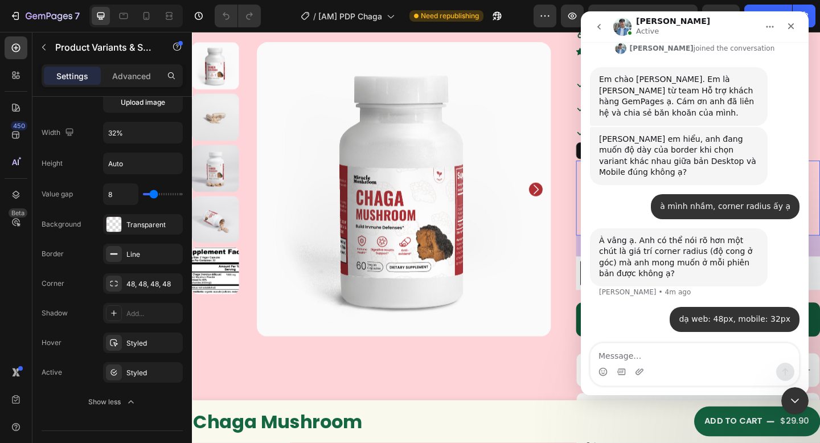
scroll to position [399, 0]
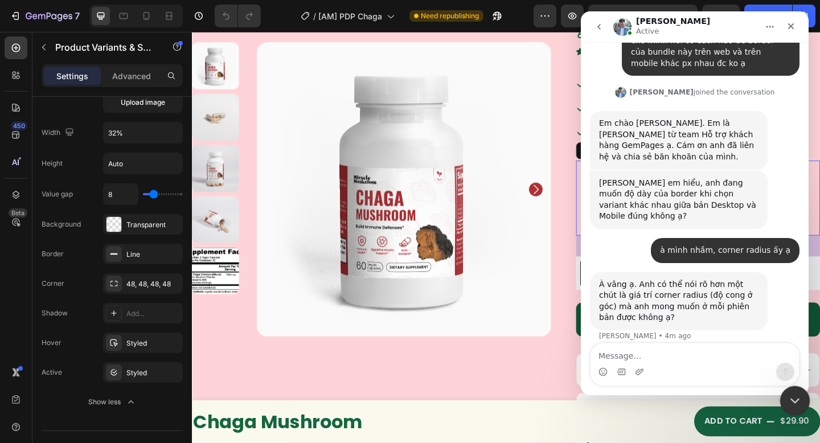
drag, startPoint x: 785, startPoint y: 397, endPoint x: 1352, endPoint y: 512, distance: 579.2
click at [784, 397] on div "Close Intercom Messenger" at bounding box center [793, 399] width 27 height 27
